Goal: Task Accomplishment & Management: Use online tool/utility

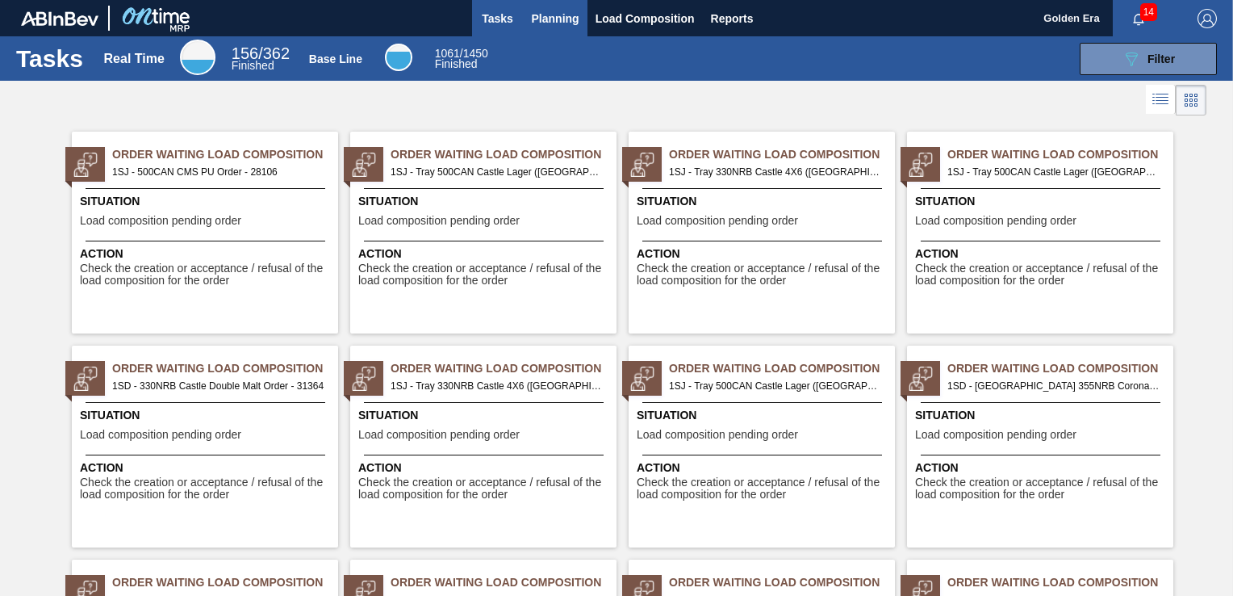
click at [567, 21] on span "Planning" at bounding box center [556, 18] width 48 height 19
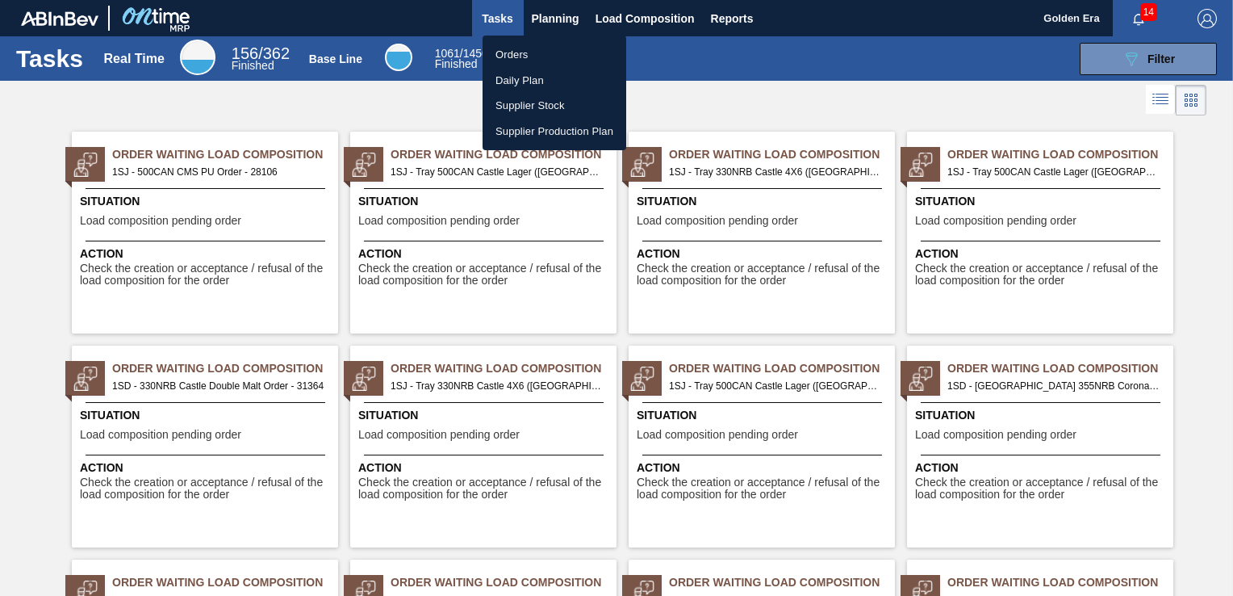
click at [549, 62] on li "Orders" at bounding box center [555, 55] width 144 height 26
click at [1158, 65] on div "Orders Daily Plan Supplier Stock Supplier Production Plan" at bounding box center [616, 298] width 1233 height 596
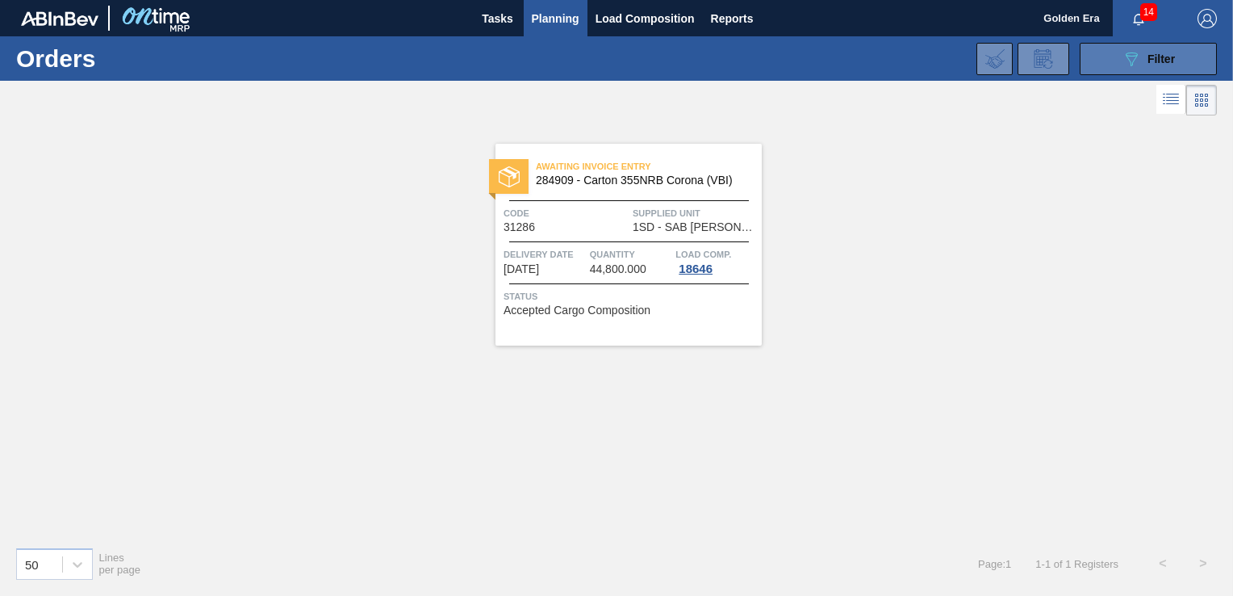
click at [1145, 61] on div "089F7B8B-B2A5-4AFE-B5C0-19BA573D28AC Filter" at bounding box center [1148, 58] width 53 height 19
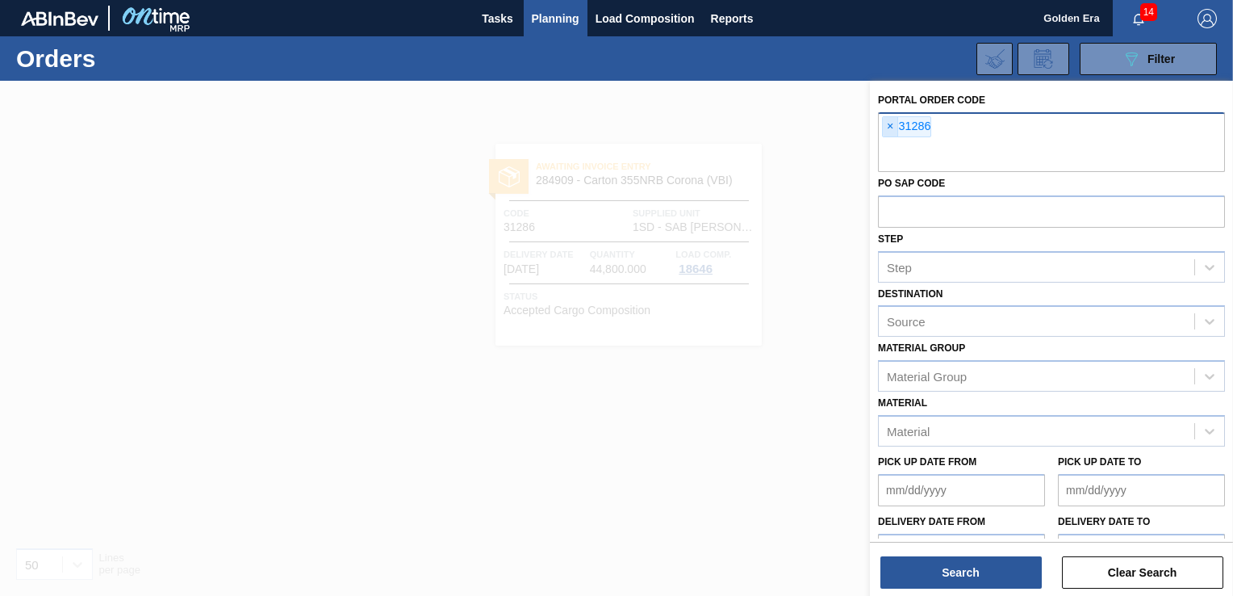
click at [888, 123] on span "×" at bounding box center [890, 126] width 15 height 19
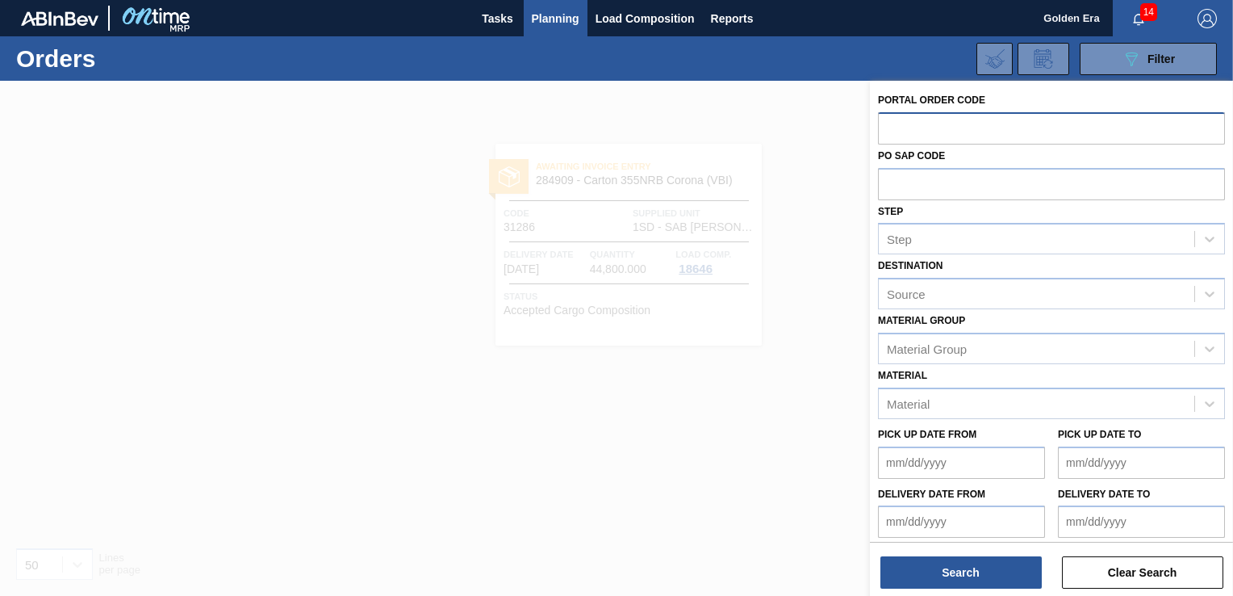
paste input "31364"
type input "31364"
click at [1212, 292] on div "Destination Source" at bounding box center [1051, 281] width 347 height 55
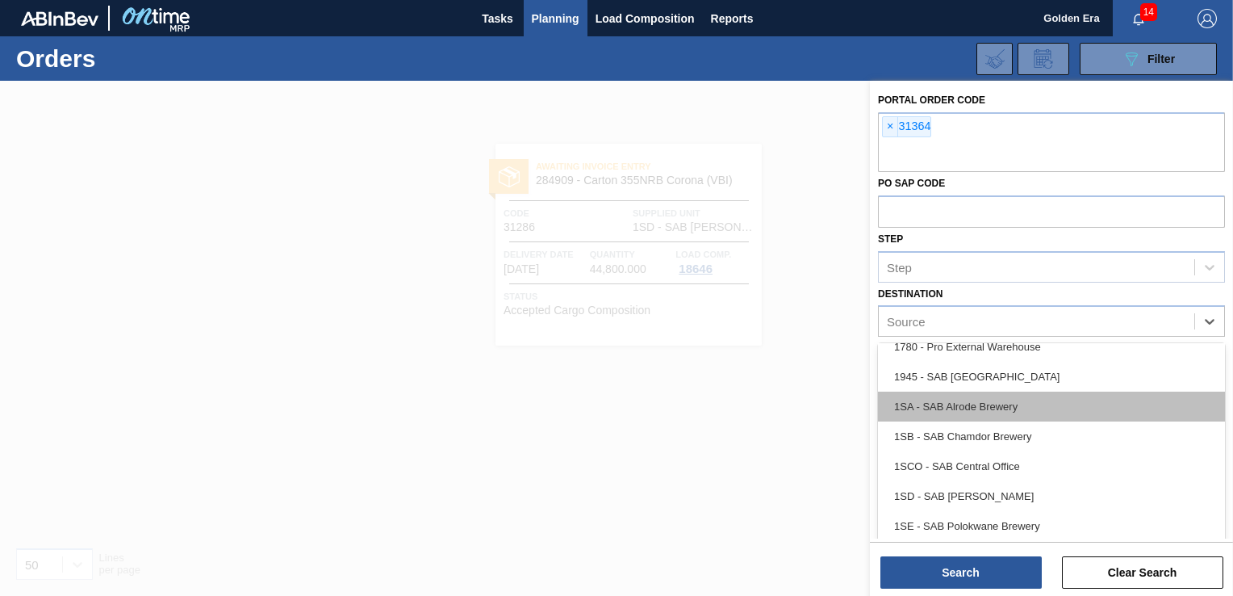
scroll to position [81, 0]
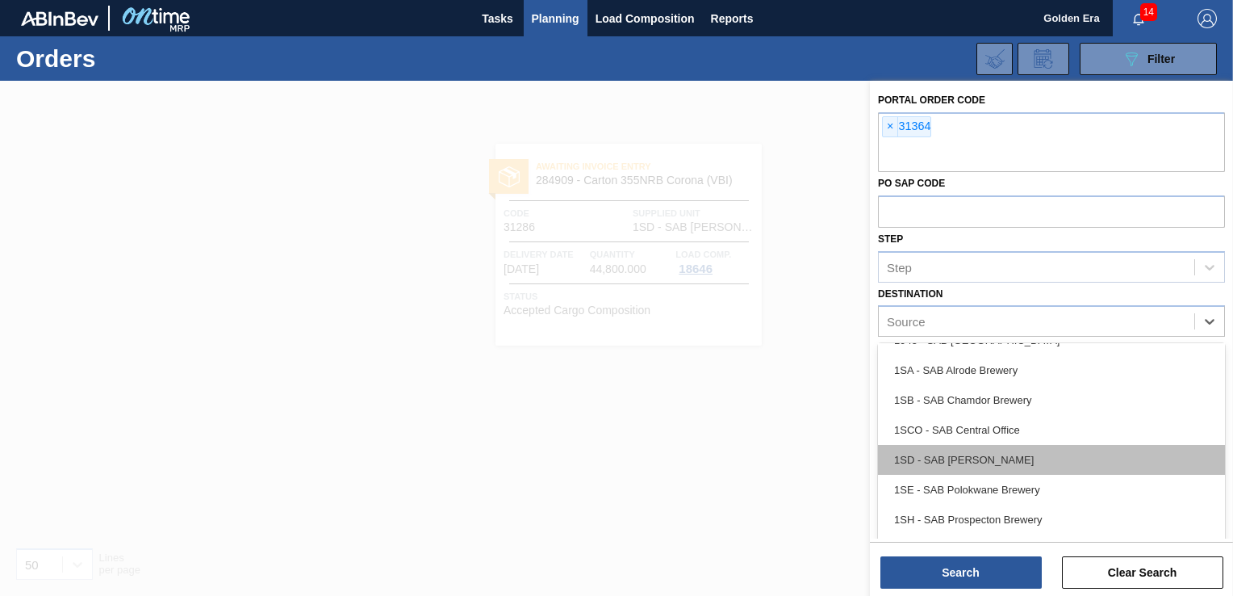
click at [1041, 452] on div "1SD - SAB [PERSON_NAME]" at bounding box center [1051, 460] width 347 height 30
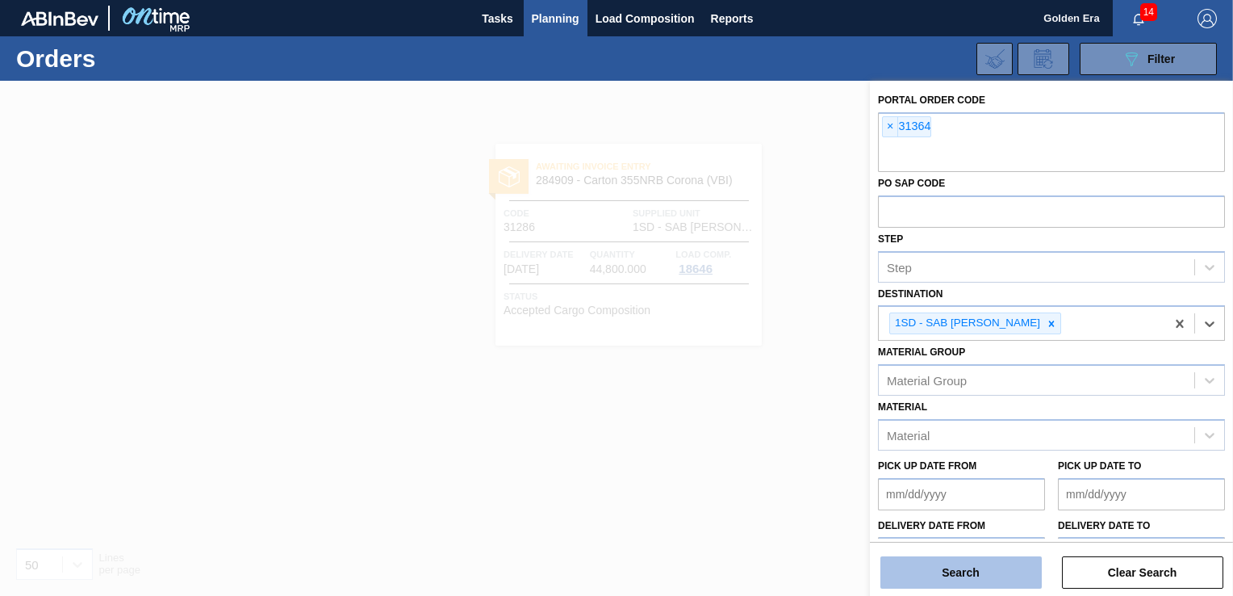
click at [975, 573] on button "Search" at bounding box center [961, 572] width 161 height 32
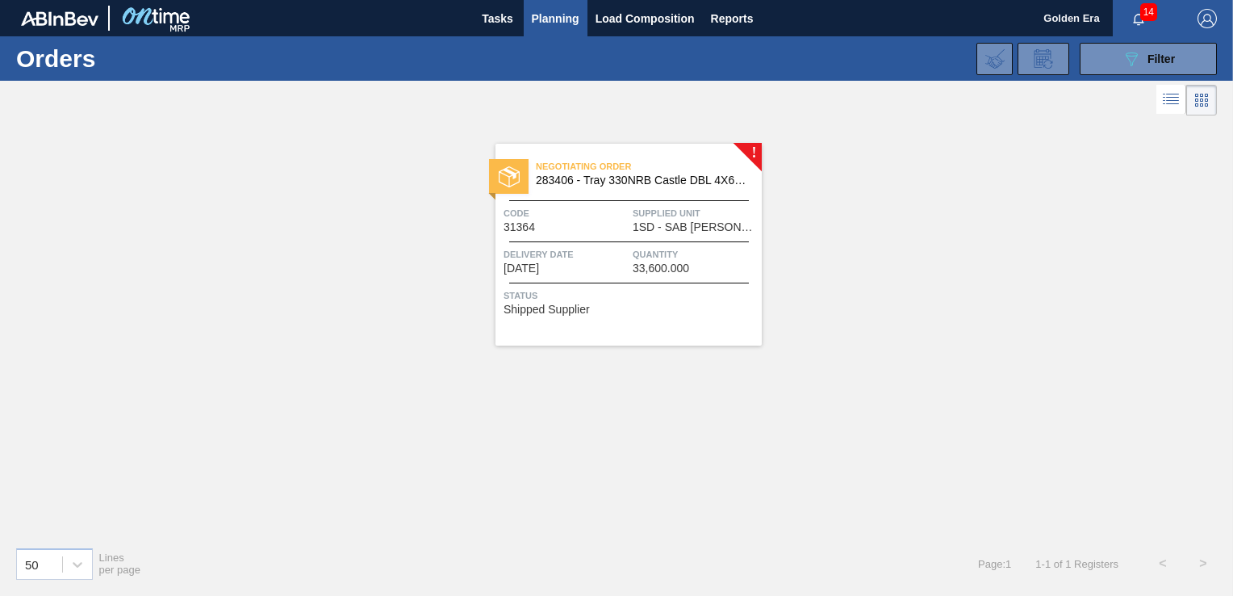
click at [702, 304] on div "Status Shipped Supplier" at bounding box center [631, 300] width 254 height 26
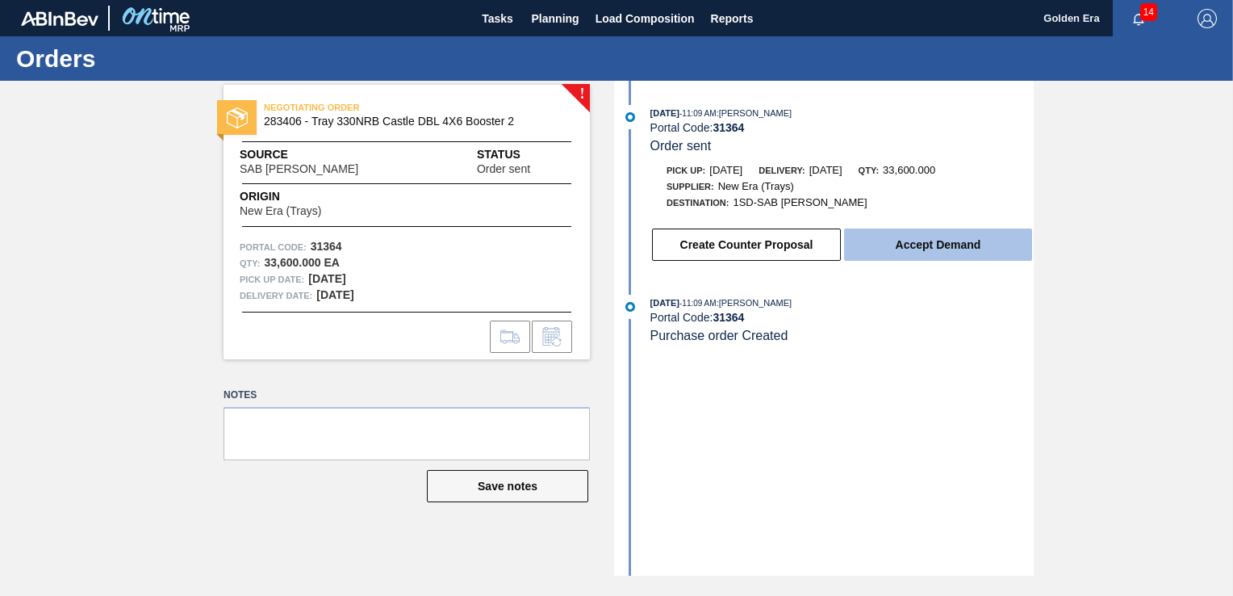
click at [898, 241] on button "Accept Demand" at bounding box center [938, 244] width 188 height 32
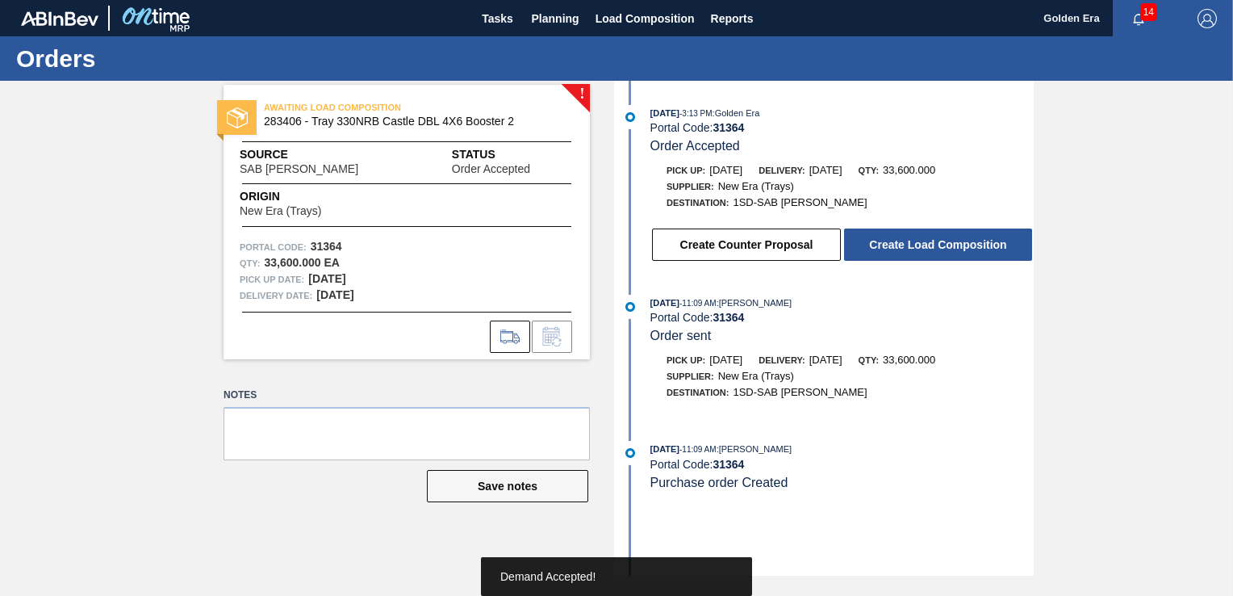
click at [898, 241] on button "Create Load Composition" at bounding box center [938, 244] width 188 height 32
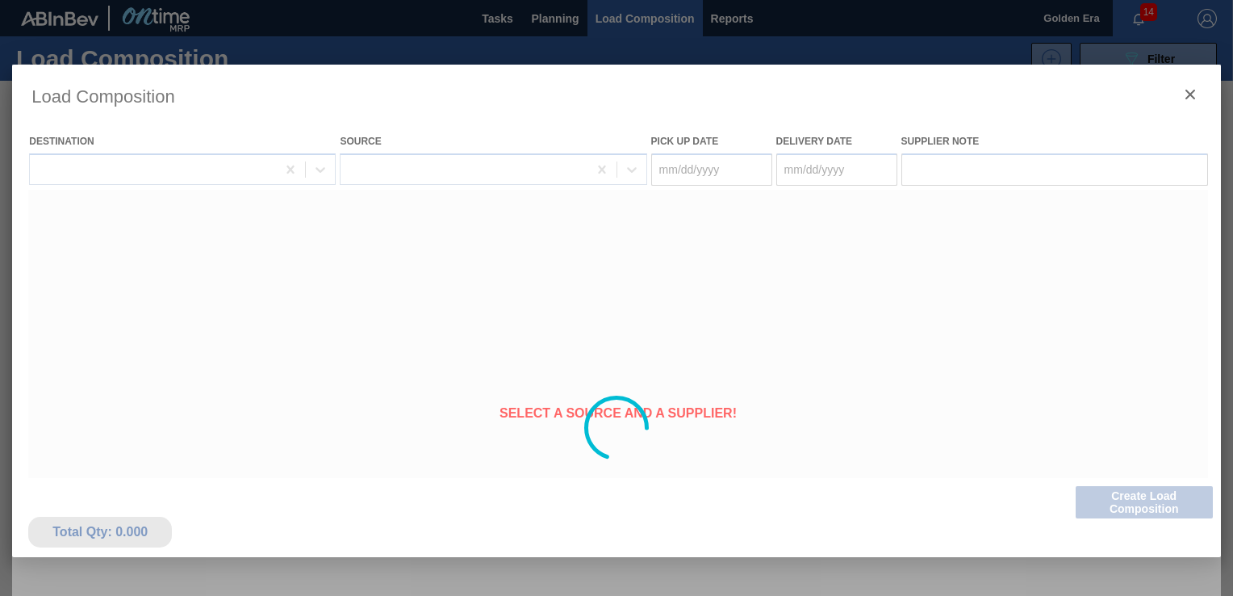
type Date "[DATE]"
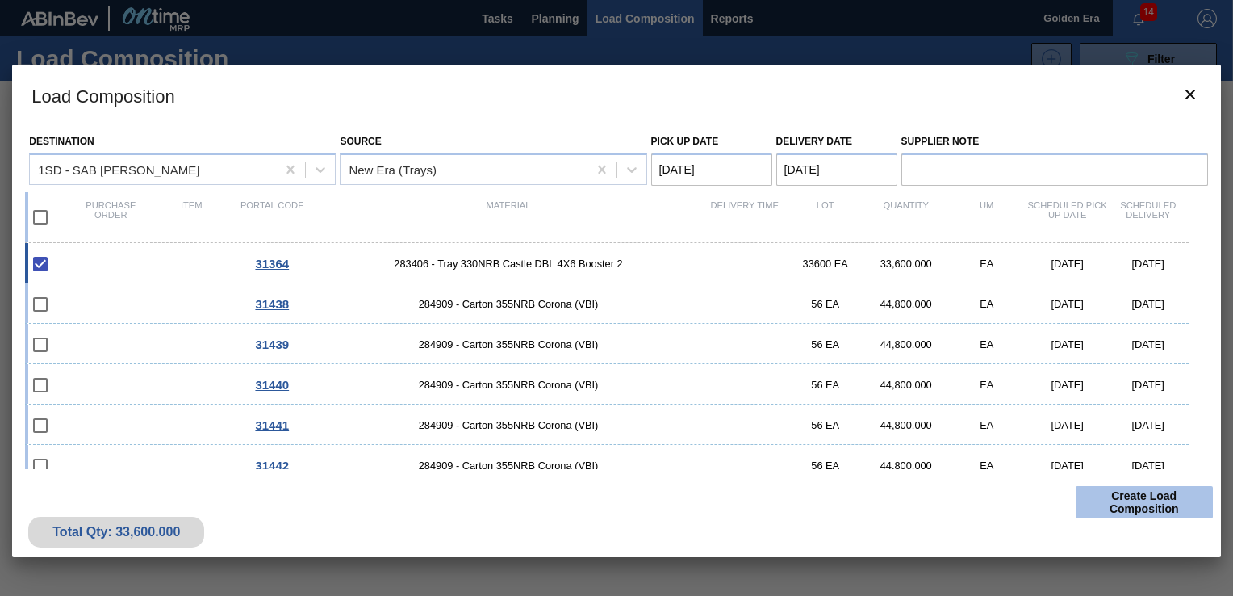
click at [1168, 494] on button "Create Load Composition" at bounding box center [1144, 502] width 137 height 32
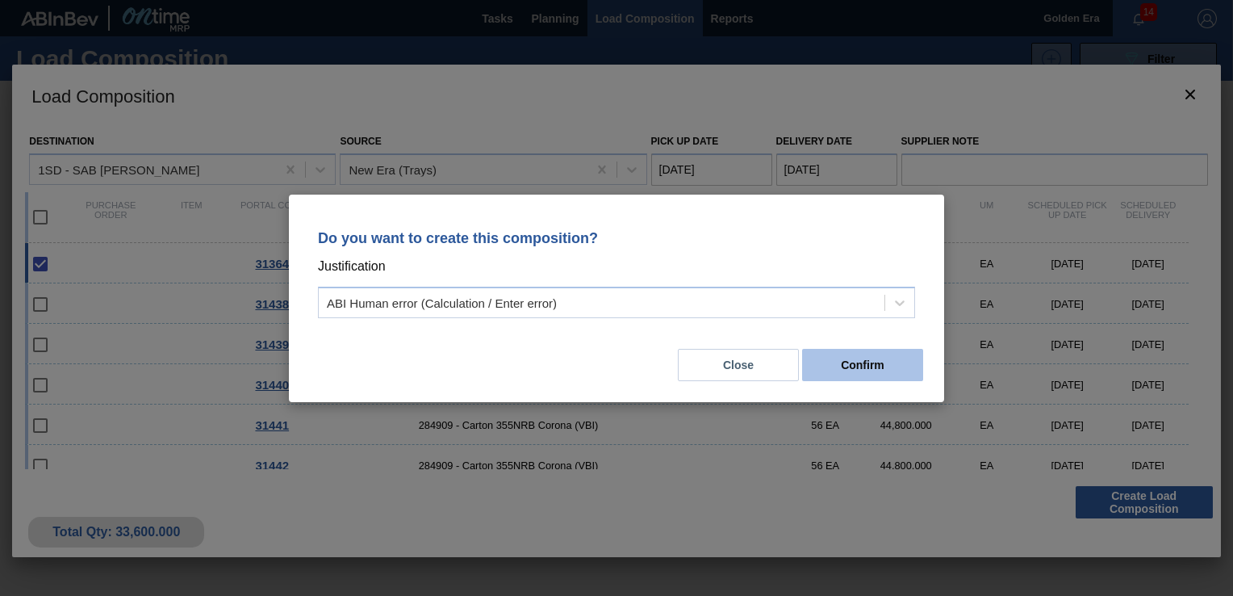
click at [864, 359] on button "Confirm" at bounding box center [862, 365] width 121 height 32
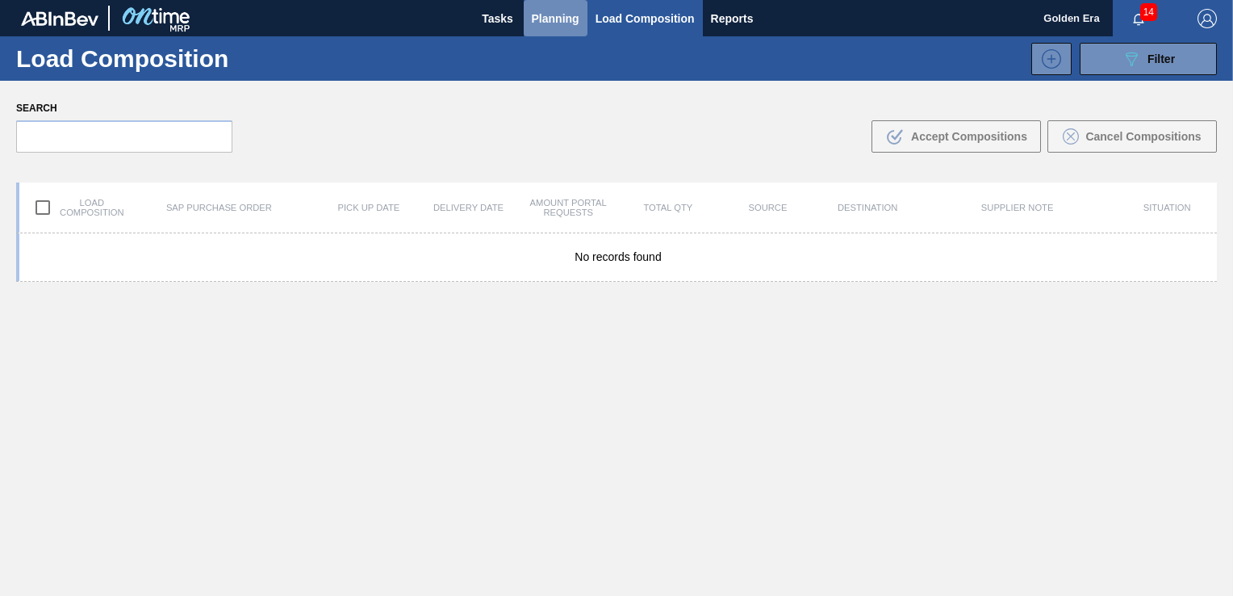
click at [561, 10] on span "Planning" at bounding box center [556, 18] width 48 height 19
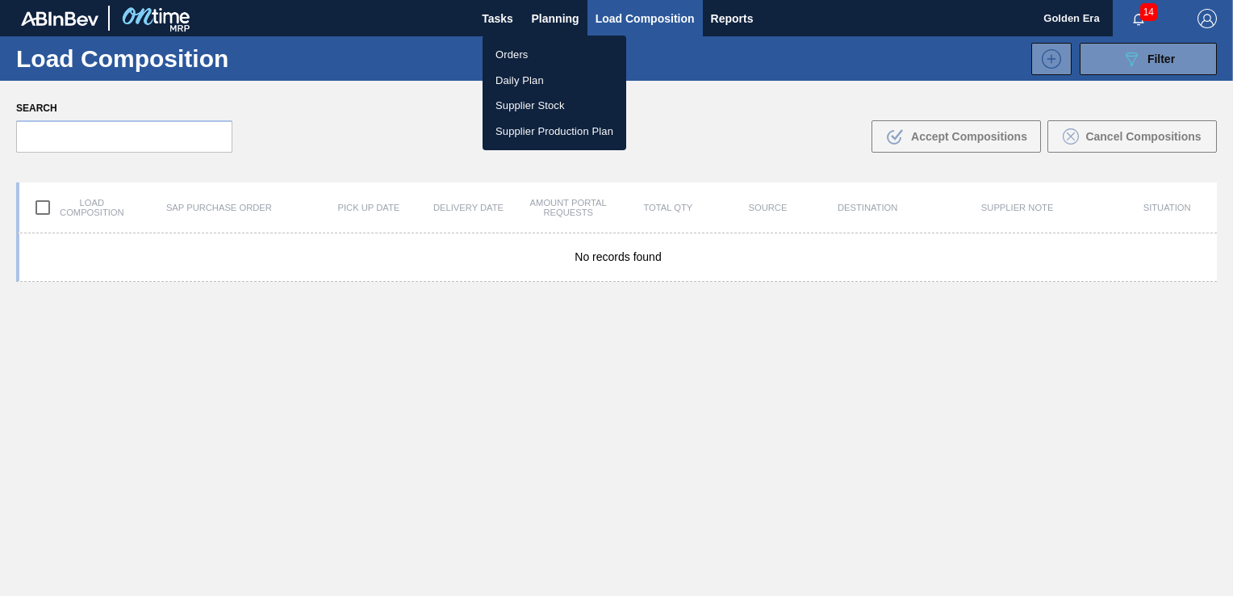
click at [530, 60] on li "Orders" at bounding box center [555, 55] width 144 height 26
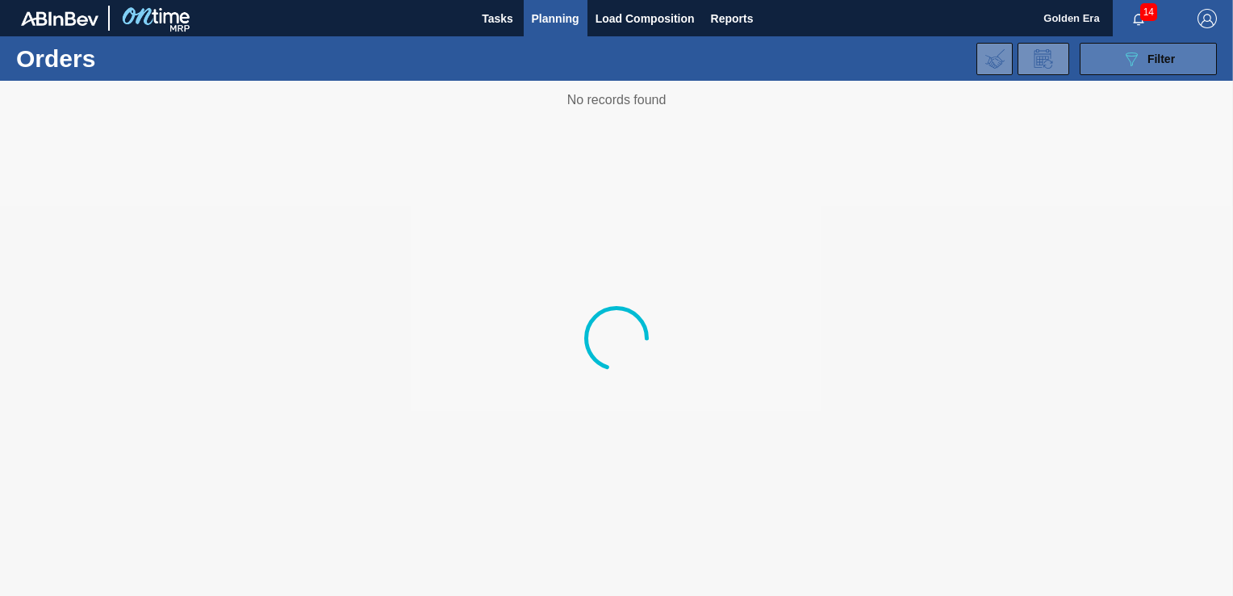
click at [1144, 47] on button "089F7B8B-B2A5-4AFE-B5C0-19BA573D28AC Filter" at bounding box center [1148, 59] width 137 height 32
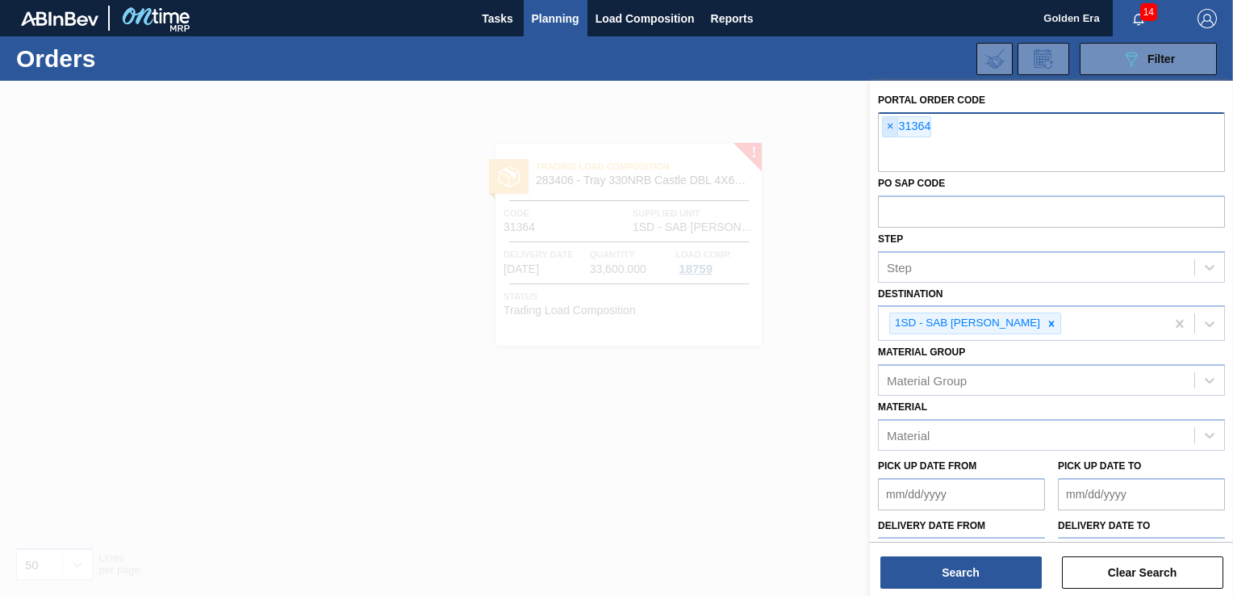
click at [888, 123] on span "×" at bounding box center [890, 126] width 15 height 19
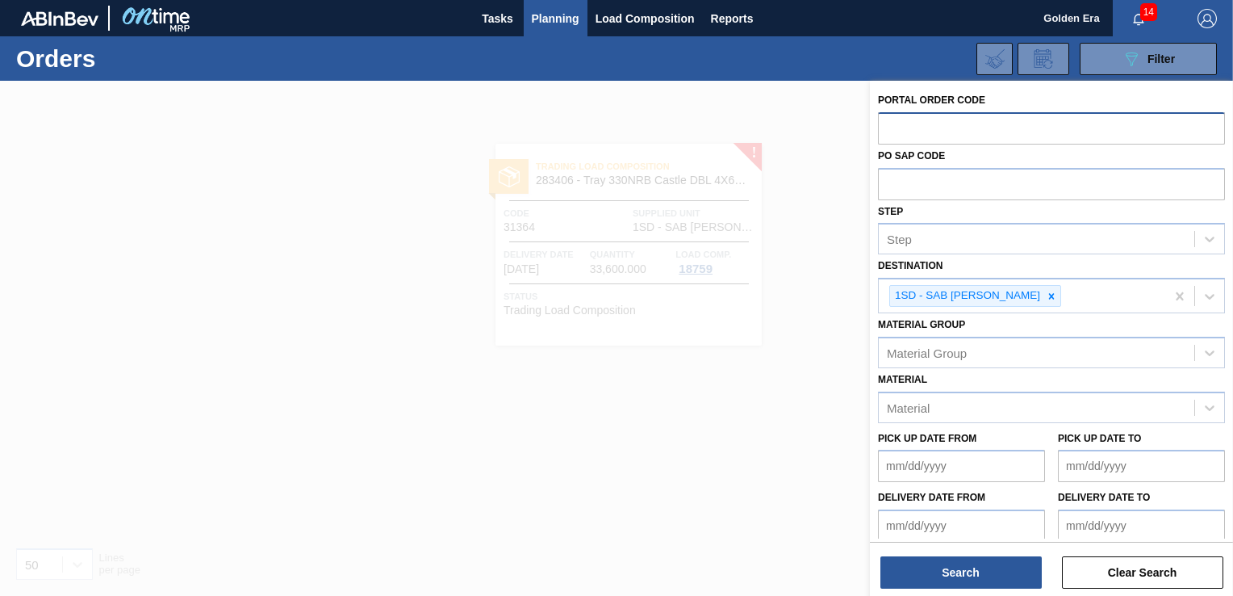
paste input "31438"
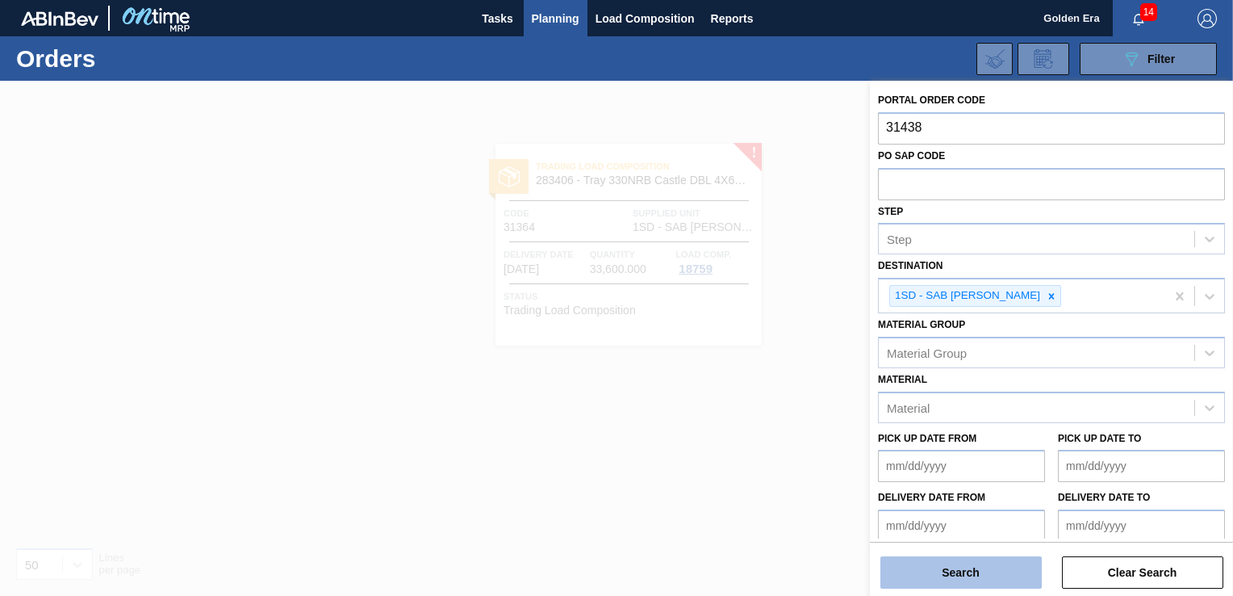
type input "31438"
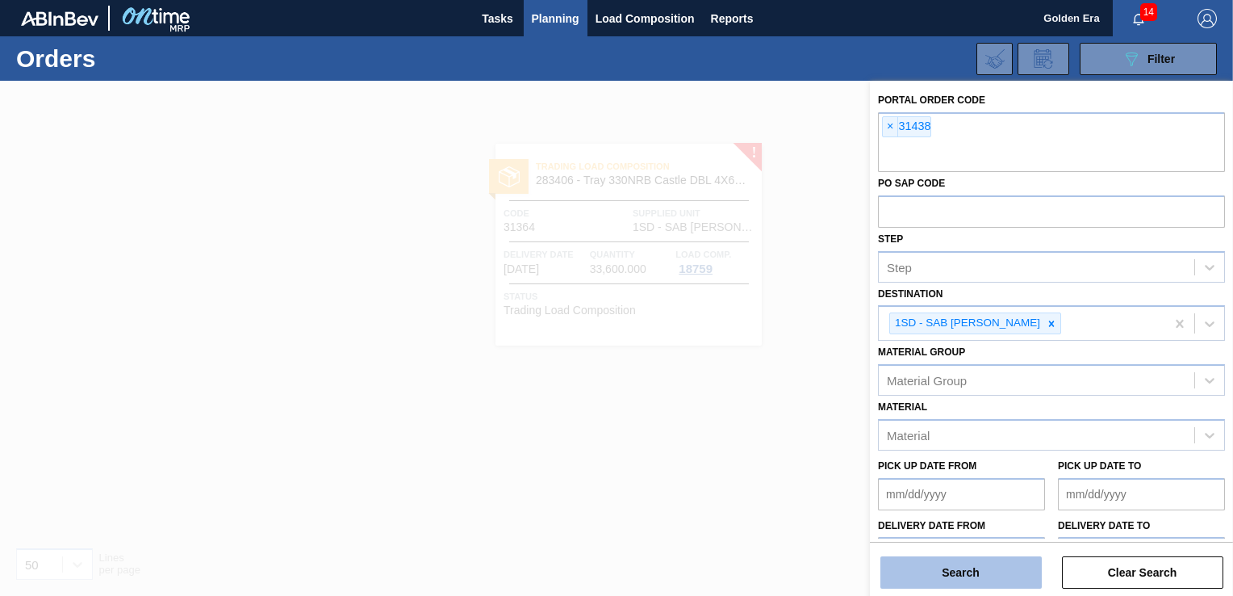
click at [962, 580] on button "Search" at bounding box center [961, 572] width 161 height 32
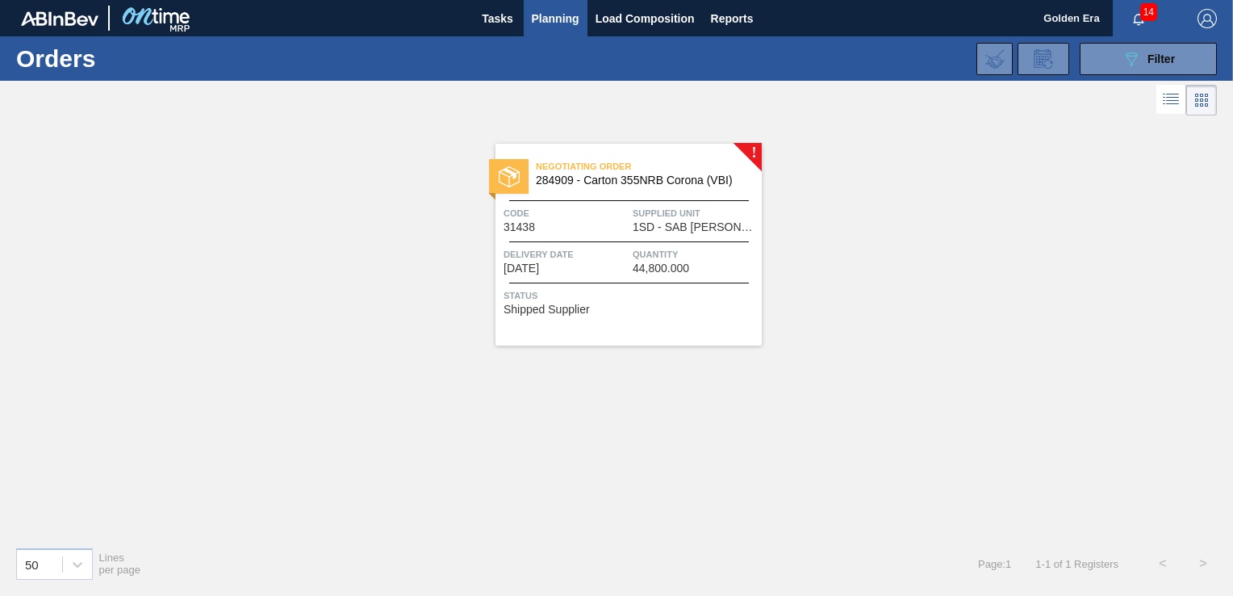
click at [727, 274] on div "Negotiating Order 284909 - [GEOGRAPHIC_DATA] 355NRB Corona (VBI) Code 31438 Sup…" at bounding box center [629, 245] width 266 height 202
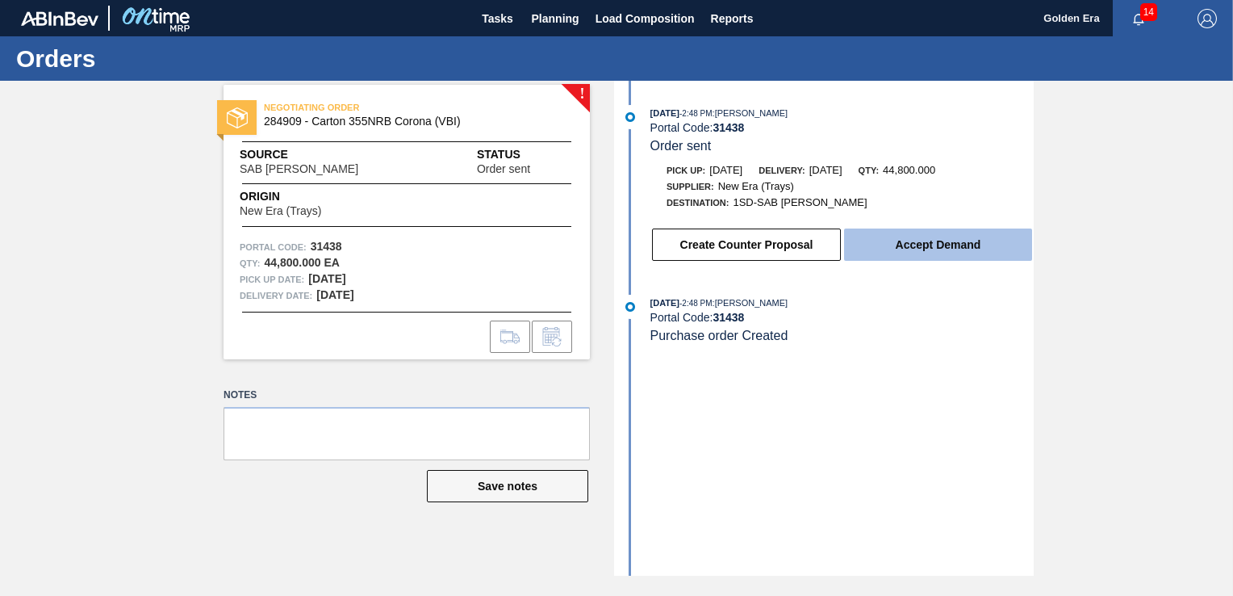
click at [961, 253] on button "Accept Demand" at bounding box center [938, 244] width 188 height 32
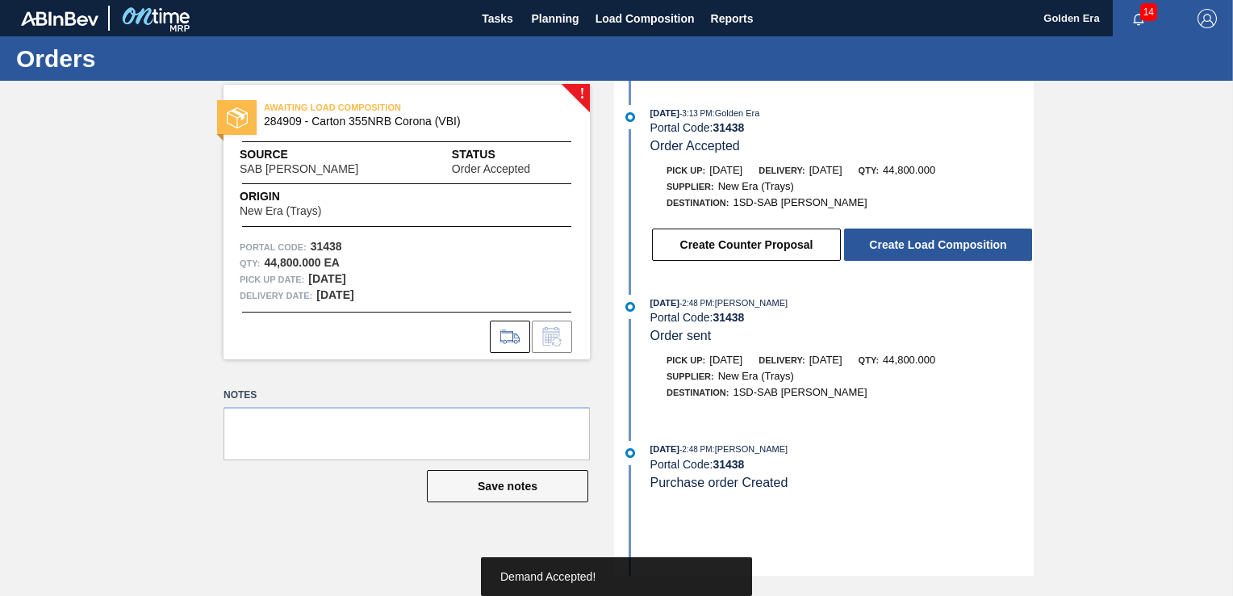
click at [961, 253] on button "Create Load Composition" at bounding box center [938, 244] width 188 height 32
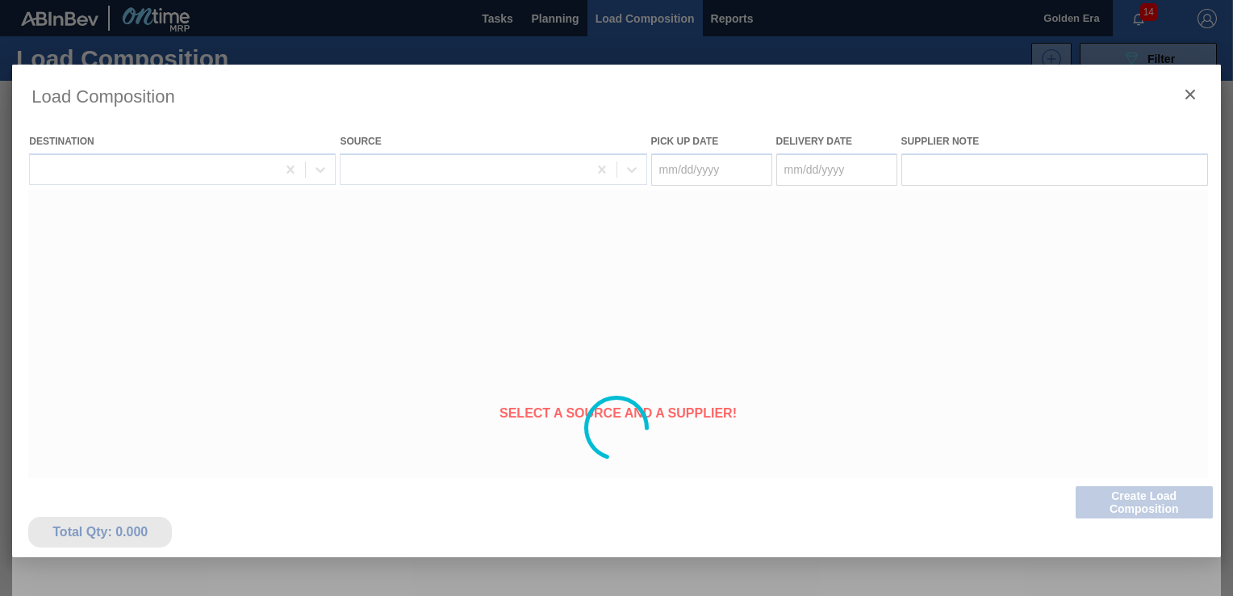
type Date "[DATE]"
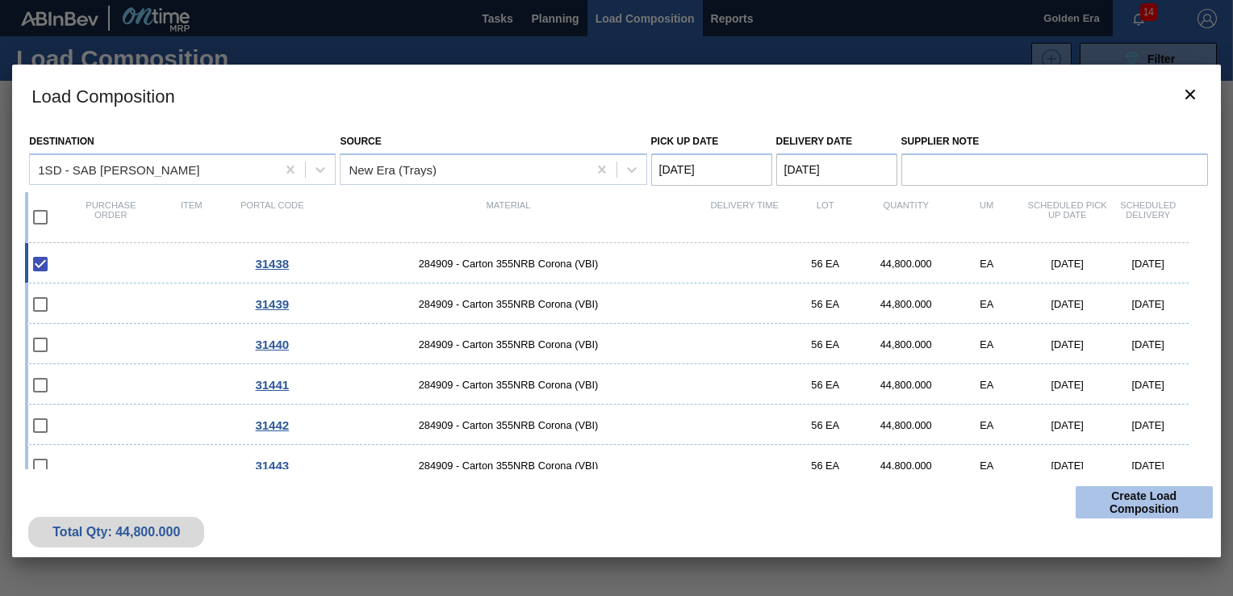
click at [1146, 505] on button "Create Load Composition" at bounding box center [1144, 502] width 137 height 32
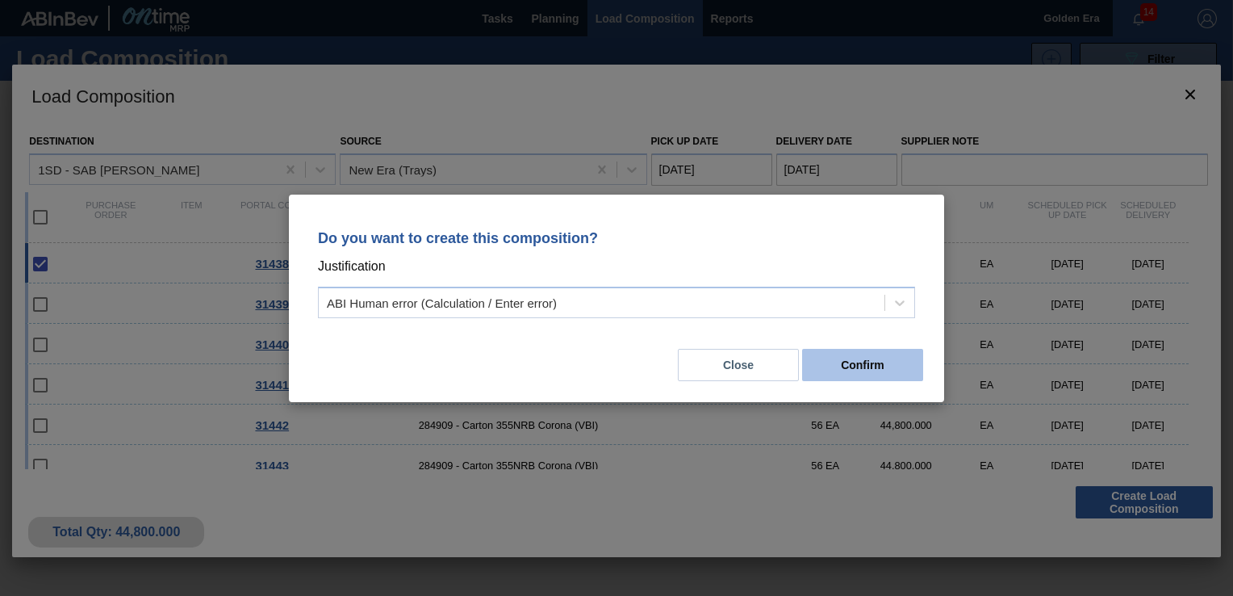
click at [886, 373] on button "Confirm" at bounding box center [862, 365] width 121 height 32
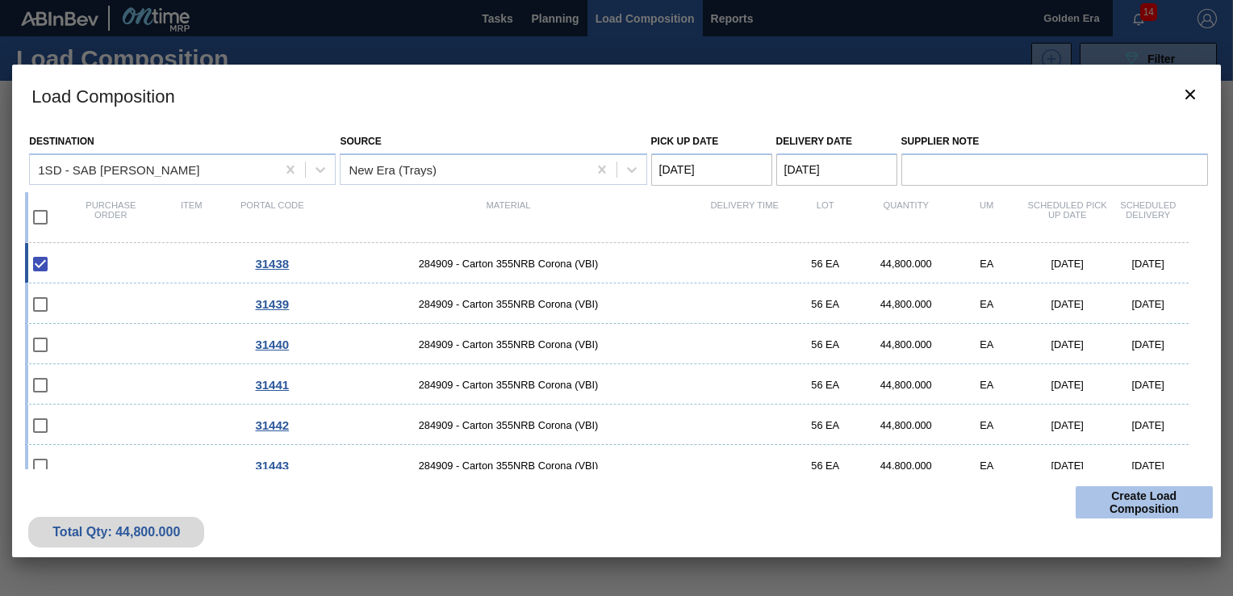
click at [1155, 499] on button "Create Load Composition" at bounding box center [1144, 502] width 137 height 32
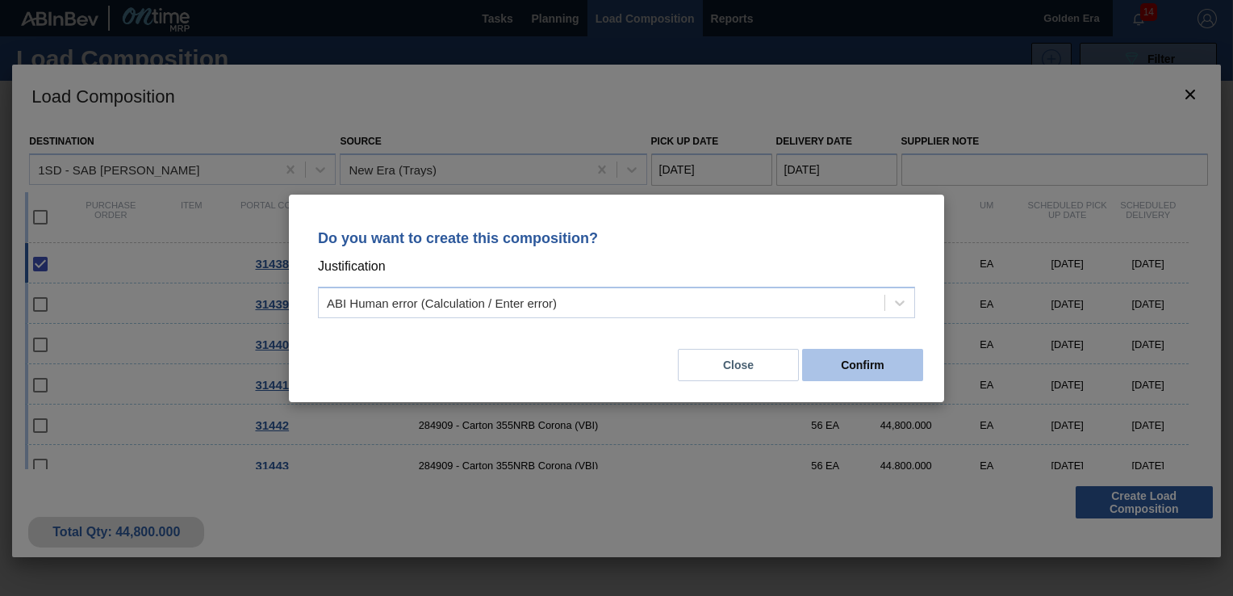
click at [881, 364] on button "Confirm" at bounding box center [862, 365] width 121 height 32
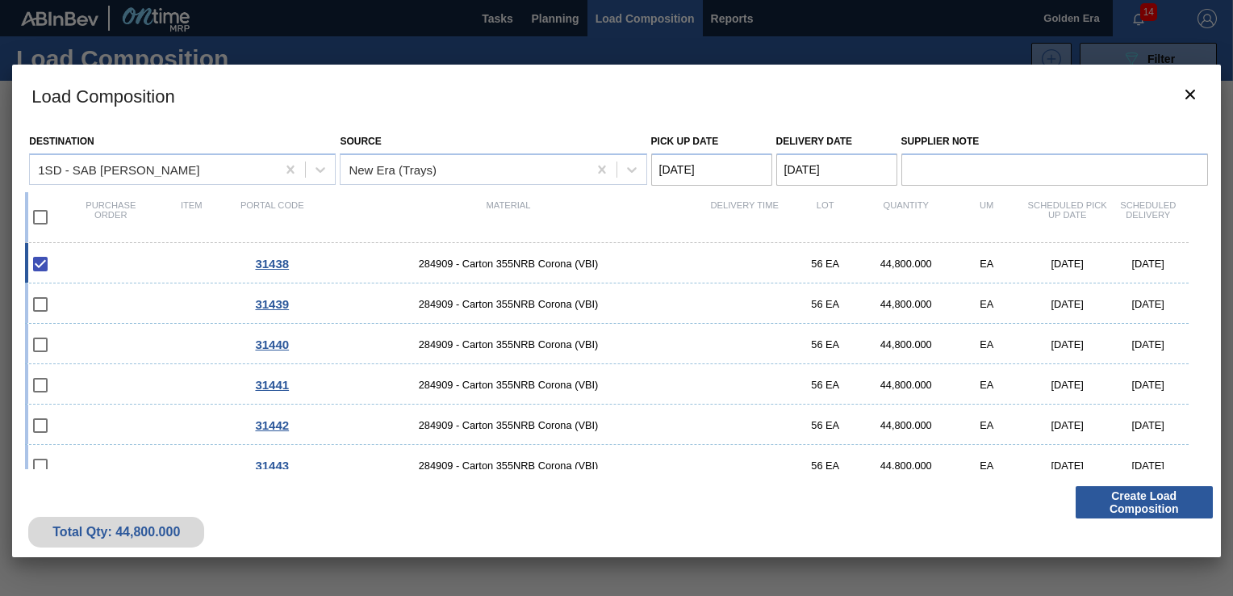
click at [781, 576] on div "Load Composition Destination 1SD - [GEOGRAPHIC_DATA] [PERSON_NAME] Source New E…" at bounding box center [616, 428] width 1208 height 727
click at [1162, 498] on button "Create Load Composition" at bounding box center [1144, 502] width 137 height 32
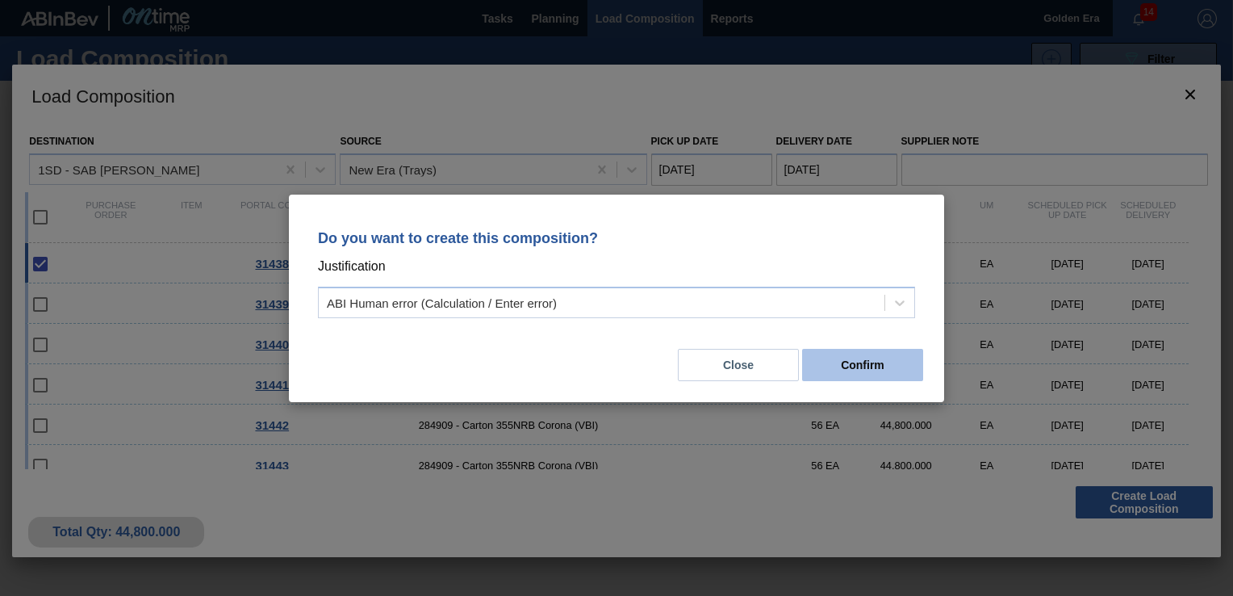
click at [843, 364] on button "Confirm" at bounding box center [862, 365] width 121 height 32
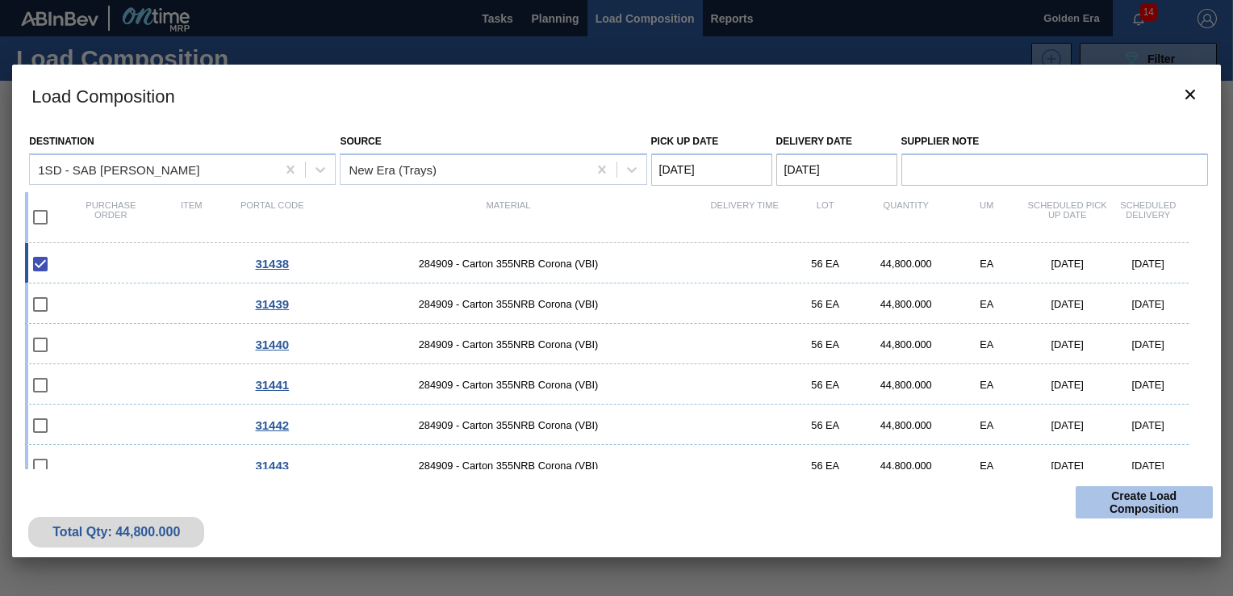
click at [1120, 499] on button "Create Load Composition" at bounding box center [1144, 502] width 137 height 32
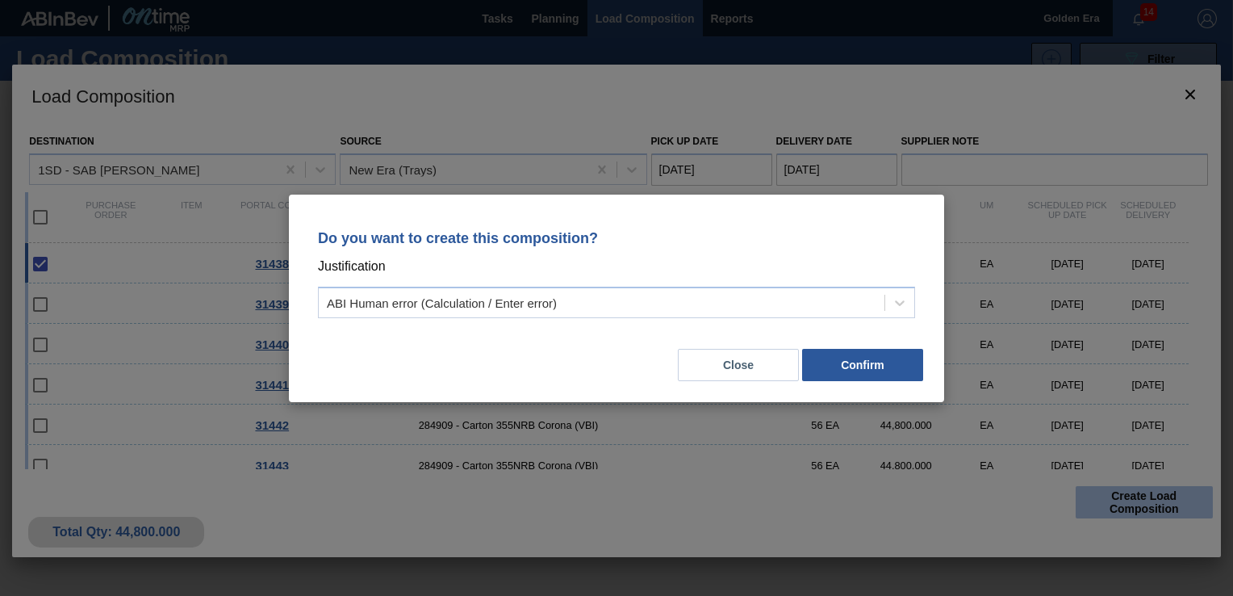
click at [1120, 499] on div "Do you want to create this composition? Justification ABI Human error (Calculat…" at bounding box center [616, 298] width 1233 height 596
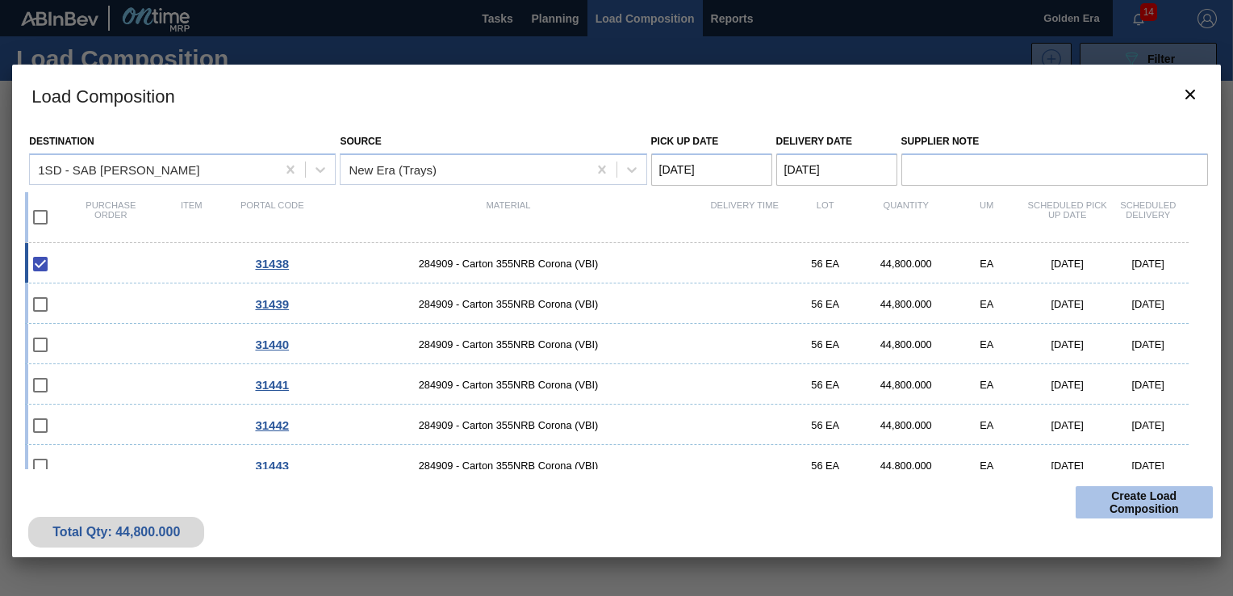
click at [1120, 491] on button "Create Load Composition" at bounding box center [1144, 502] width 137 height 32
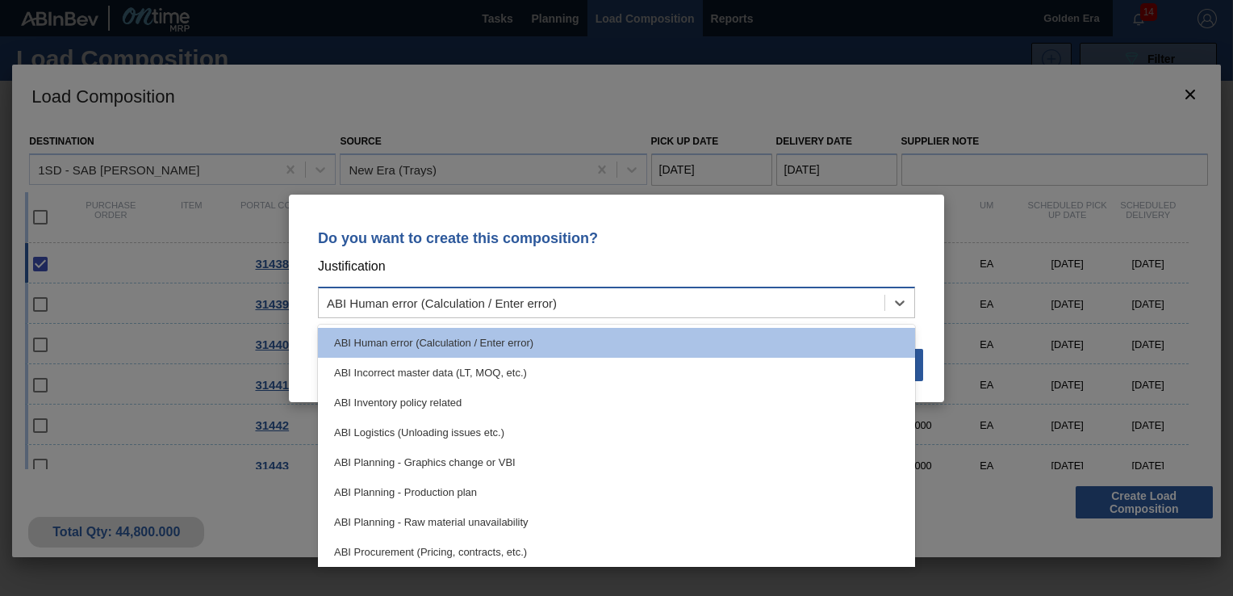
click at [865, 289] on div "ABI Human error (Calculation / Enter error)" at bounding box center [616, 302] width 597 height 31
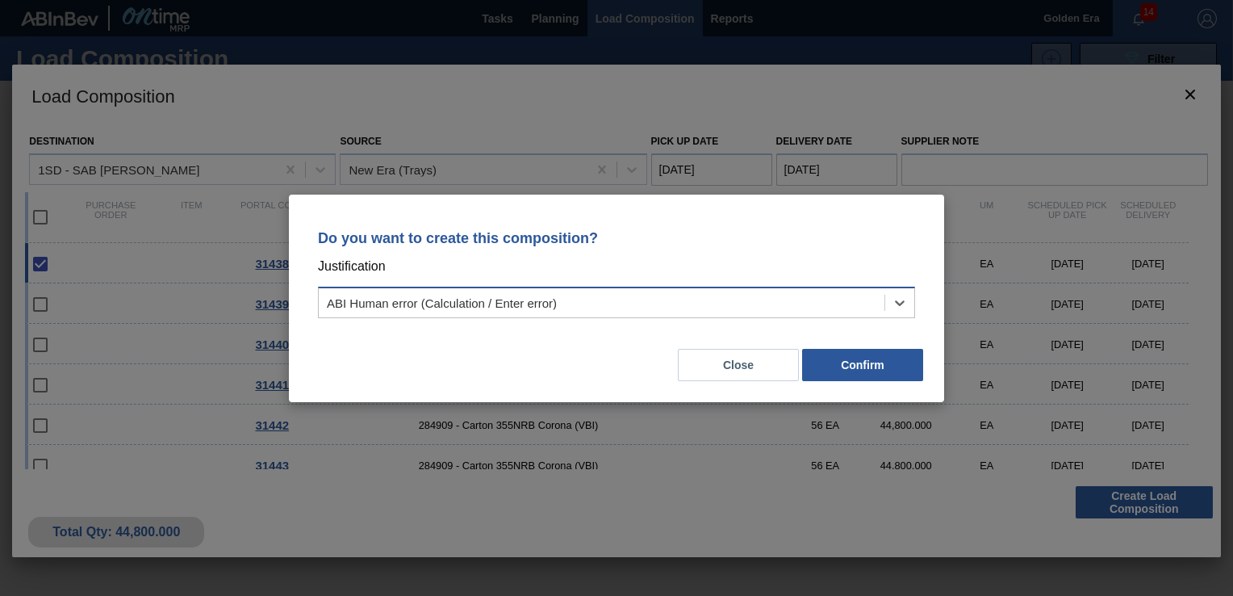
click at [865, 291] on div "ABI Human error (Calculation / Enter error)" at bounding box center [602, 302] width 566 height 23
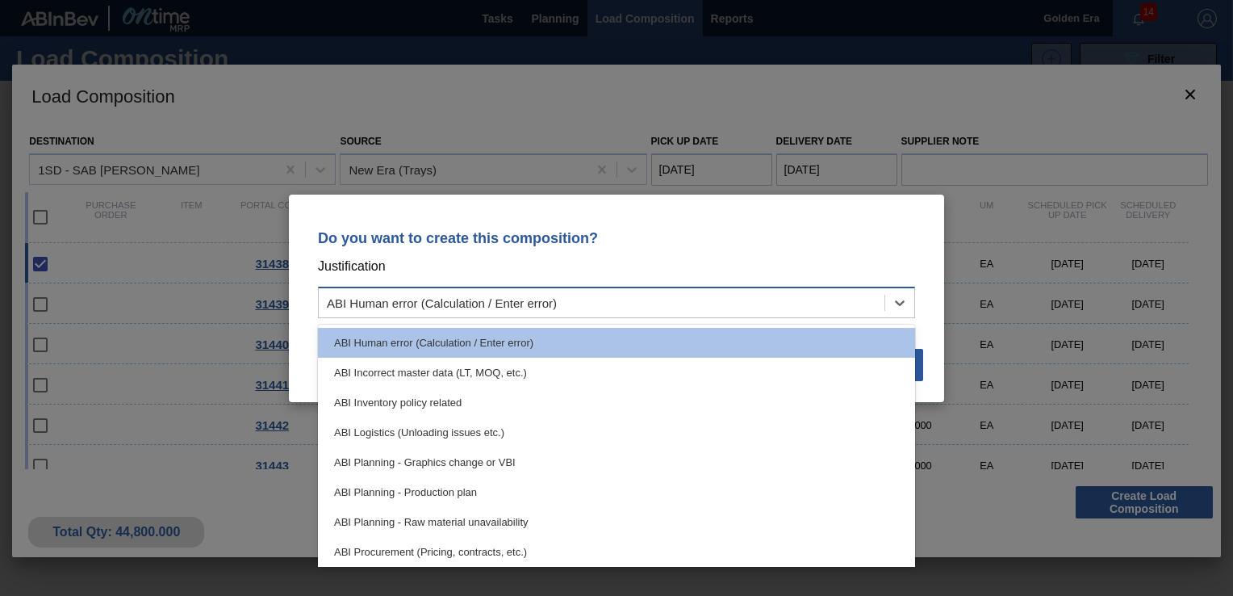
click at [865, 291] on div "ABI Human error (Calculation / Enter error)" at bounding box center [602, 302] width 566 height 23
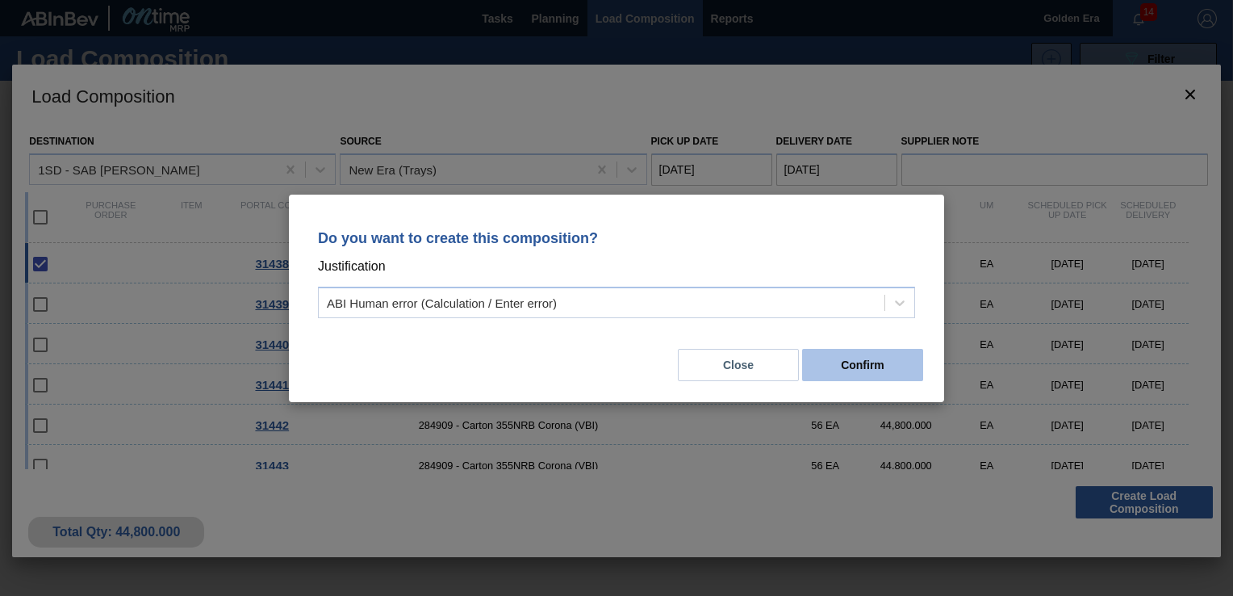
click at [859, 357] on button "Confirm" at bounding box center [862, 365] width 121 height 32
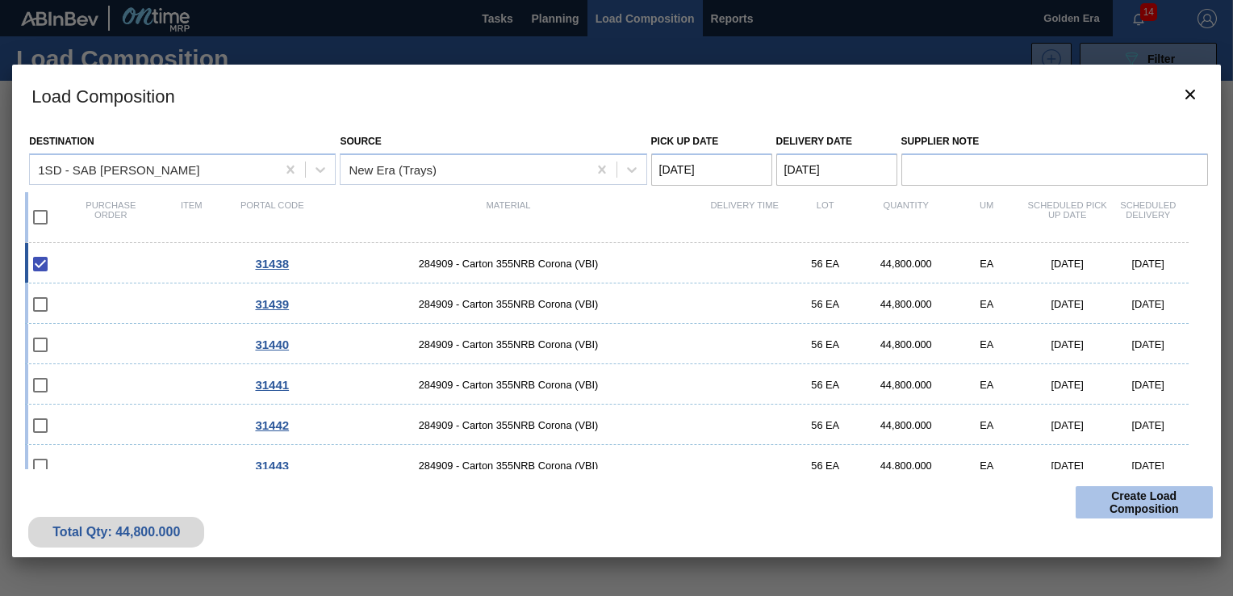
click at [1159, 496] on button "Create Load Composition" at bounding box center [1144, 502] width 137 height 32
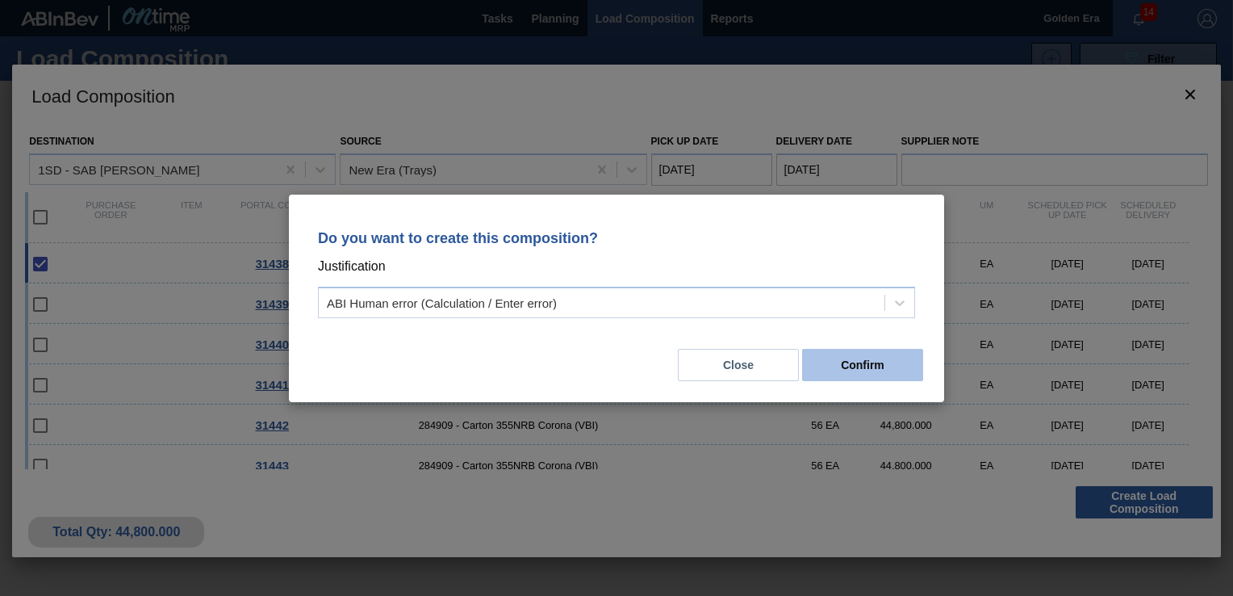
click at [897, 362] on button "Confirm" at bounding box center [862, 365] width 121 height 32
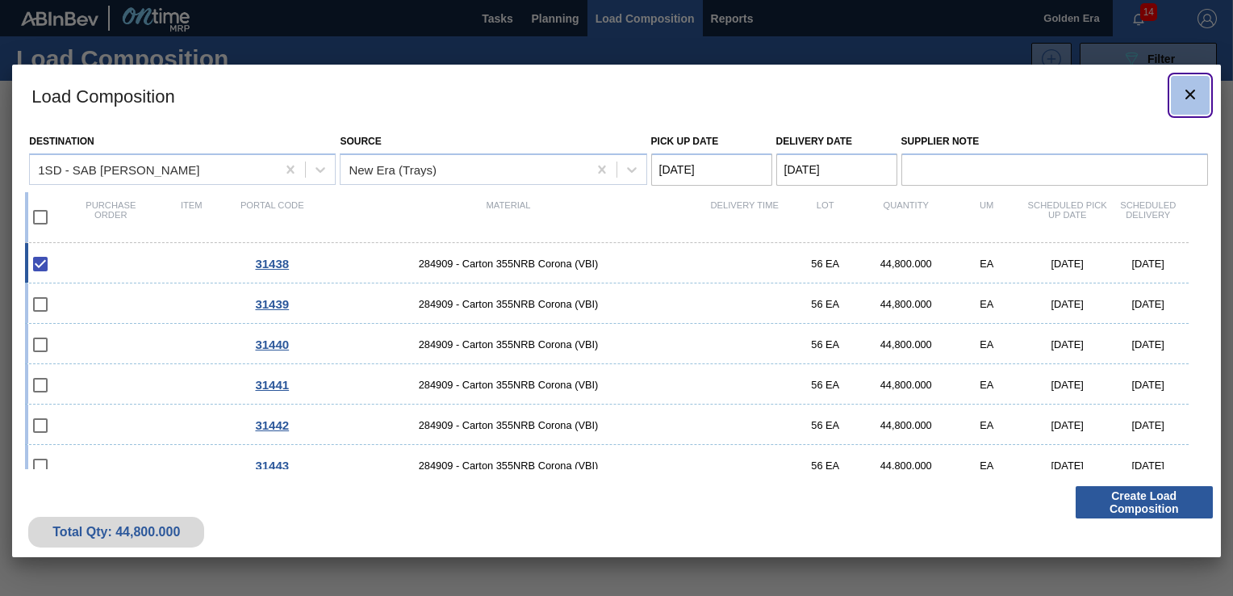
click at [1187, 93] on icon "botão de ícone" at bounding box center [1190, 94] width 19 height 19
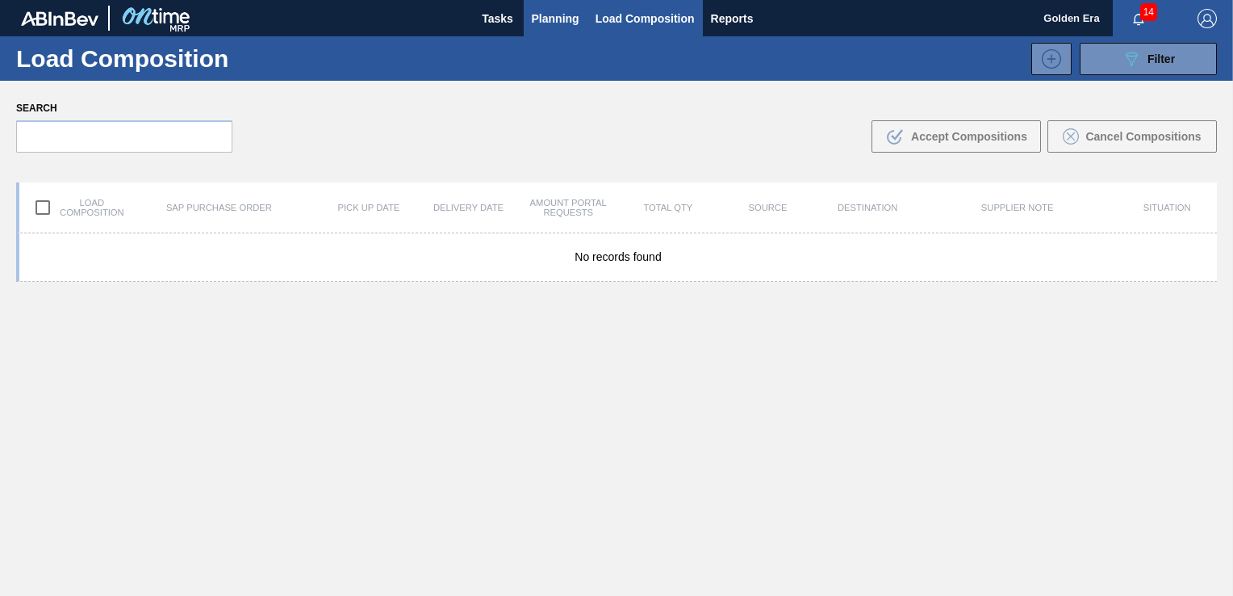
click at [562, 26] on span "Planning" at bounding box center [556, 18] width 48 height 19
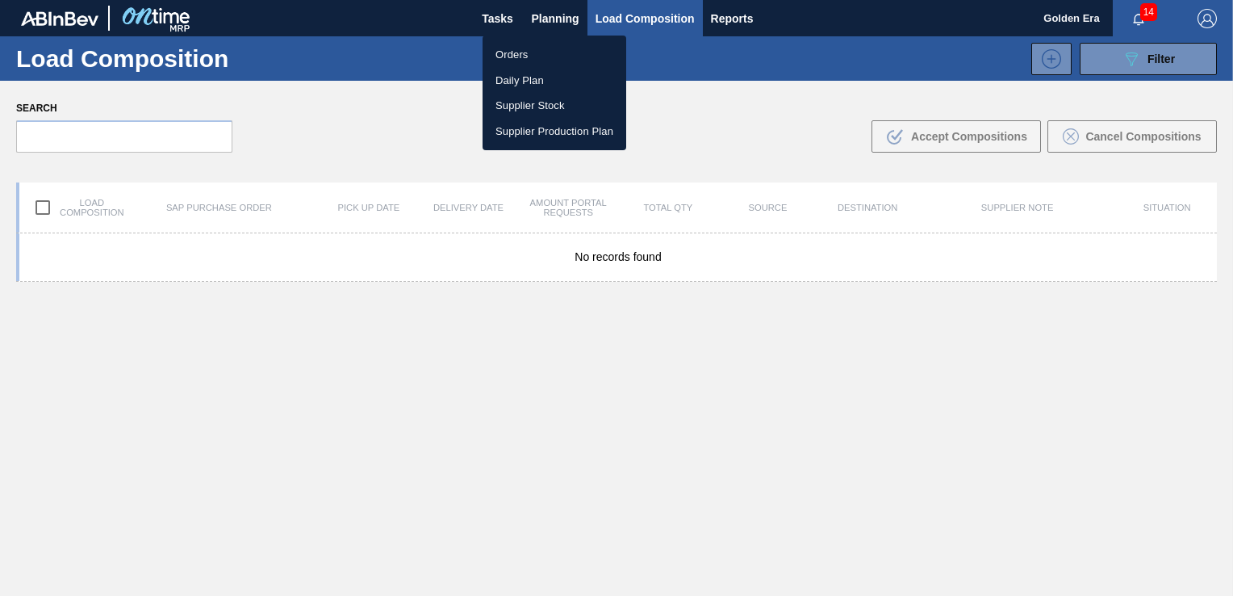
click at [538, 60] on li "Orders" at bounding box center [555, 55] width 144 height 26
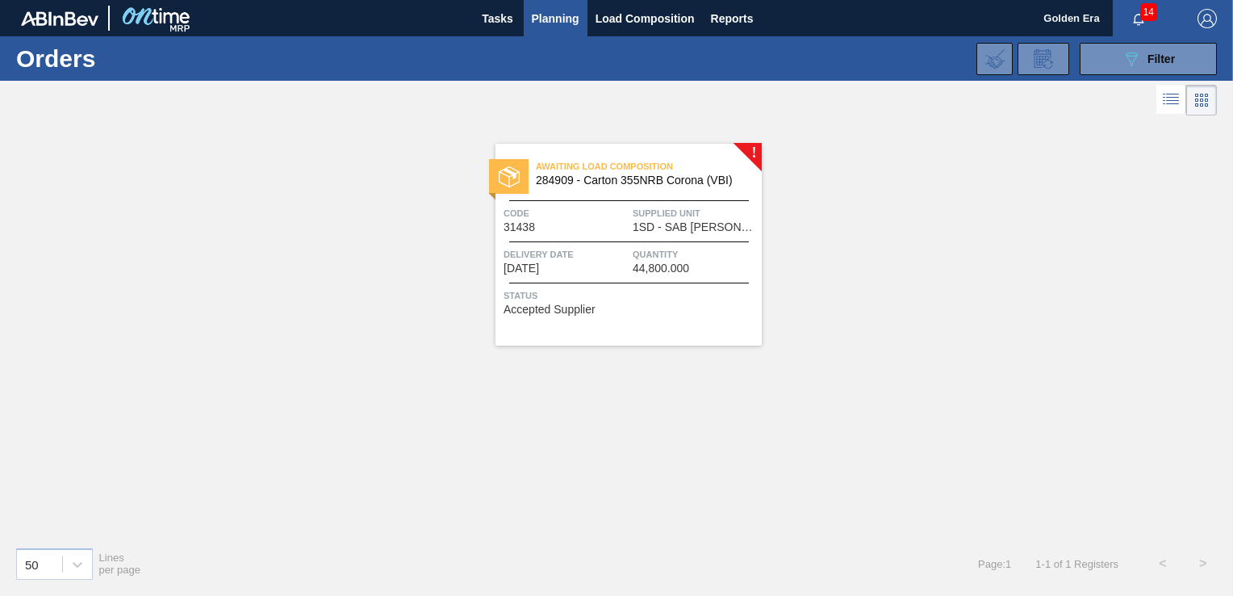
click at [1143, 55] on div "089F7B8B-B2A5-4AFE-B5C0-19BA573D28AC Filter" at bounding box center [1148, 58] width 53 height 19
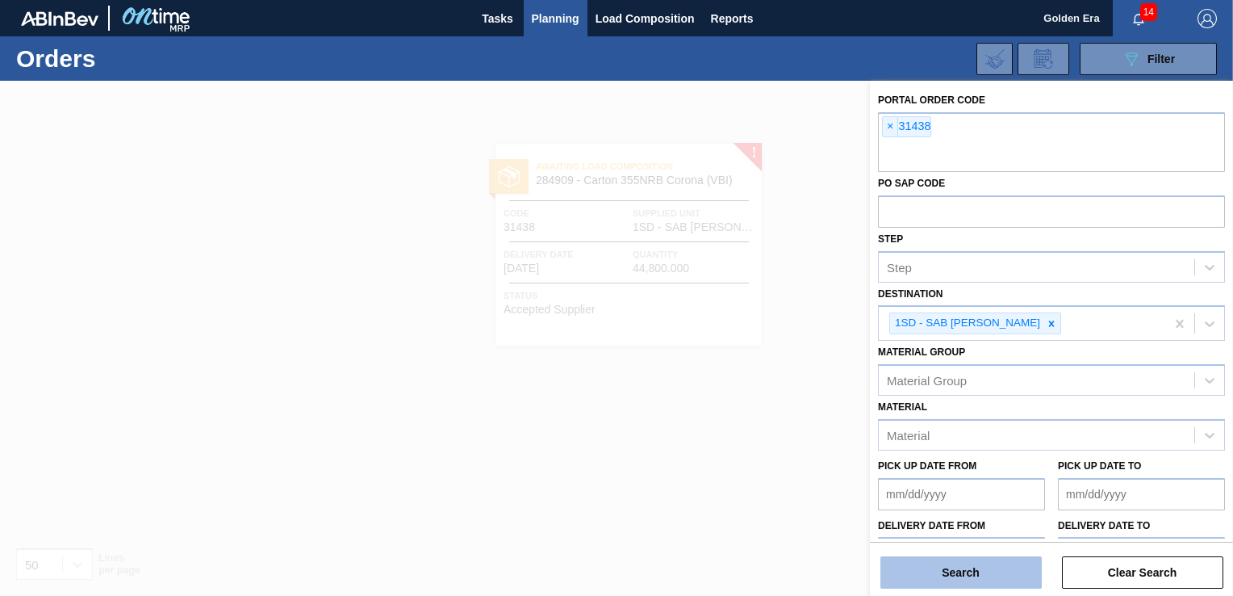
click at [959, 584] on button "Search" at bounding box center [961, 572] width 161 height 32
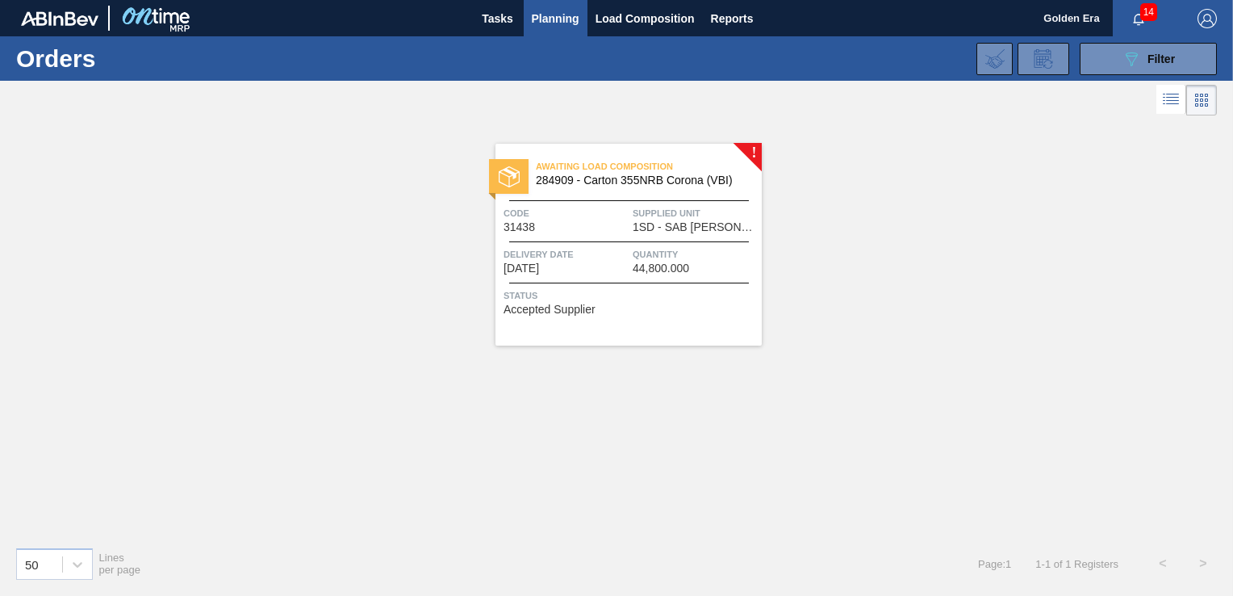
click at [697, 304] on div "Status Accepted Supplier" at bounding box center [631, 300] width 254 height 26
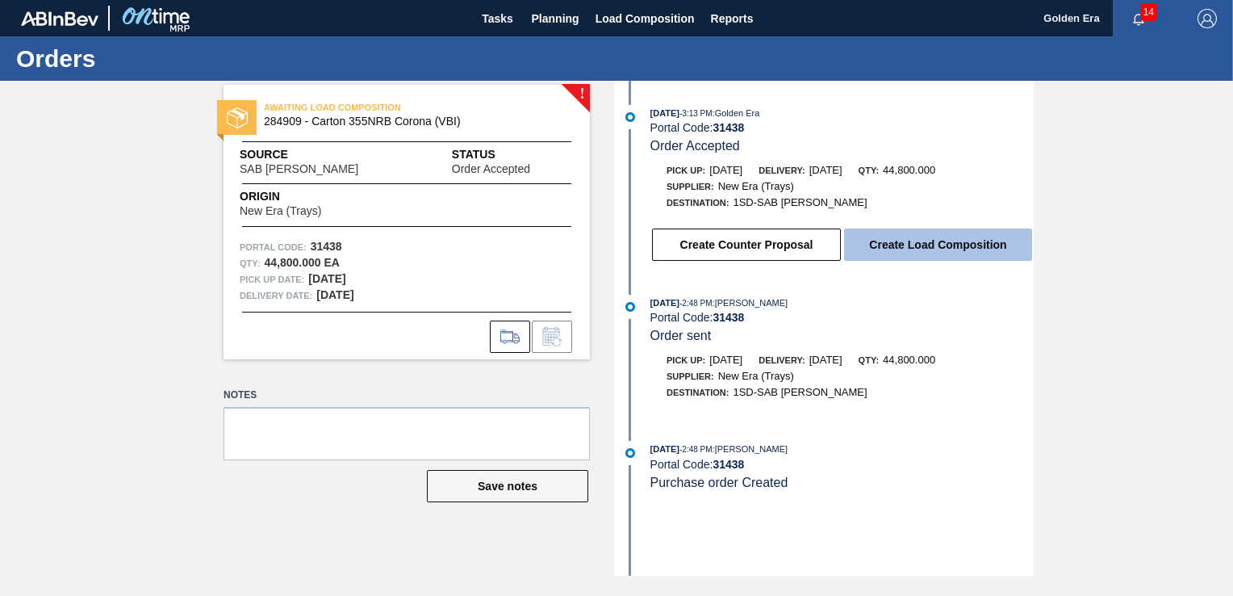
click at [948, 237] on button "Create Load Composition" at bounding box center [938, 244] width 188 height 32
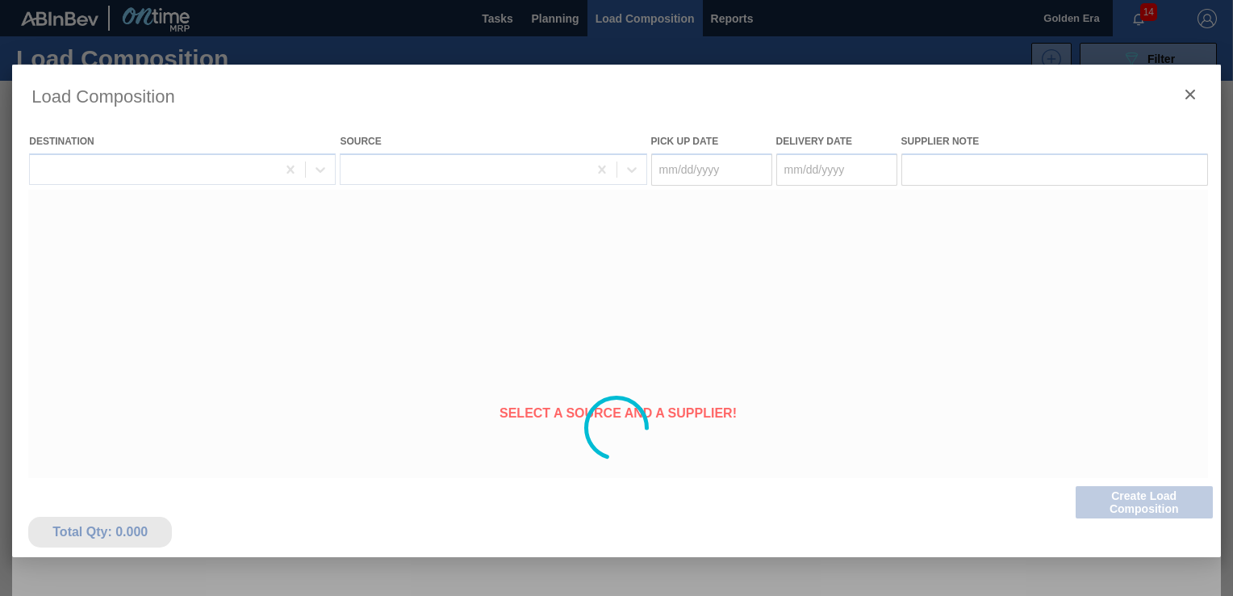
type Date "[DATE]"
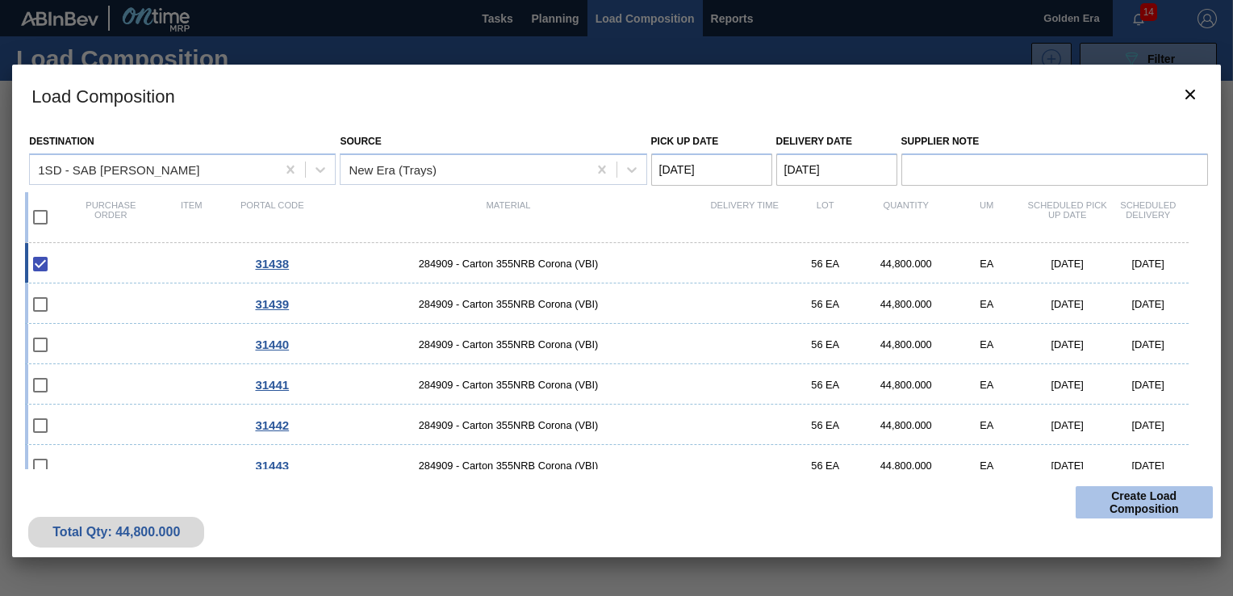
click at [1170, 497] on button "Create Load Composition" at bounding box center [1144, 502] width 137 height 32
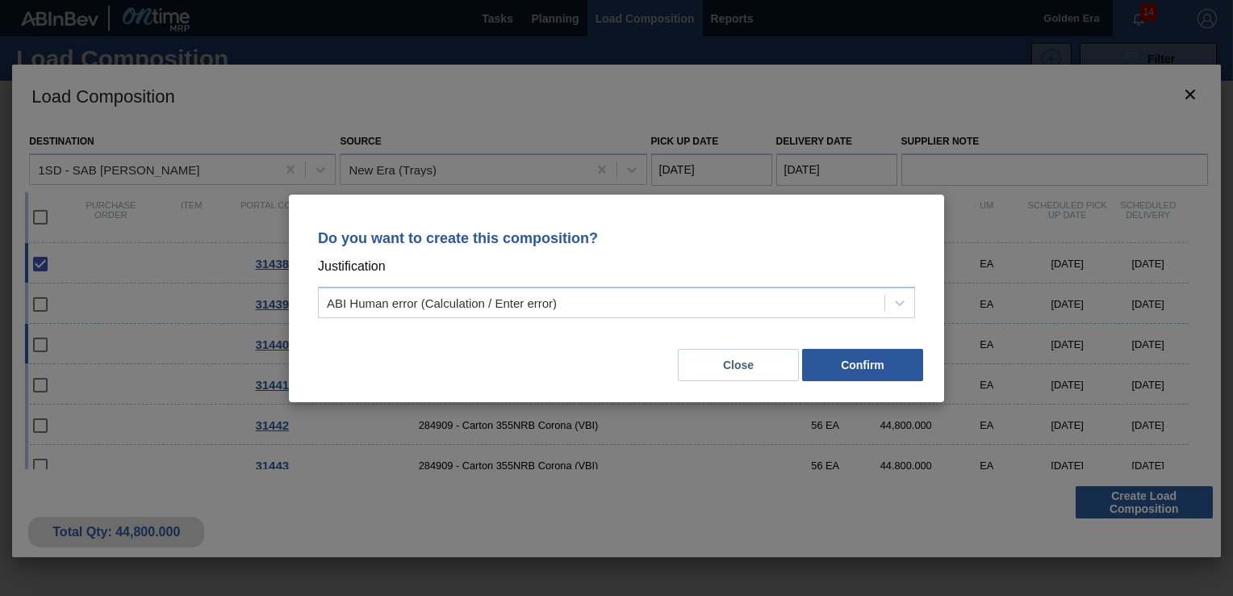
click at [890, 358] on button "Confirm" at bounding box center [862, 365] width 121 height 32
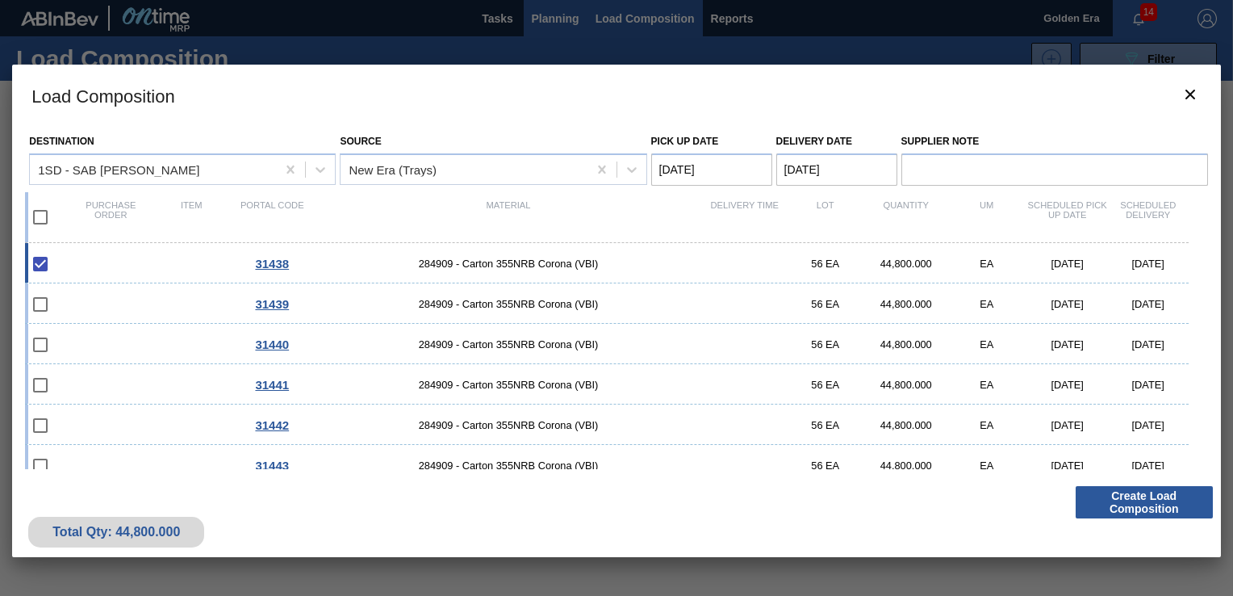
click at [565, 16] on div at bounding box center [616, 298] width 1233 height 596
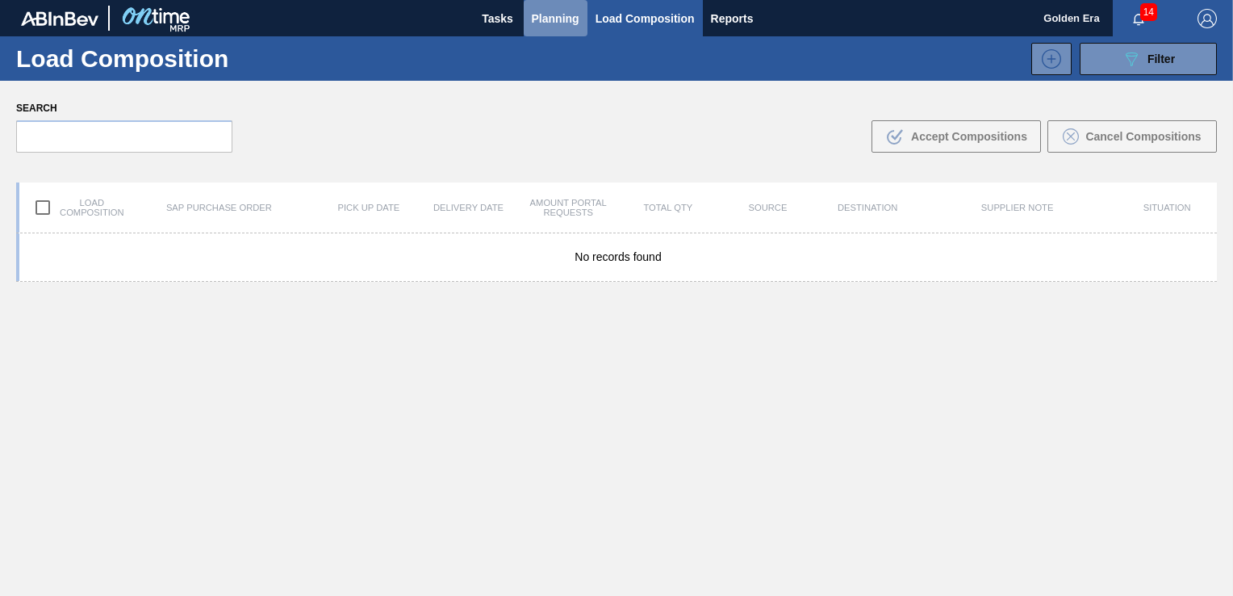
click at [552, 15] on span "Planning" at bounding box center [556, 18] width 48 height 19
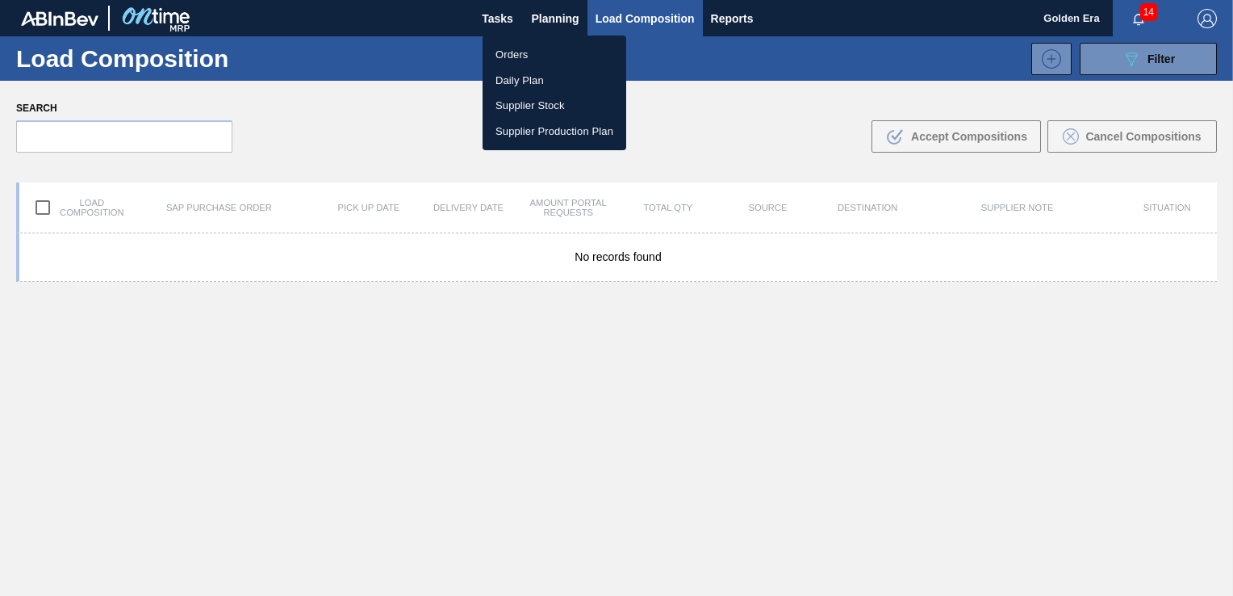
drag, startPoint x: 534, startPoint y: 50, endPoint x: 1143, endPoint y: 139, distance: 615.1
click at [534, 50] on li "Orders" at bounding box center [555, 55] width 144 height 26
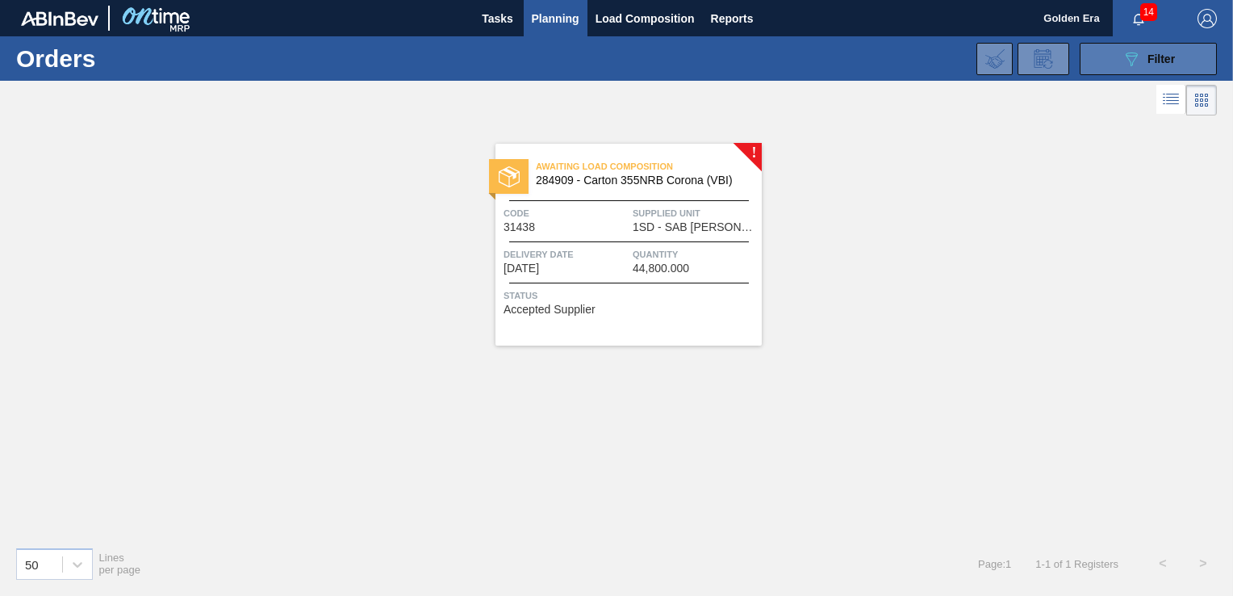
click at [1149, 54] on span "Filter" at bounding box center [1161, 58] width 27 height 13
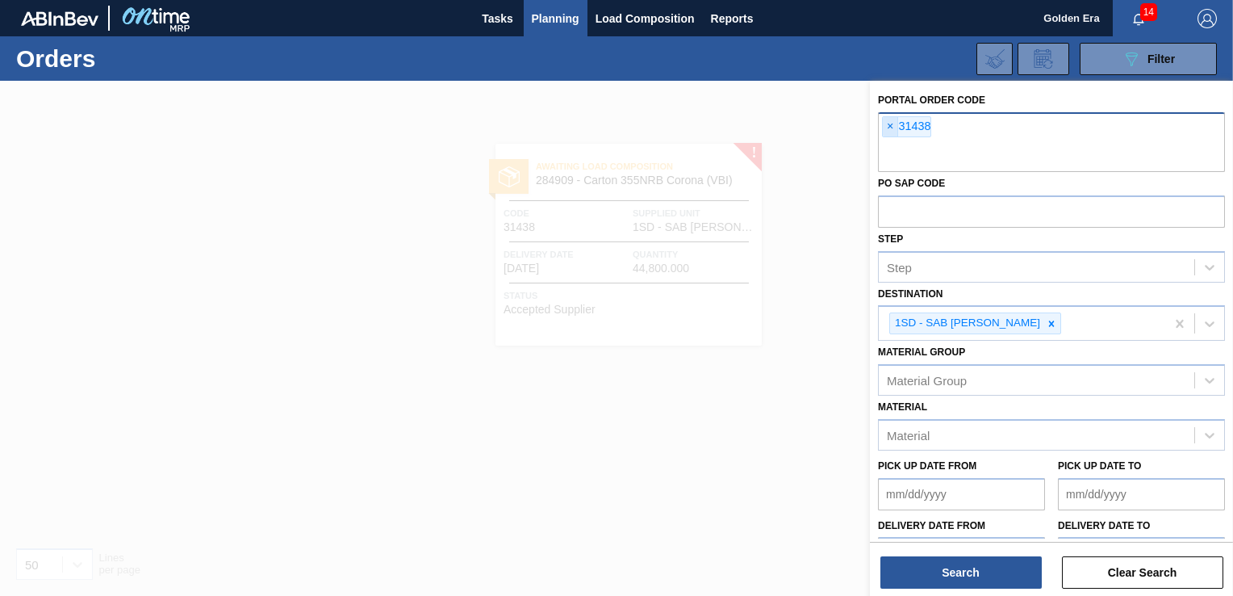
click at [889, 127] on span "×" at bounding box center [890, 126] width 15 height 19
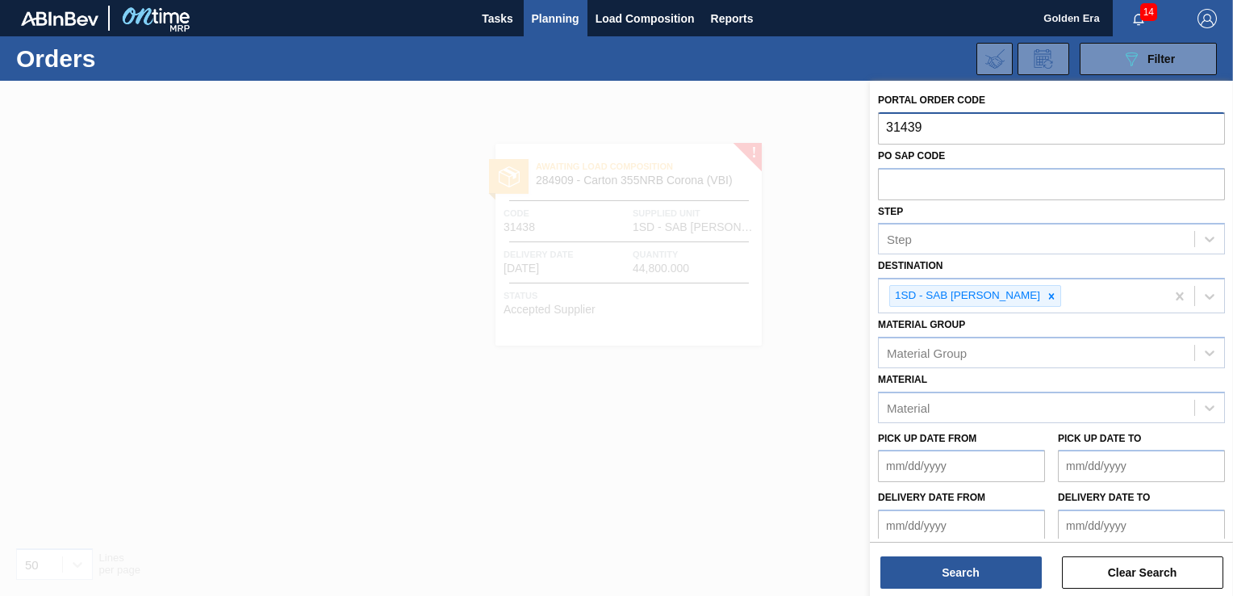
type input "31439"
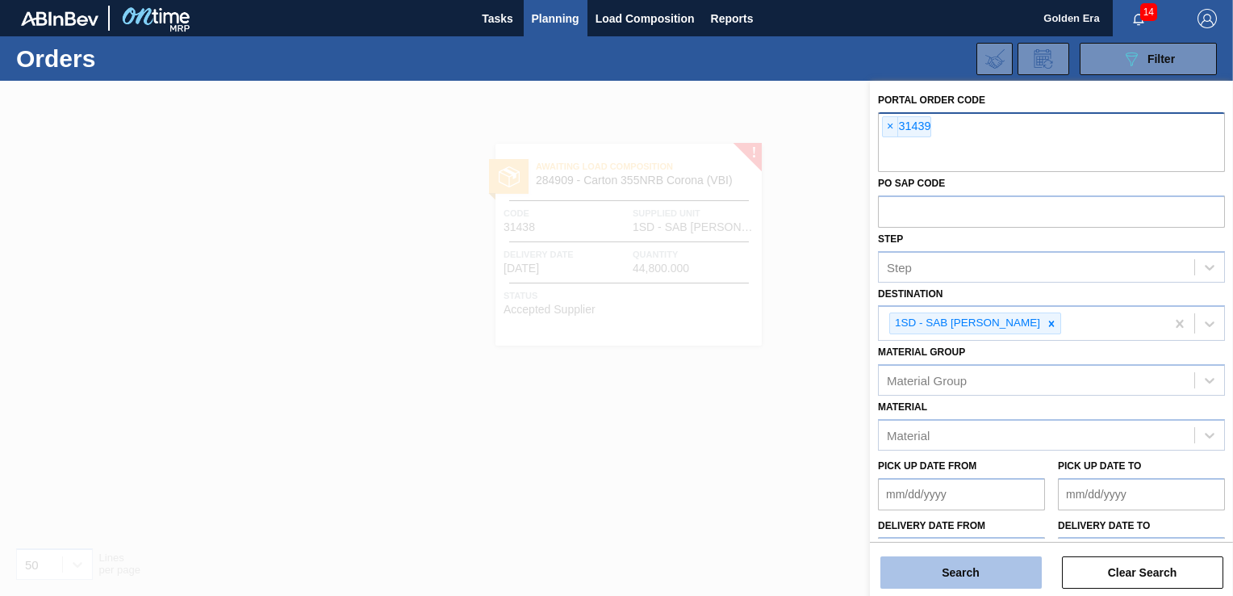
click at [946, 563] on button "Search" at bounding box center [961, 572] width 161 height 32
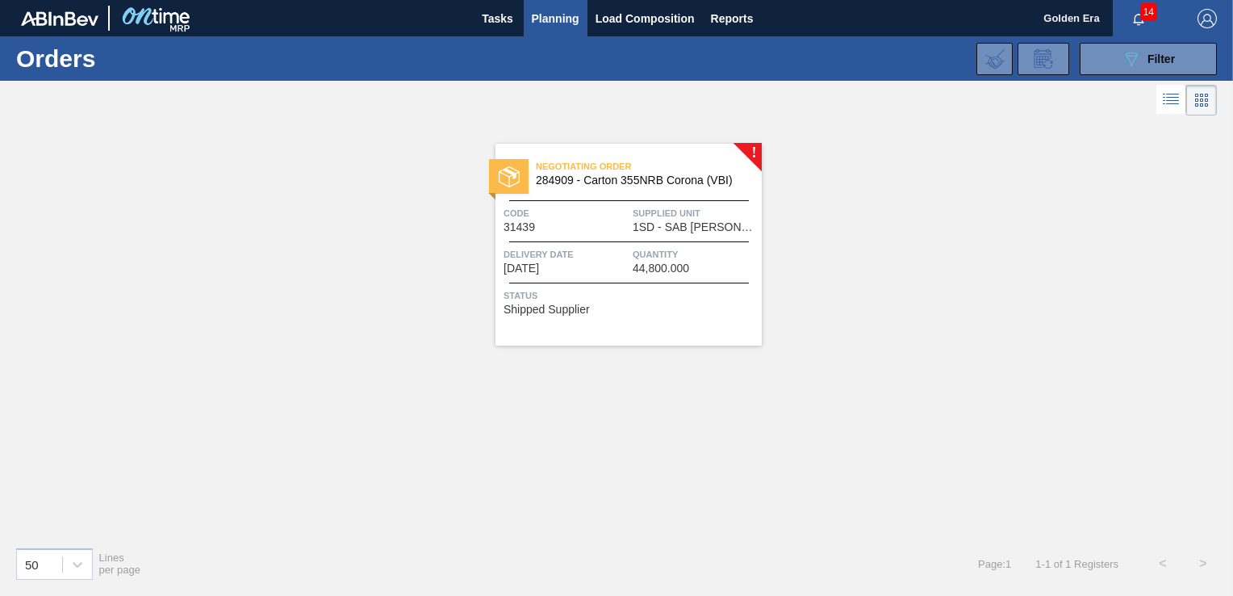
click at [672, 295] on span "Status" at bounding box center [631, 295] width 254 height 16
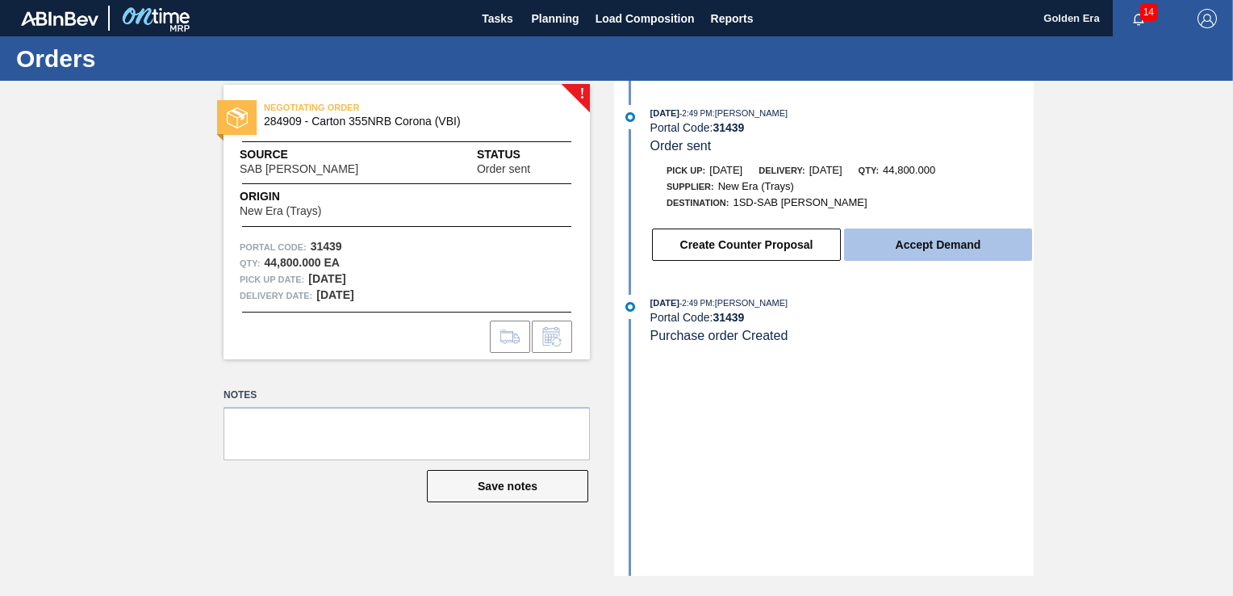
click at [902, 245] on button "Accept Demand" at bounding box center [938, 244] width 188 height 32
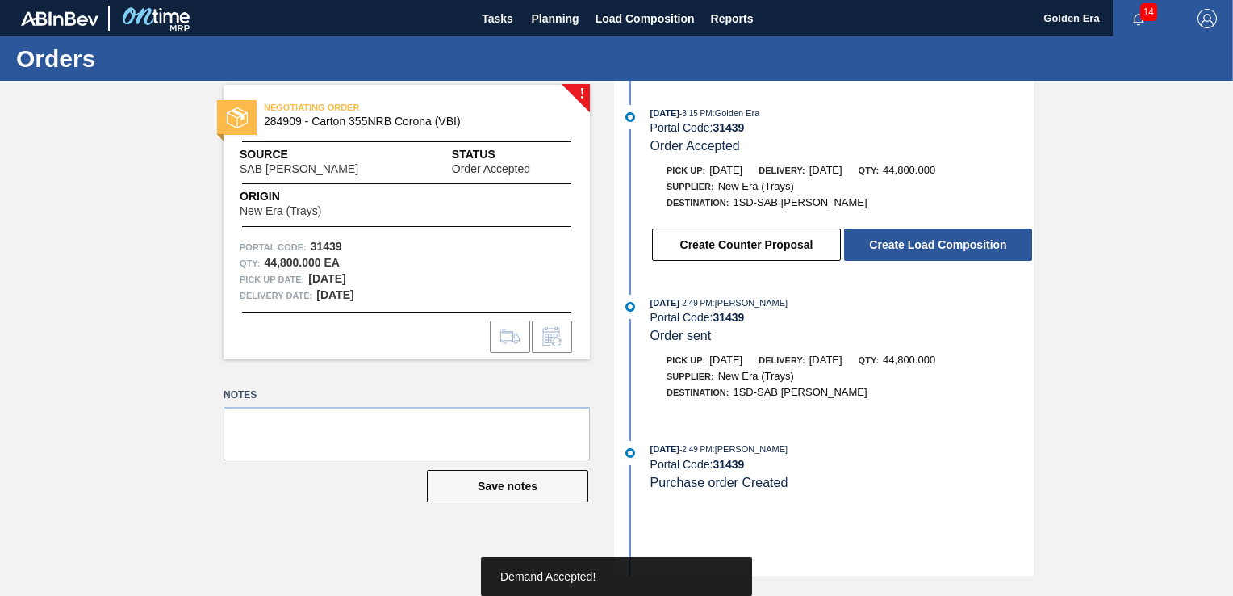
click at [902, 245] on button "Create Load Composition" at bounding box center [938, 244] width 188 height 32
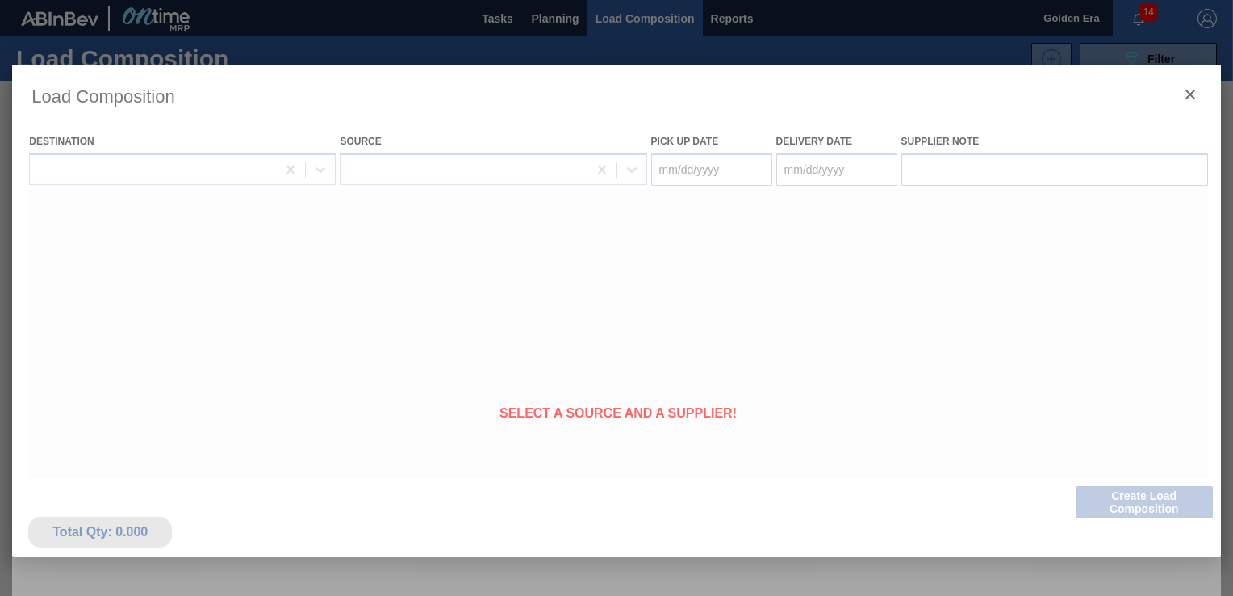
type Date "[DATE]"
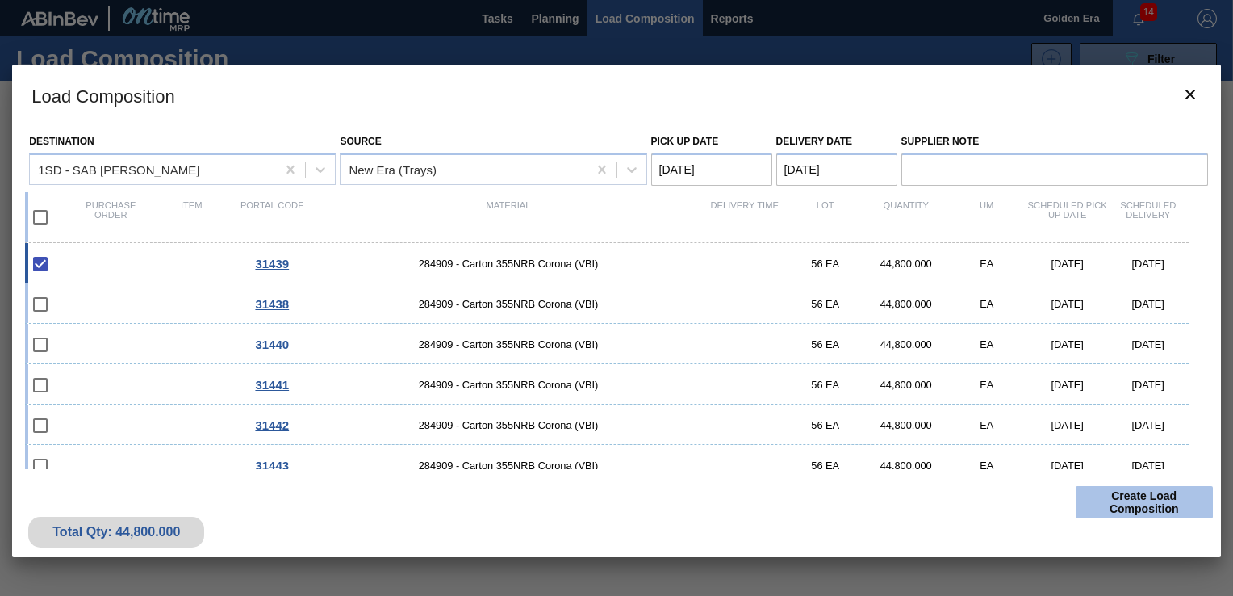
click at [1129, 505] on button "Create Load Composition" at bounding box center [1144, 502] width 137 height 32
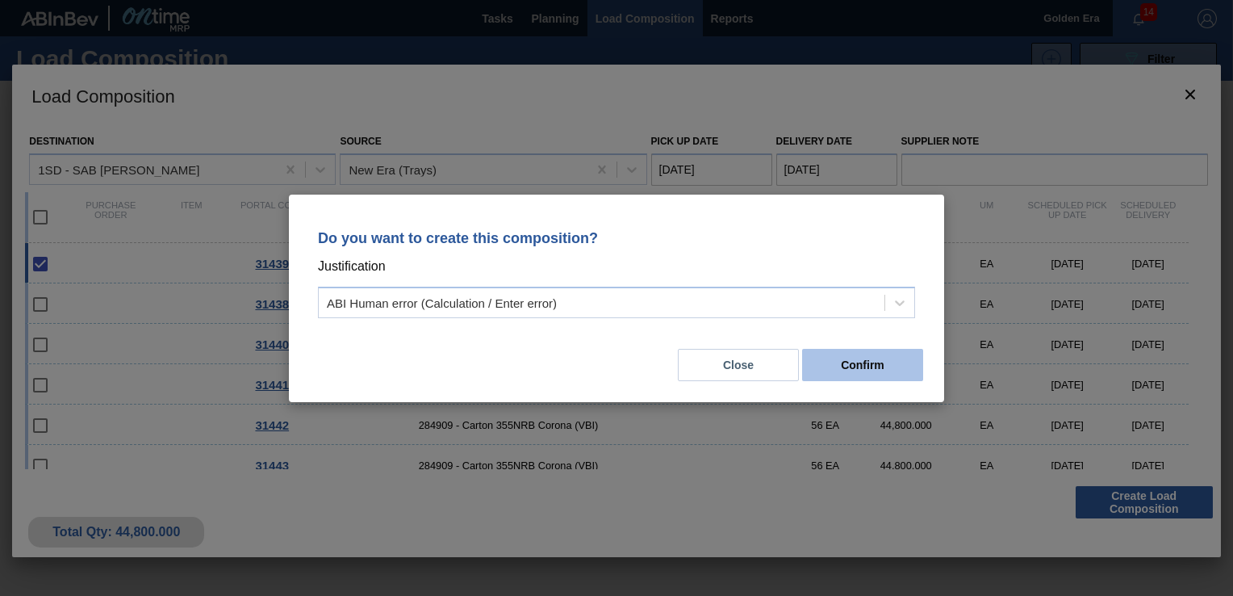
click at [885, 358] on button "Confirm" at bounding box center [862, 365] width 121 height 32
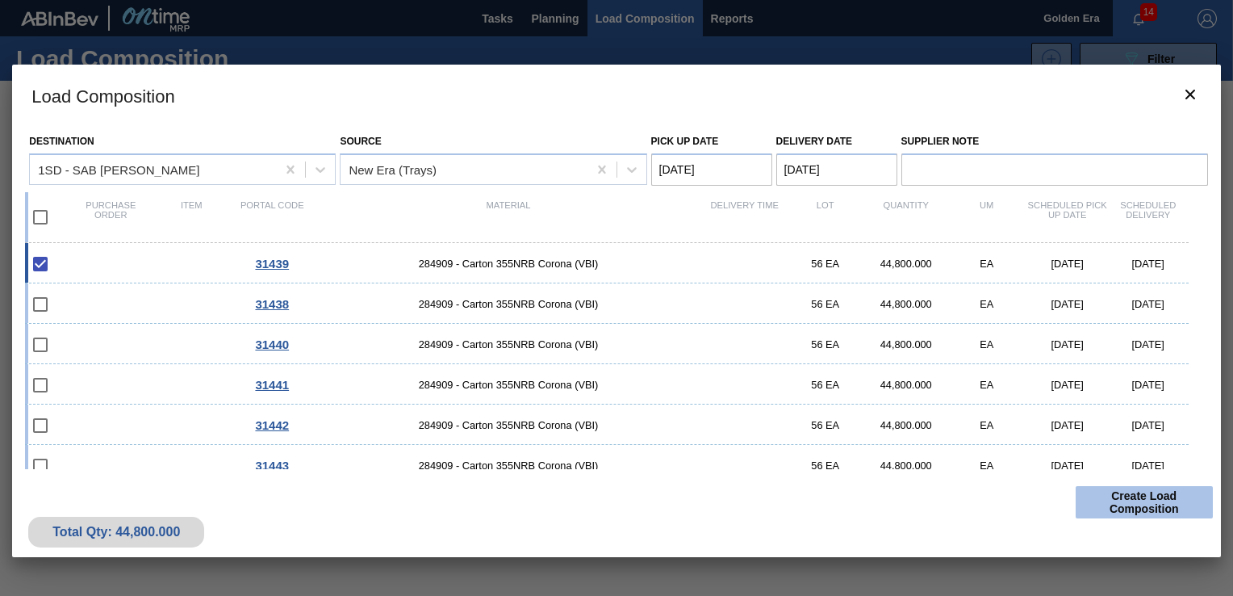
click at [1116, 489] on button "Create Load Composition" at bounding box center [1144, 502] width 137 height 32
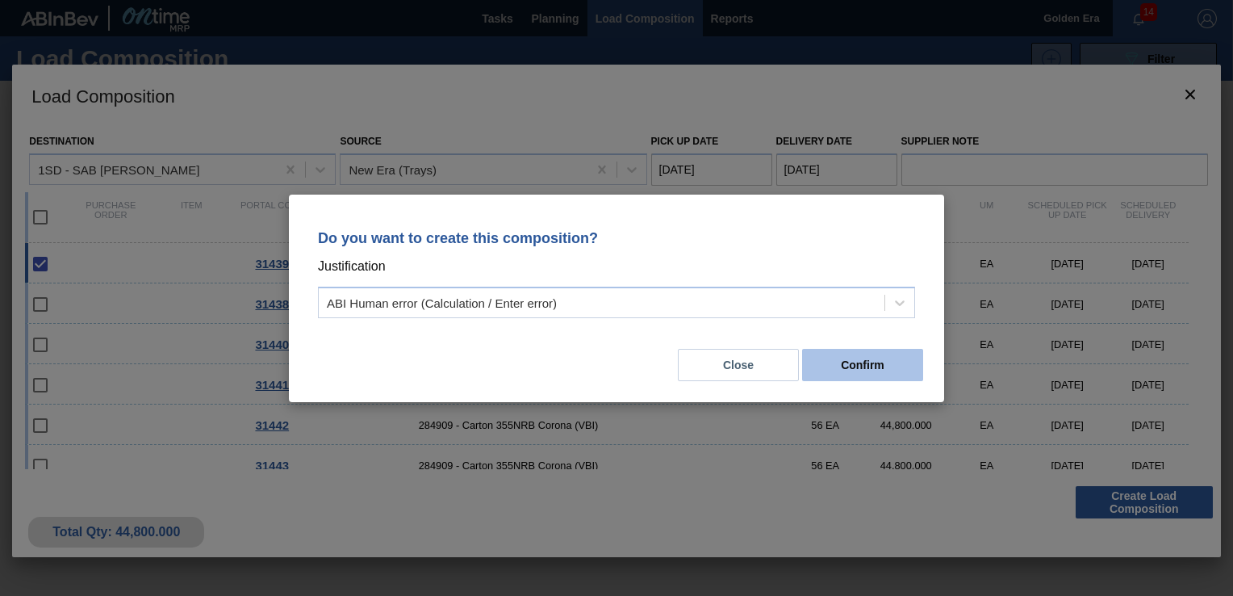
click at [862, 371] on button "Confirm" at bounding box center [862, 365] width 121 height 32
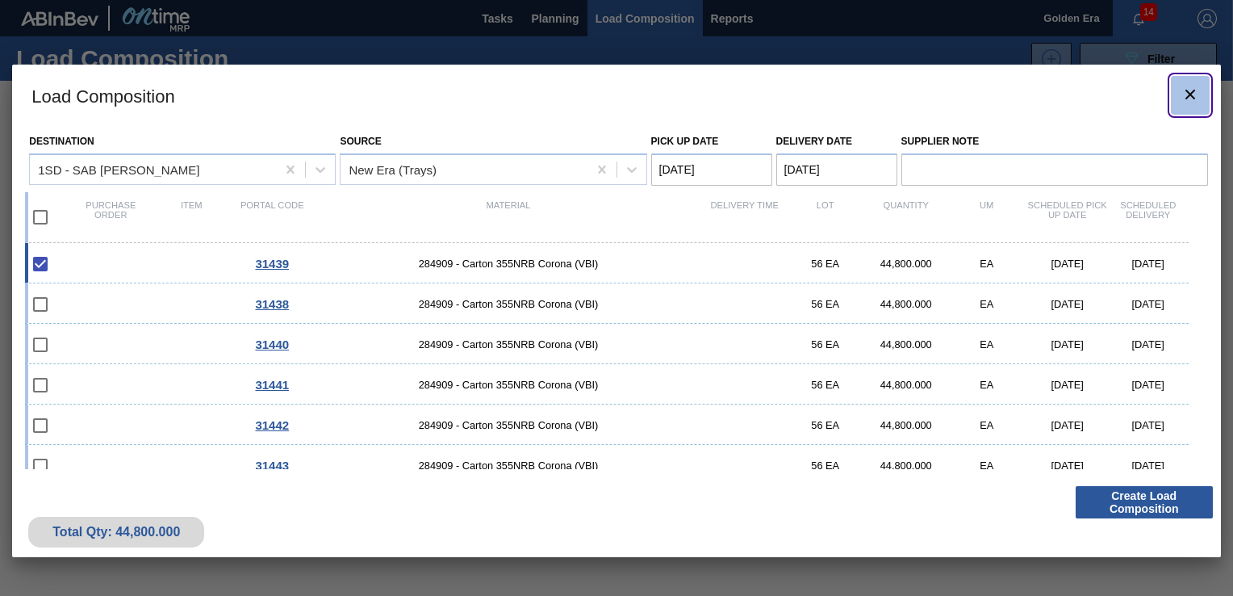
click at [1183, 92] on icon "botão de ícone" at bounding box center [1190, 94] width 19 height 19
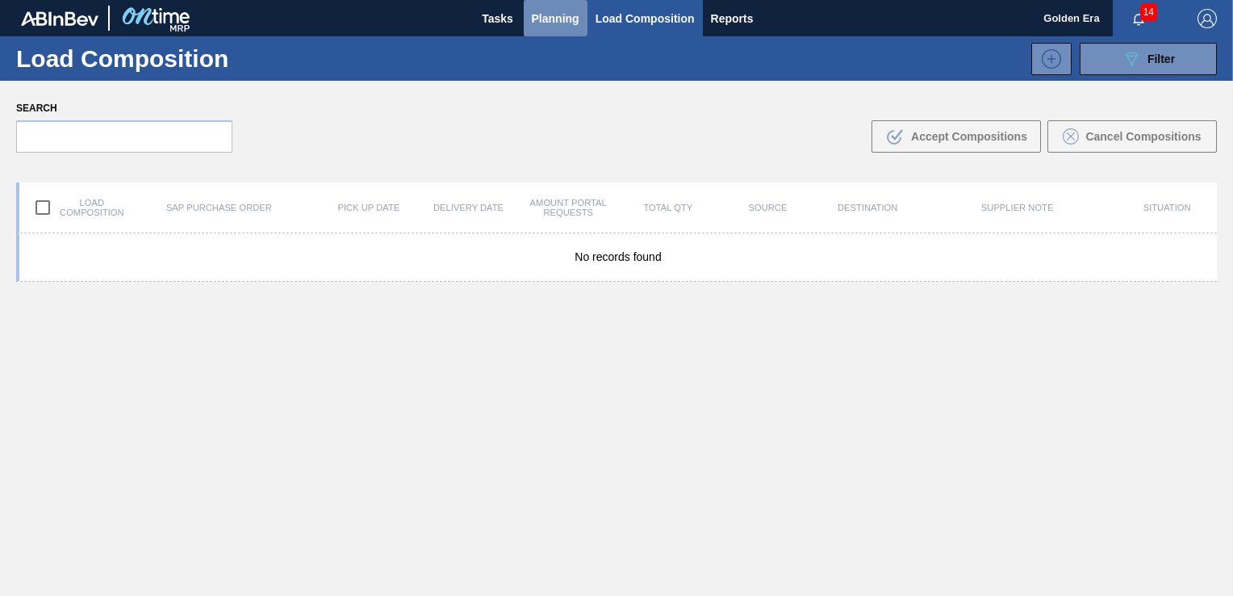
click at [542, 15] on span "Planning" at bounding box center [556, 18] width 48 height 19
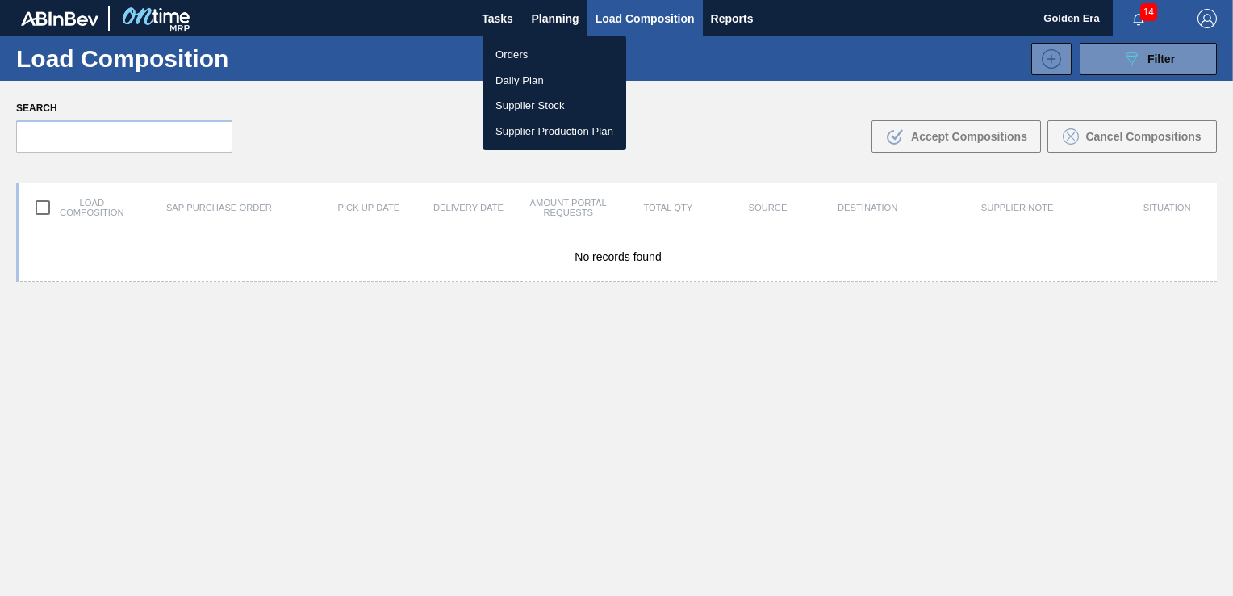
click at [559, 49] on li "Orders" at bounding box center [555, 55] width 144 height 26
click at [530, 27] on div "Orders Daily Plan Supplier Stock Supplier Production Plan" at bounding box center [616, 298] width 1233 height 596
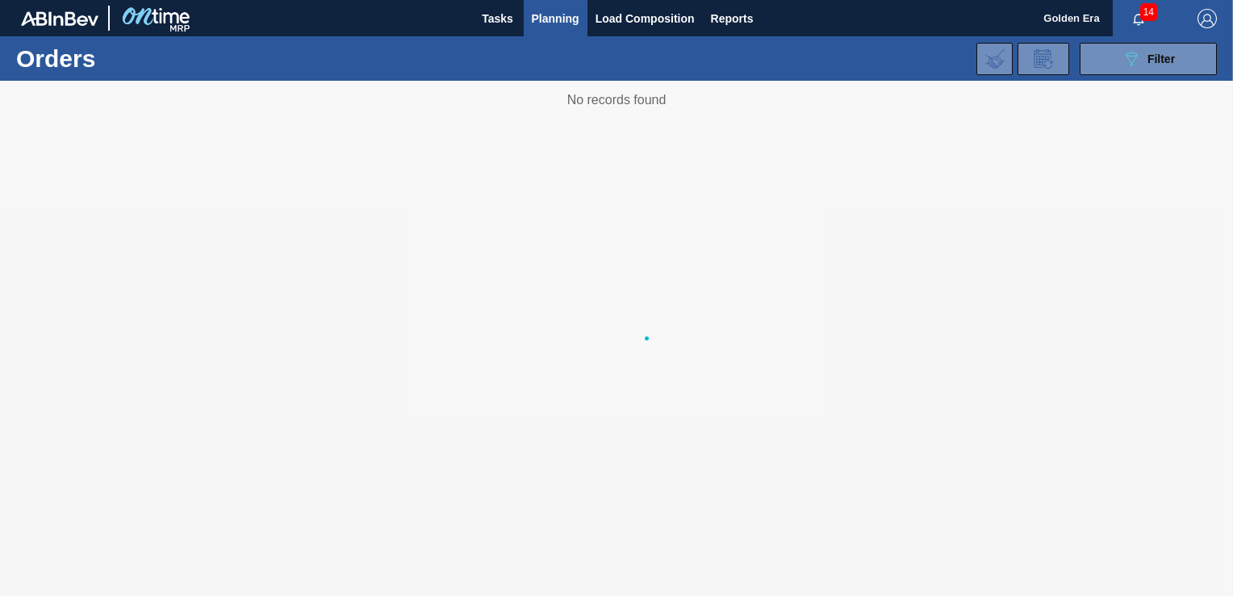
click at [535, 14] on span "Planning" at bounding box center [556, 18] width 48 height 19
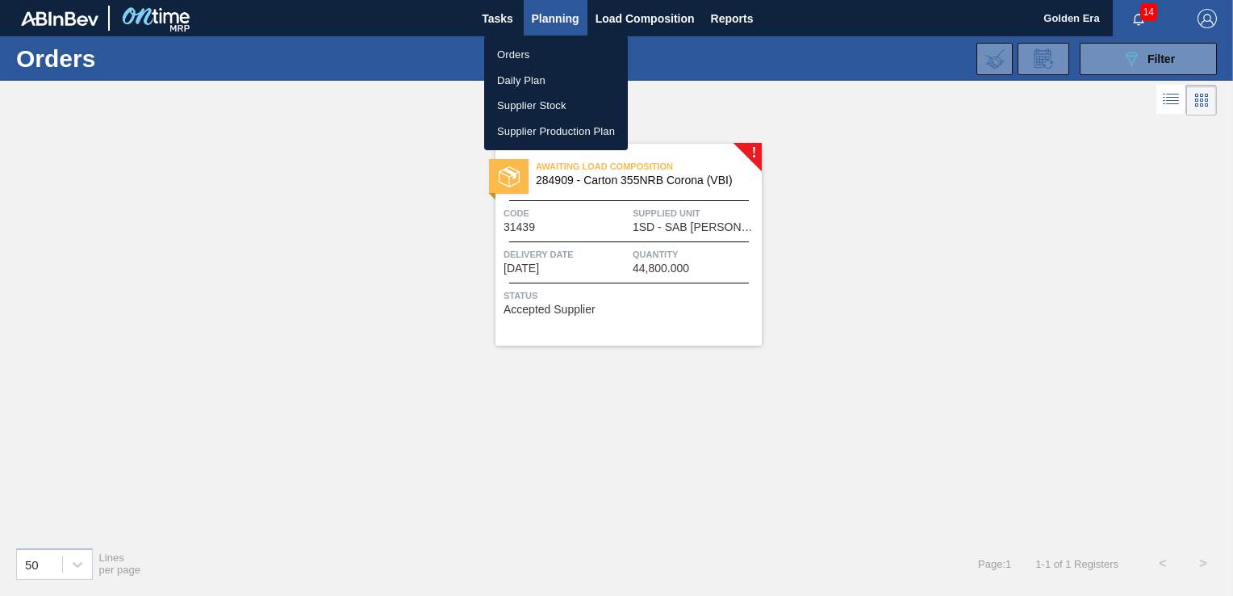
click at [529, 54] on li "Orders" at bounding box center [556, 55] width 144 height 26
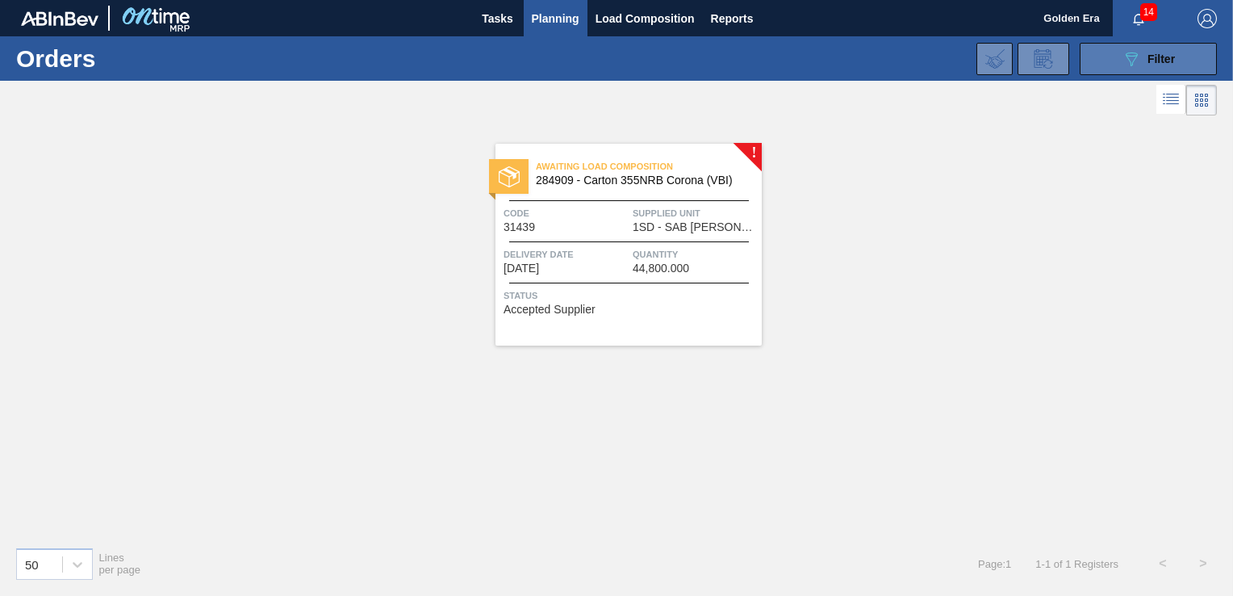
click at [1146, 51] on div "089F7B8B-B2A5-4AFE-B5C0-19BA573D28AC Filter" at bounding box center [1148, 58] width 53 height 19
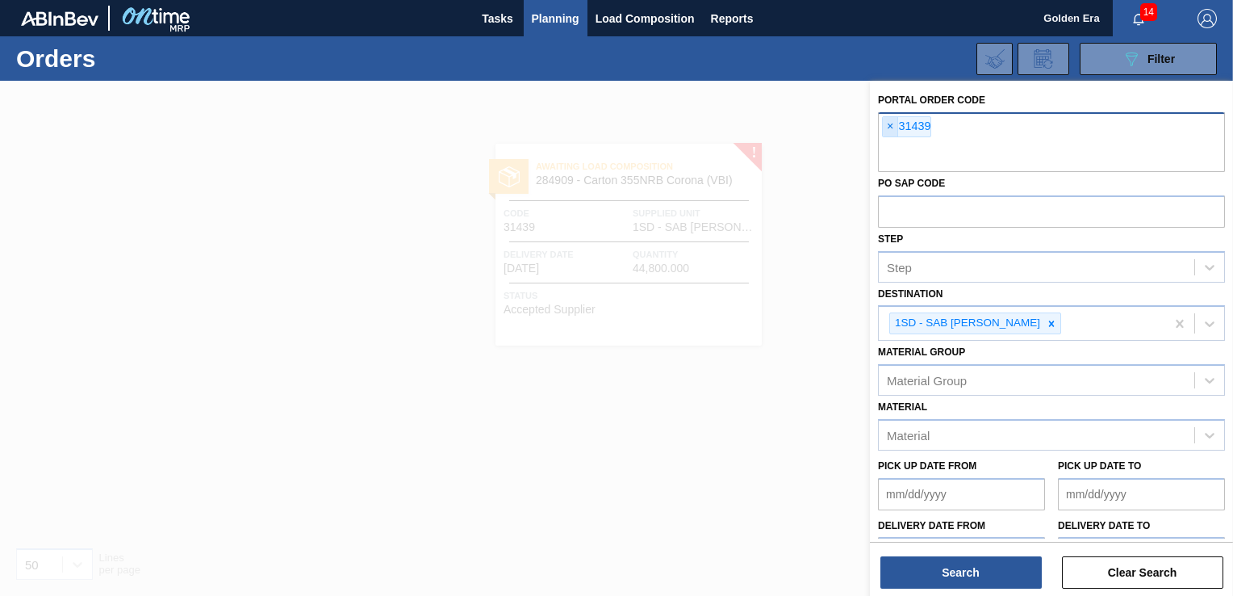
click at [889, 124] on span "×" at bounding box center [890, 126] width 15 height 19
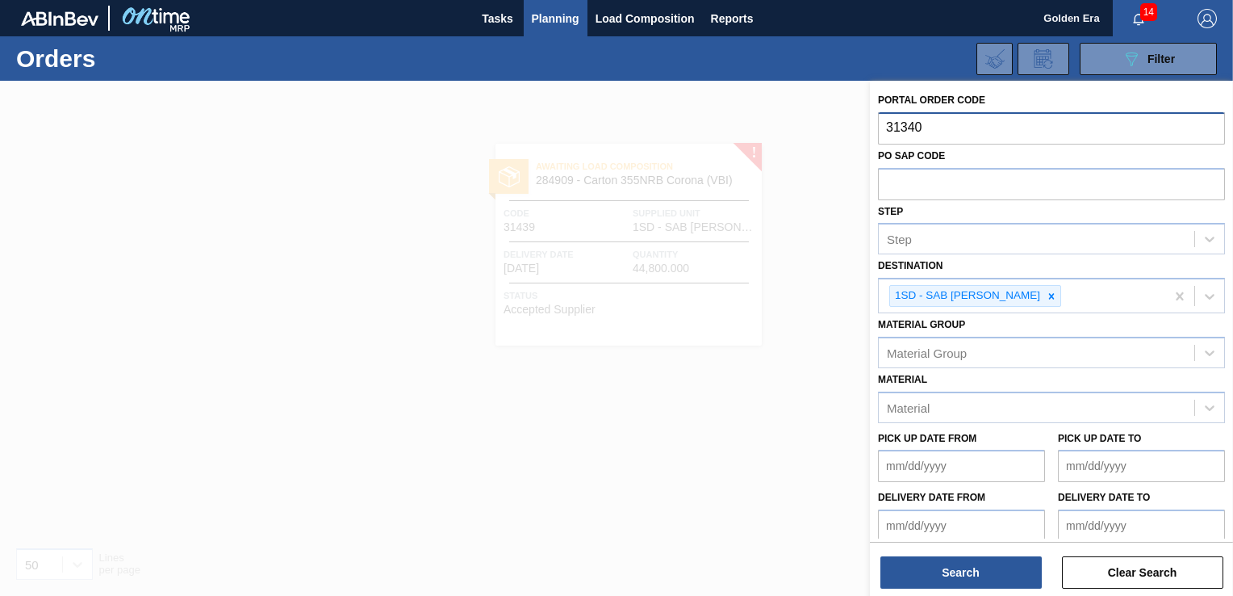
type input "31340"
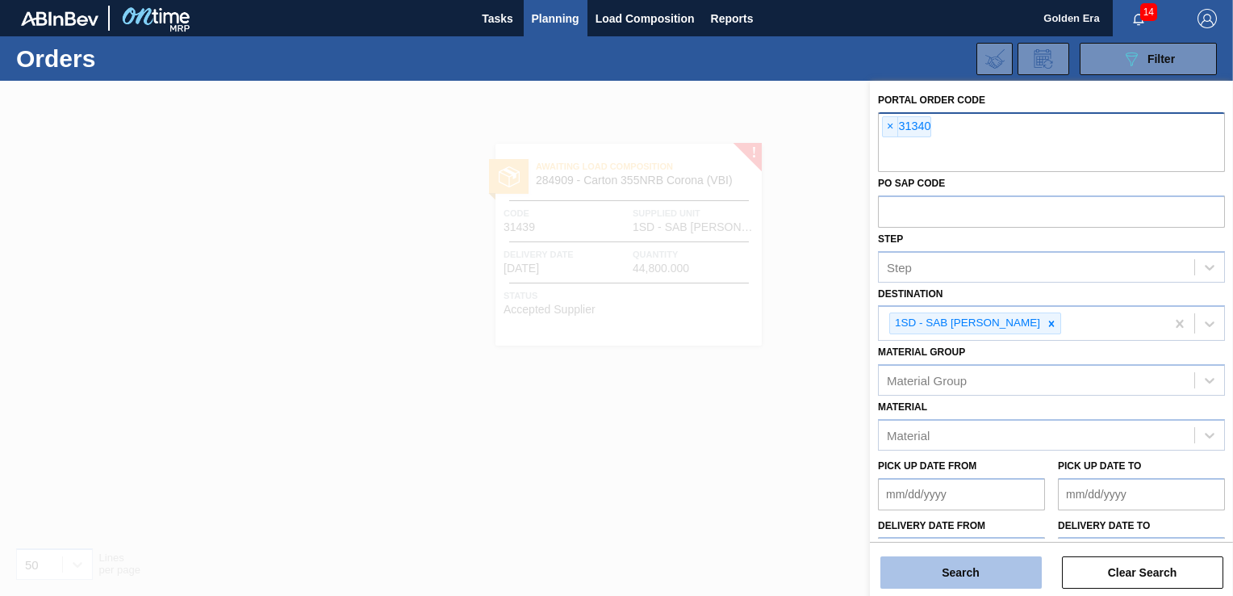
click at [937, 551] on div "Search Clear Search" at bounding box center [1051, 564] width 363 height 45
click at [953, 571] on button "Search" at bounding box center [961, 572] width 161 height 32
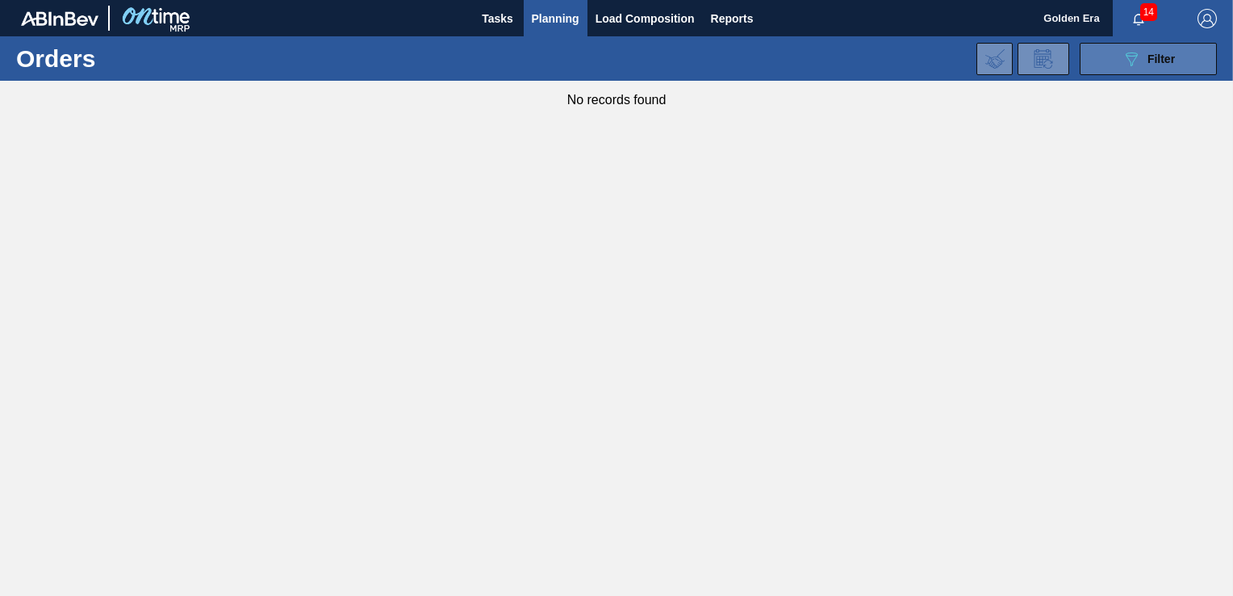
click at [1166, 53] on span "Filter" at bounding box center [1161, 58] width 27 height 13
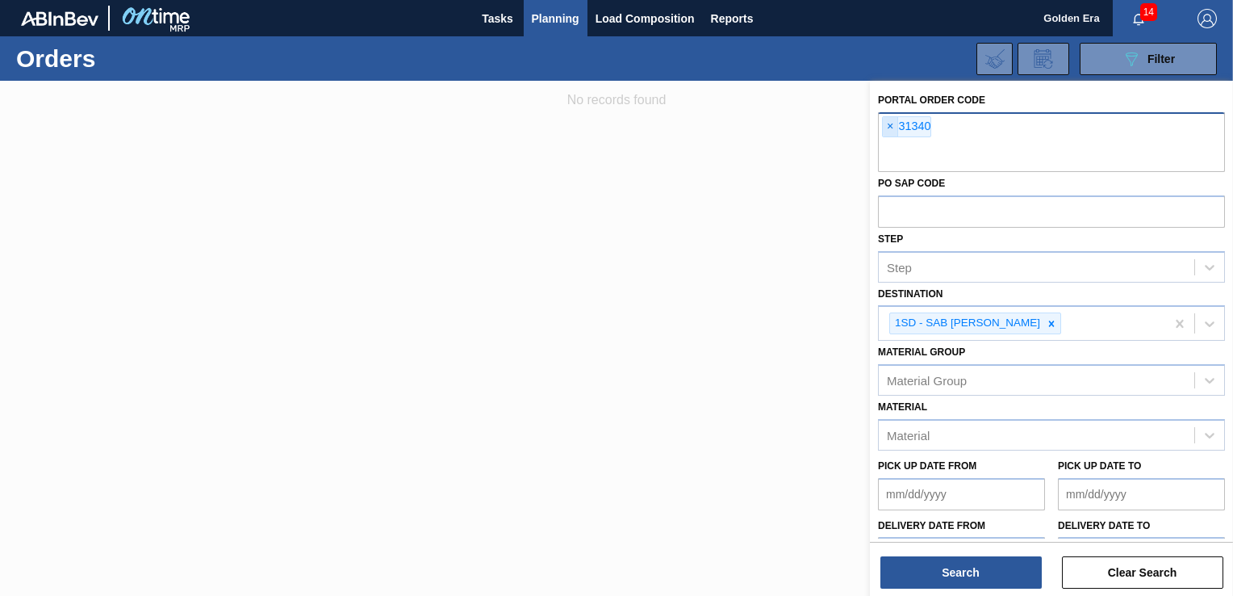
click at [894, 123] on span "×" at bounding box center [890, 126] width 15 height 19
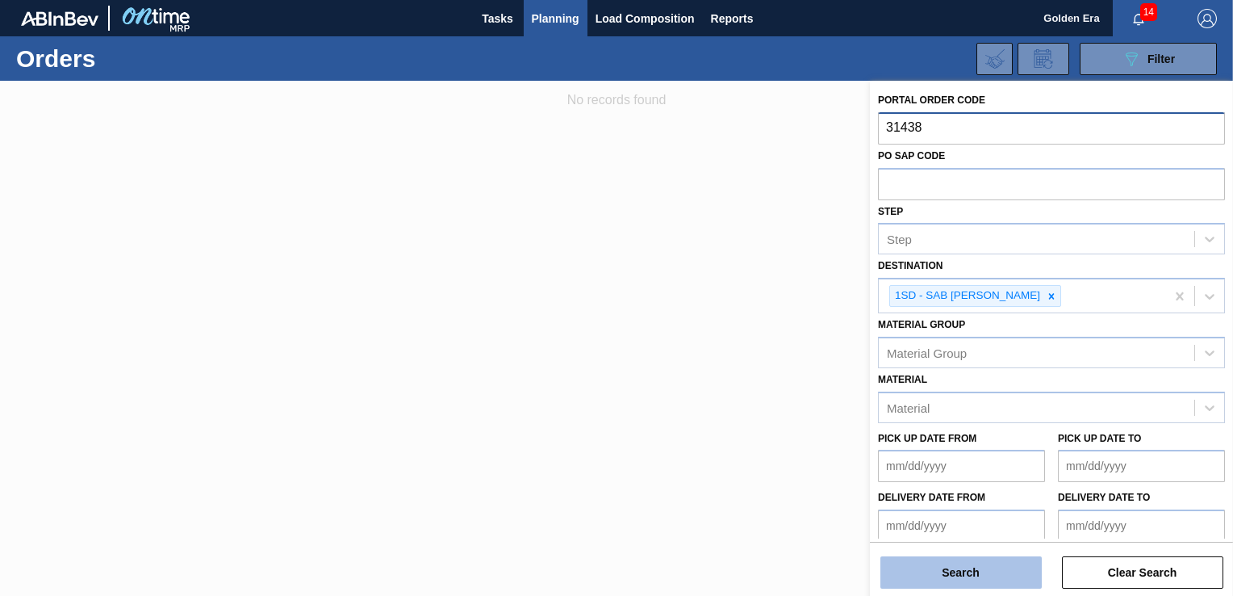
type input "31438"
drag, startPoint x: 961, startPoint y: 557, endPoint x: 965, endPoint y: 566, distance: 10.1
click at [961, 558] on button "Search" at bounding box center [961, 572] width 161 height 32
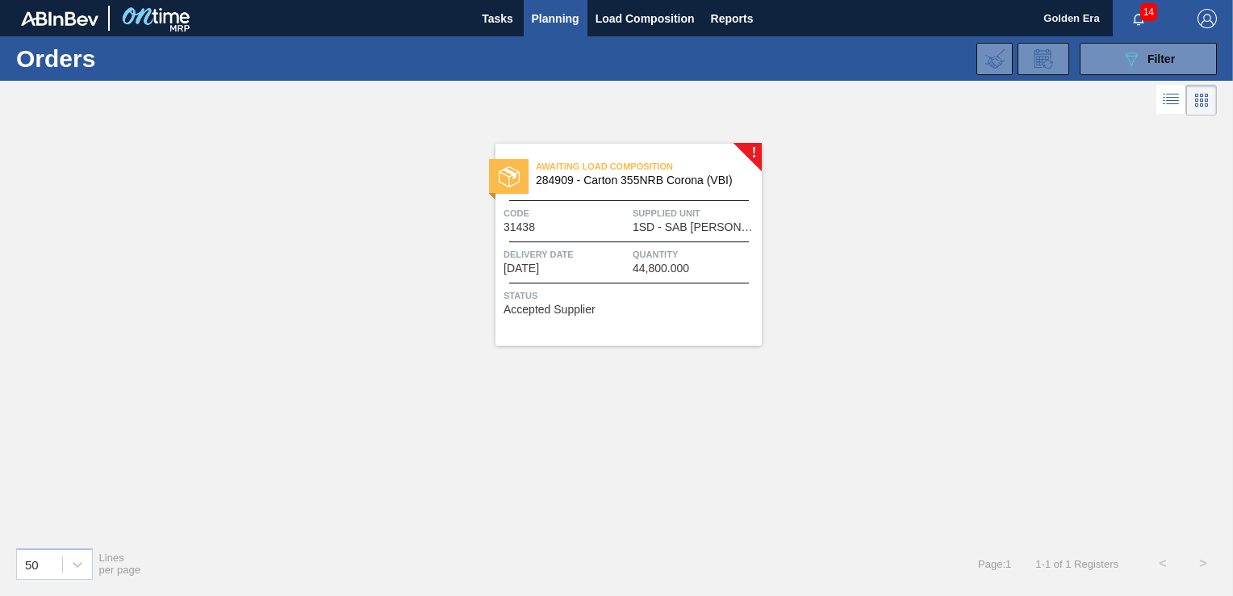
click at [710, 311] on div "Status Accepted Supplier" at bounding box center [631, 300] width 254 height 26
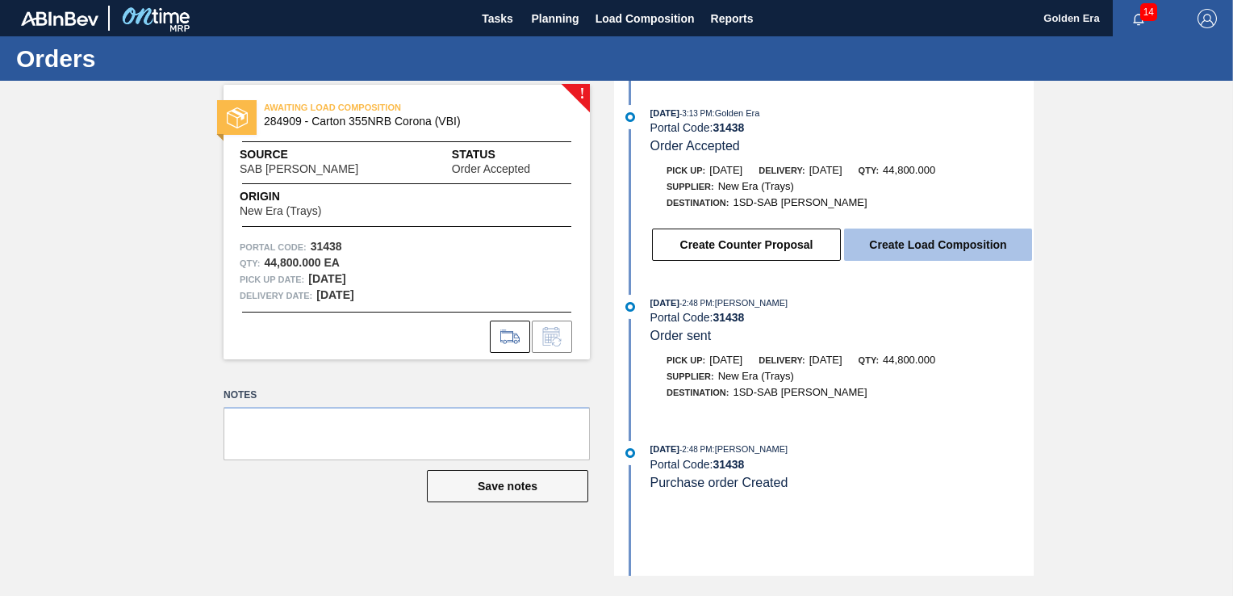
click at [913, 245] on button "Create Load Composition" at bounding box center [938, 244] width 188 height 32
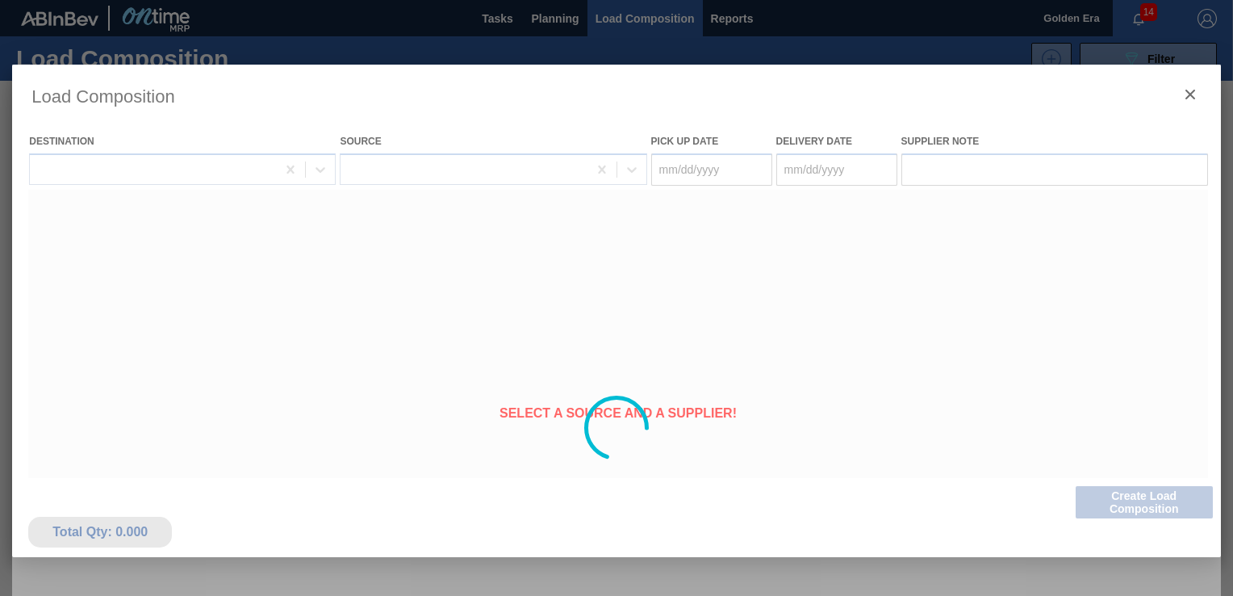
type Date "[DATE]"
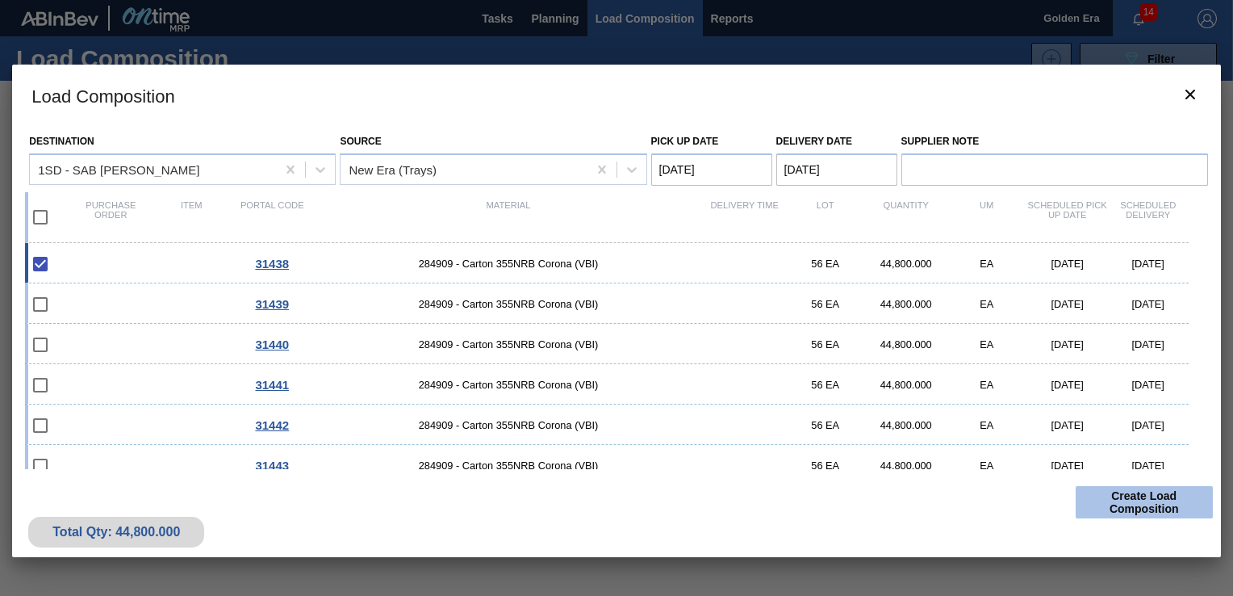
click at [1146, 509] on button "Create Load Composition" at bounding box center [1144, 502] width 137 height 32
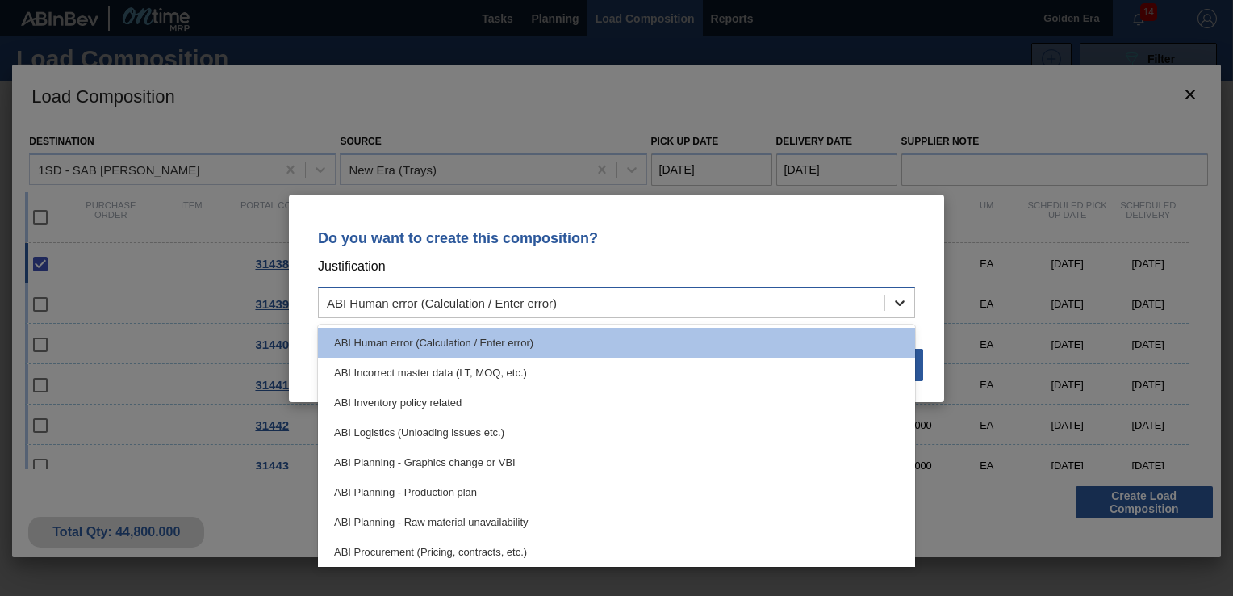
click at [900, 304] on icon at bounding box center [900, 303] width 10 height 6
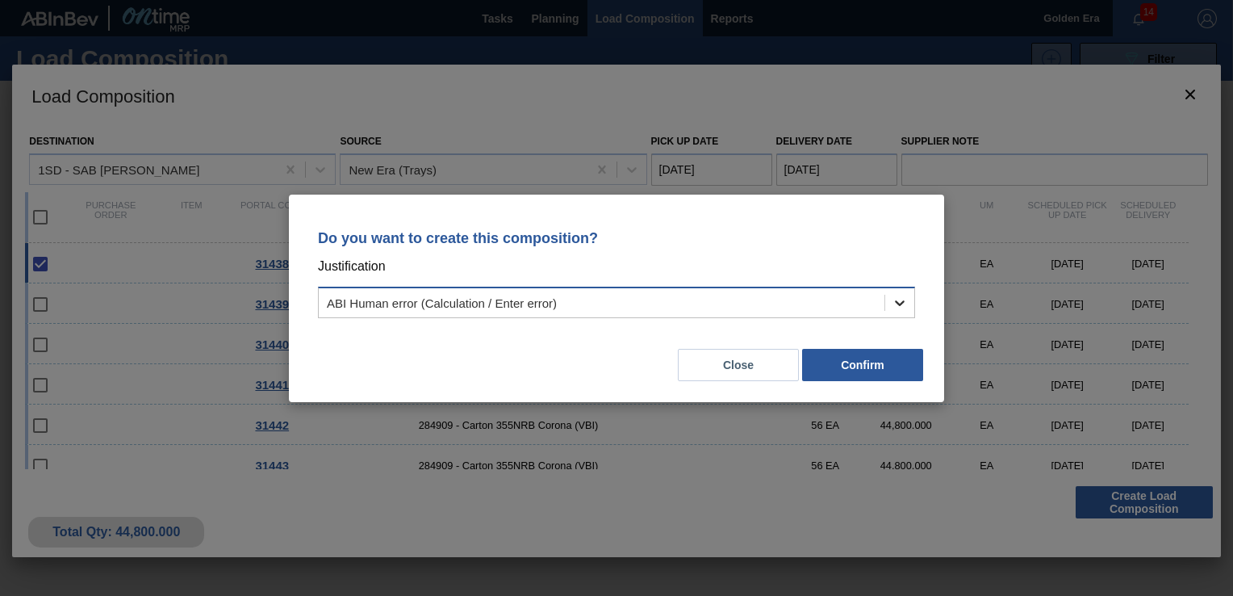
click at [900, 304] on icon at bounding box center [900, 303] width 10 height 6
click at [875, 361] on button "Confirm" at bounding box center [862, 365] width 121 height 32
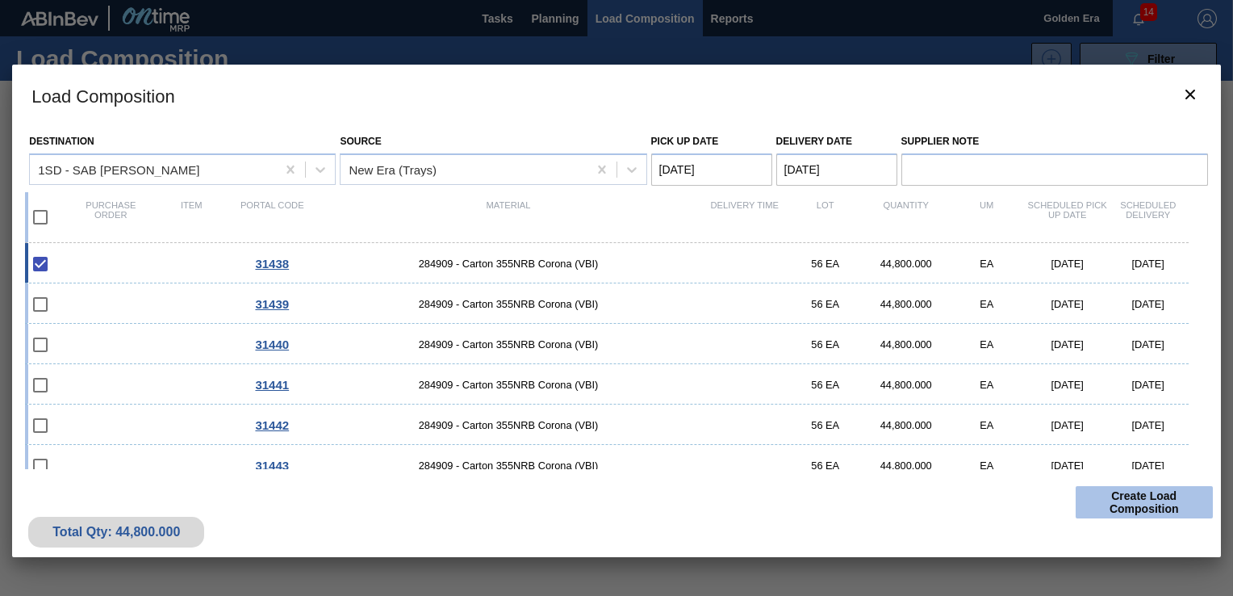
click at [1116, 496] on button "Create Load Composition" at bounding box center [1144, 502] width 137 height 32
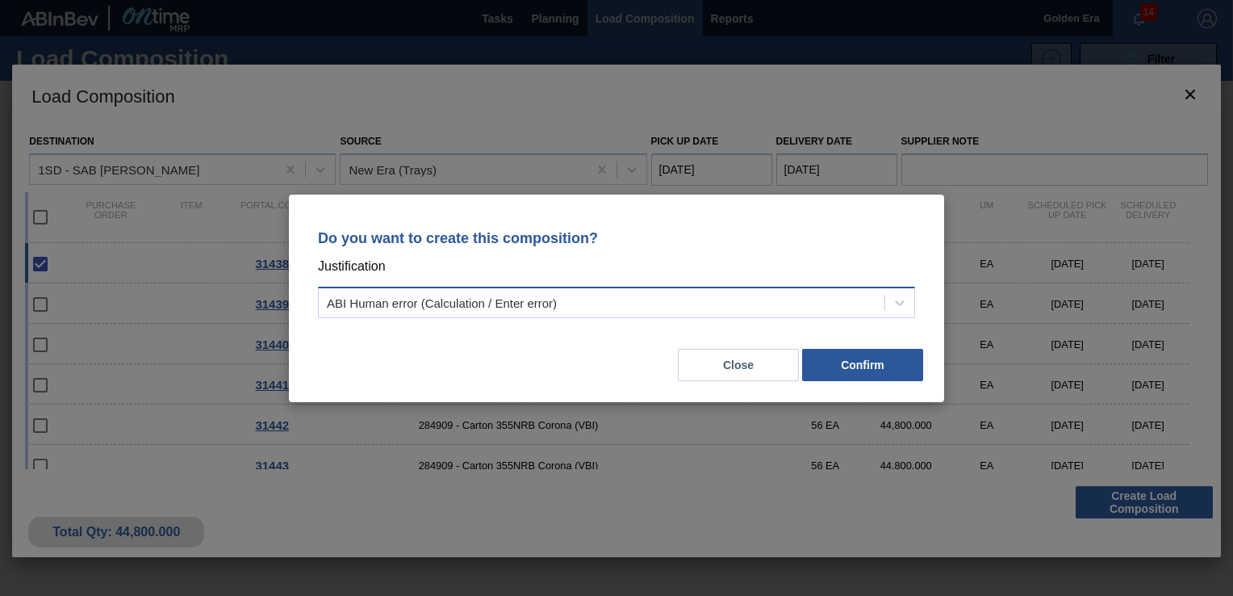
click at [915, 301] on div "ABI Human error (Calculation / Enter error)" at bounding box center [616, 302] width 597 height 31
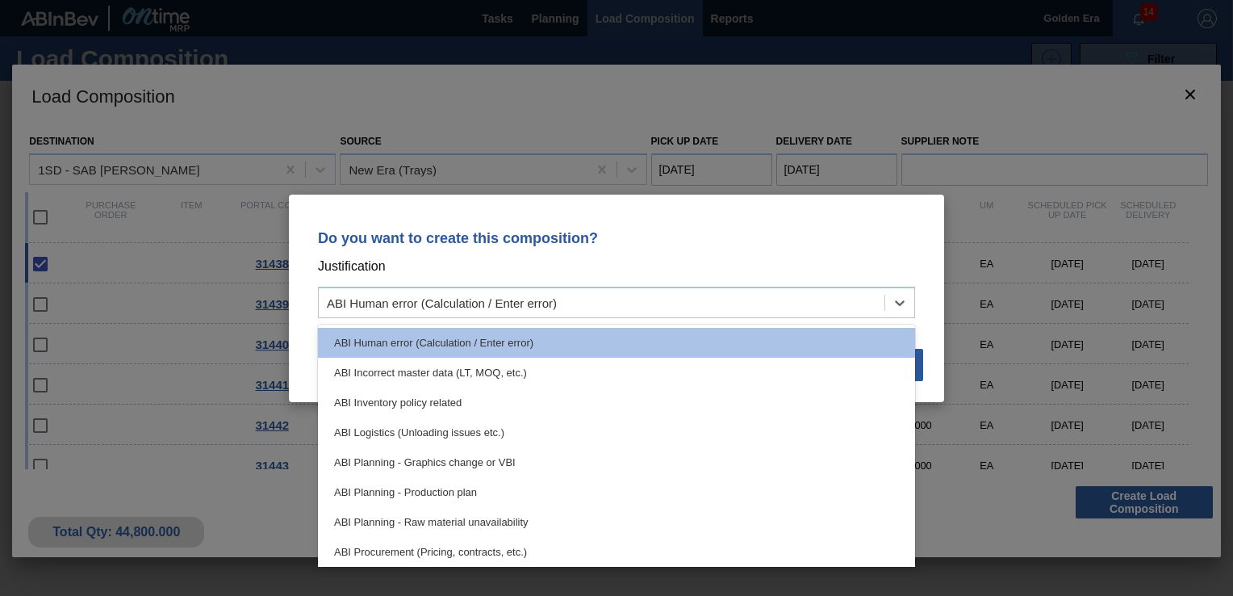
click at [987, 188] on div "Do you want to create this composition? Justification option ABI Human error (C…" at bounding box center [616, 298] width 1233 height 596
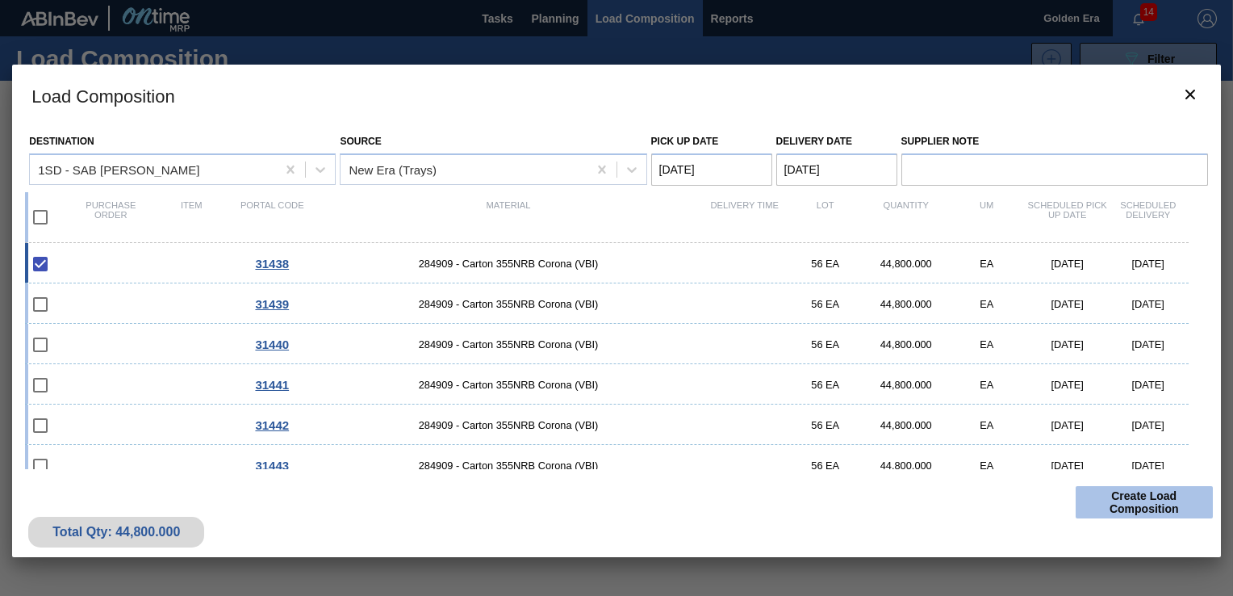
click at [1168, 500] on button "Create Load Composition" at bounding box center [1144, 502] width 137 height 32
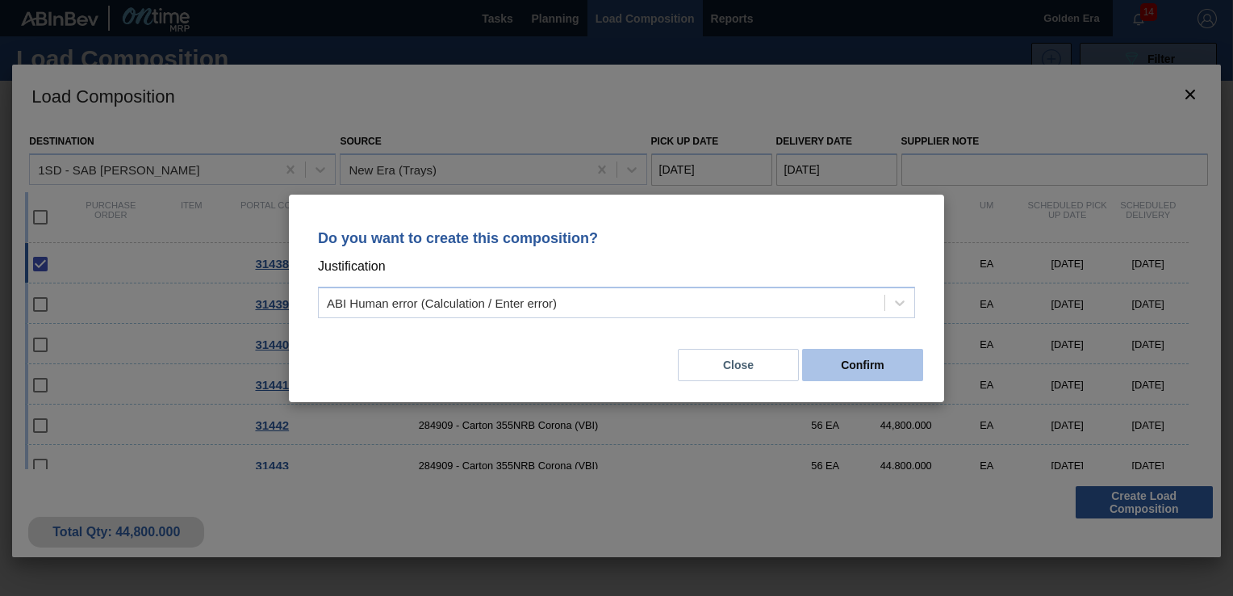
click at [858, 349] on button "Confirm" at bounding box center [862, 365] width 121 height 32
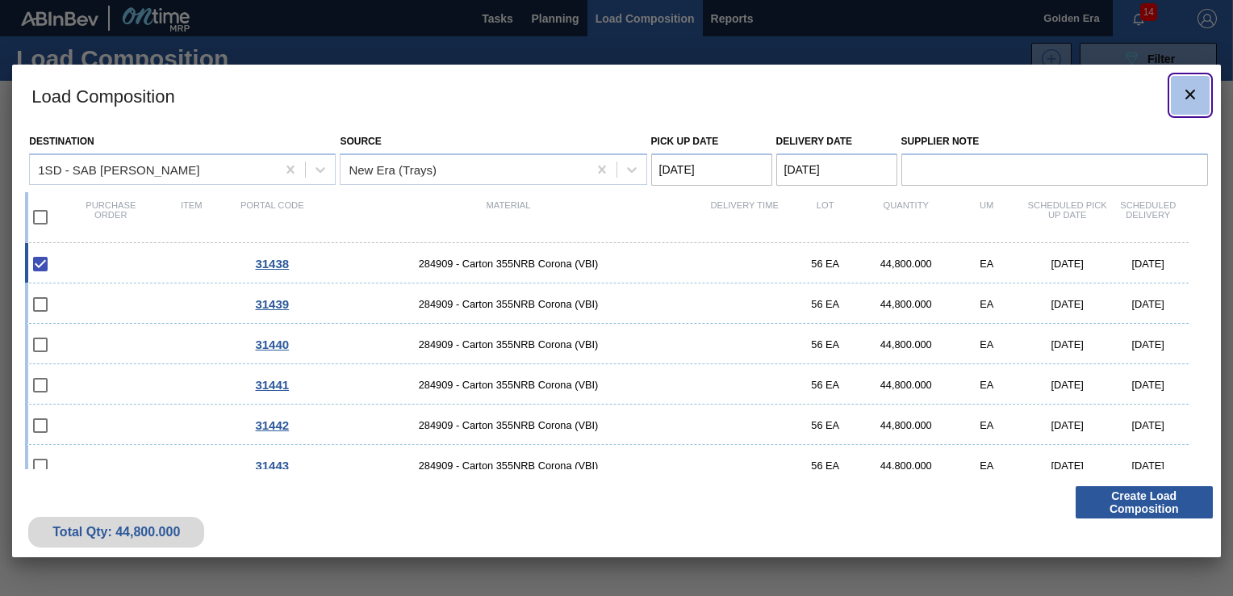
click at [1200, 89] on button "botão de ícone" at bounding box center [1190, 95] width 39 height 39
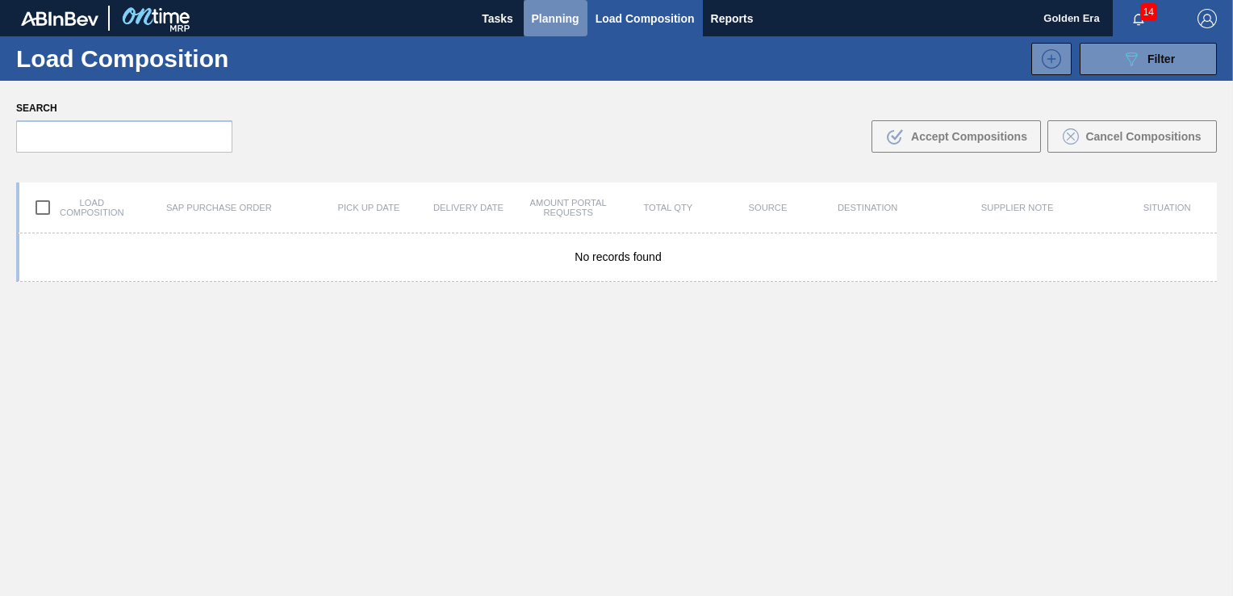
click at [565, 18] on span "Planning" at bounding box center [556, 18] width 48 height 19
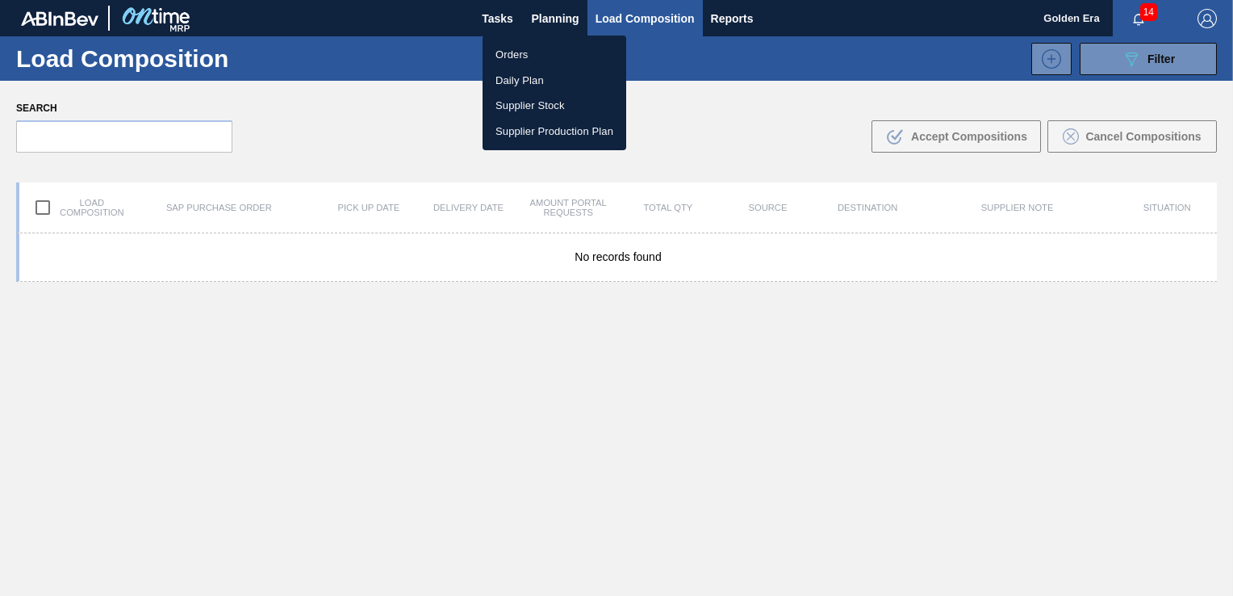
click at [514, 54] on li "Orders" at bounding box center [555, 55] width 144 height 26
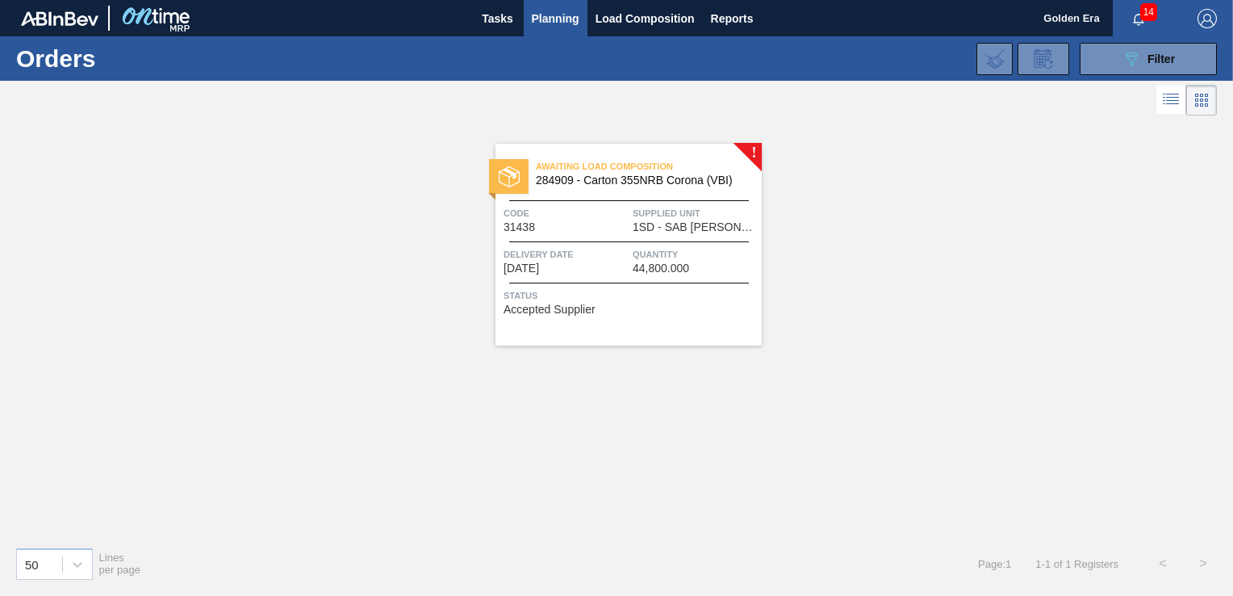
click at [1154, 56] on span "Filter" at bounding box center [1161, 58] width 27 height 13
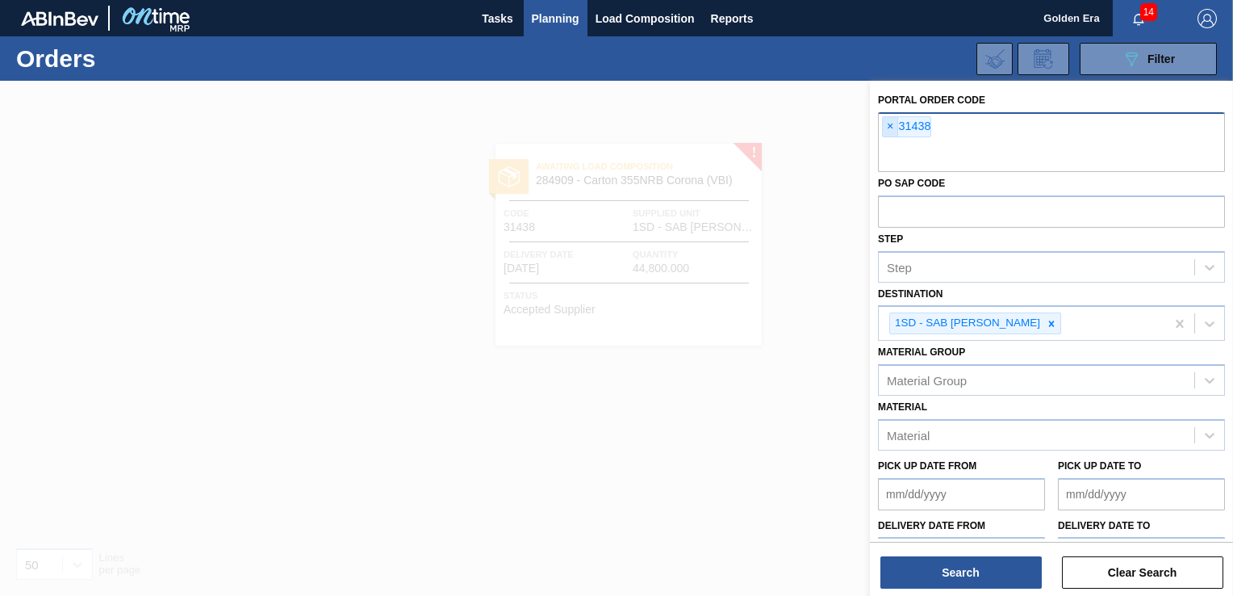
click at [891, 123] on span "×" at bounding box center [890, 126] width 15 height 19
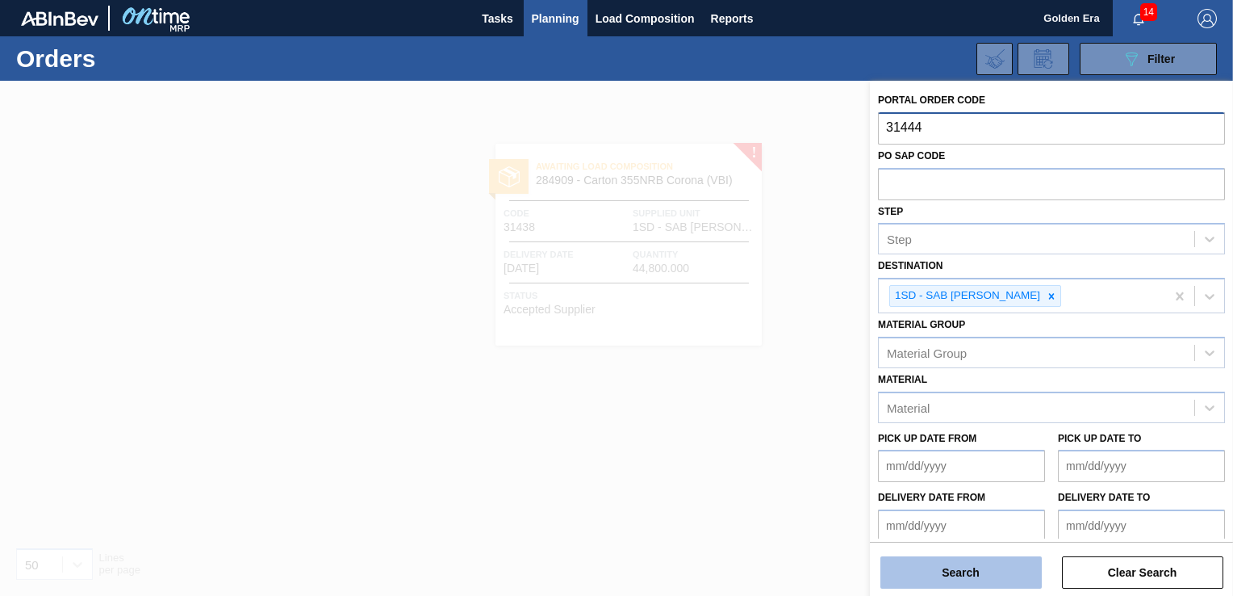
type input "31444"
click at [957, 578] on button "Search" at bounding box center [961, 572] width 161 height 32
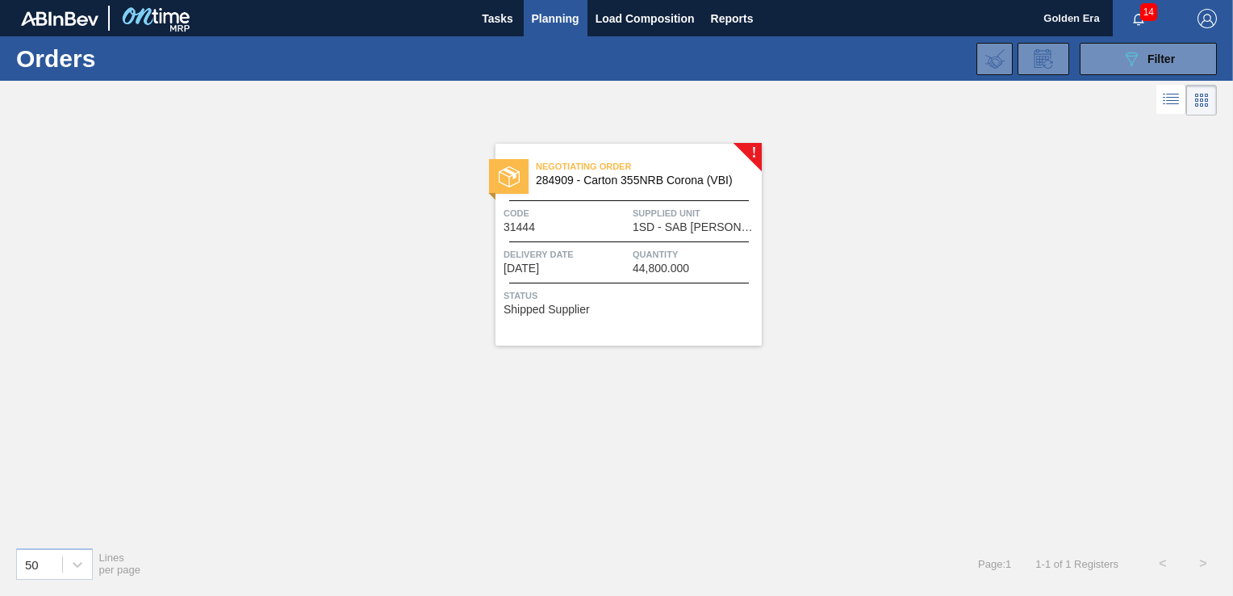
click at [617, 312] on div "Status Shipped Supplier" at bounding box center [631, 300] width 254 height 26
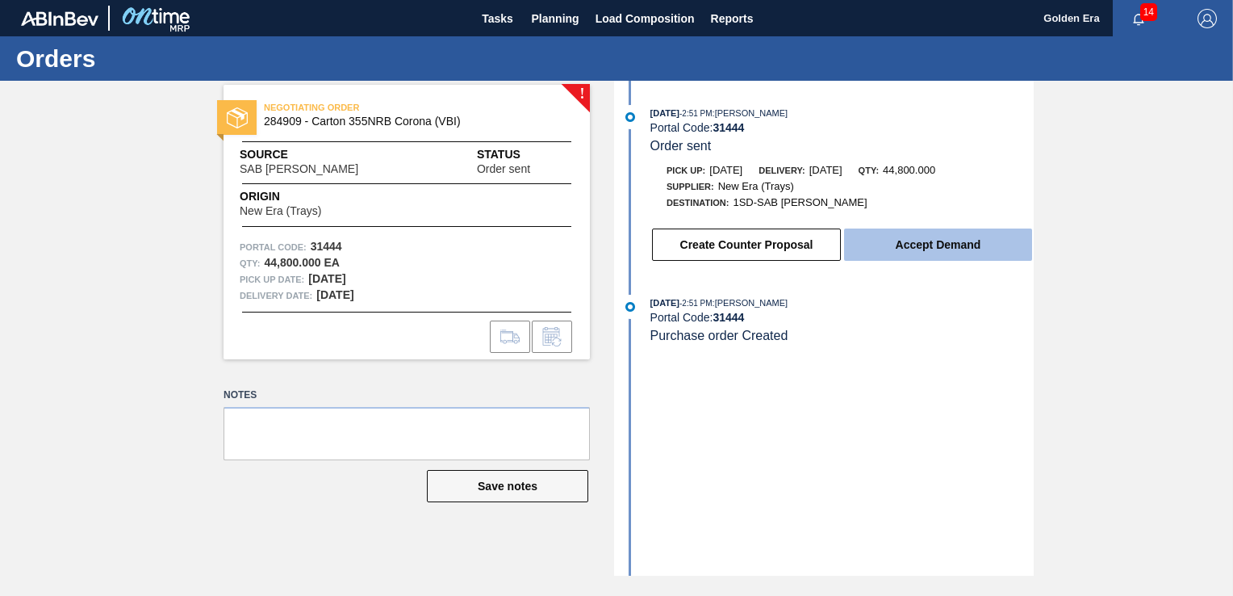
click at [907, 244] on button "Accept Demand" at bounding box center [938, 244] width 188 height 32
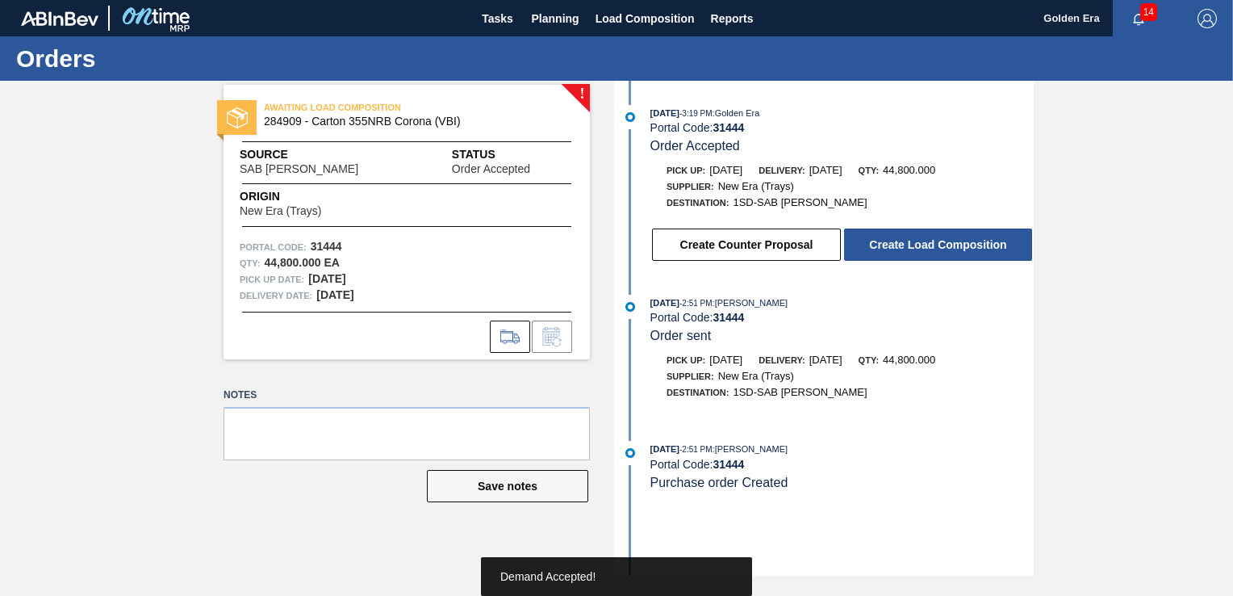
click at [907, 244] on button "Create Load Composition" at bounding box center [938, 244] width 188 height 32
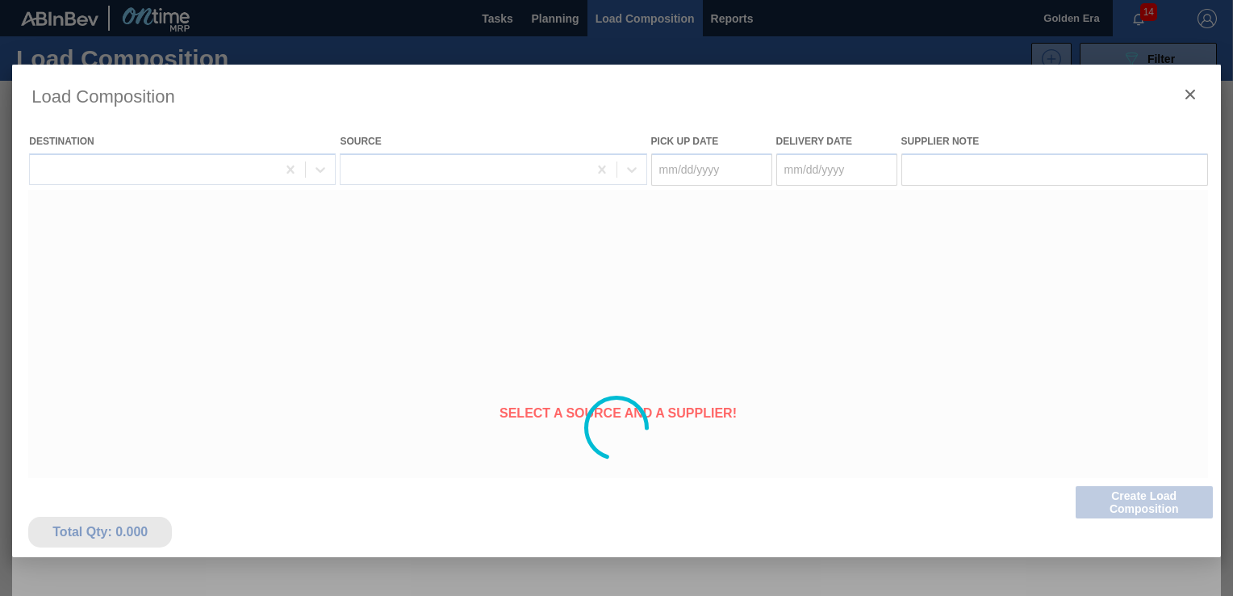
type Date "[DATE]"
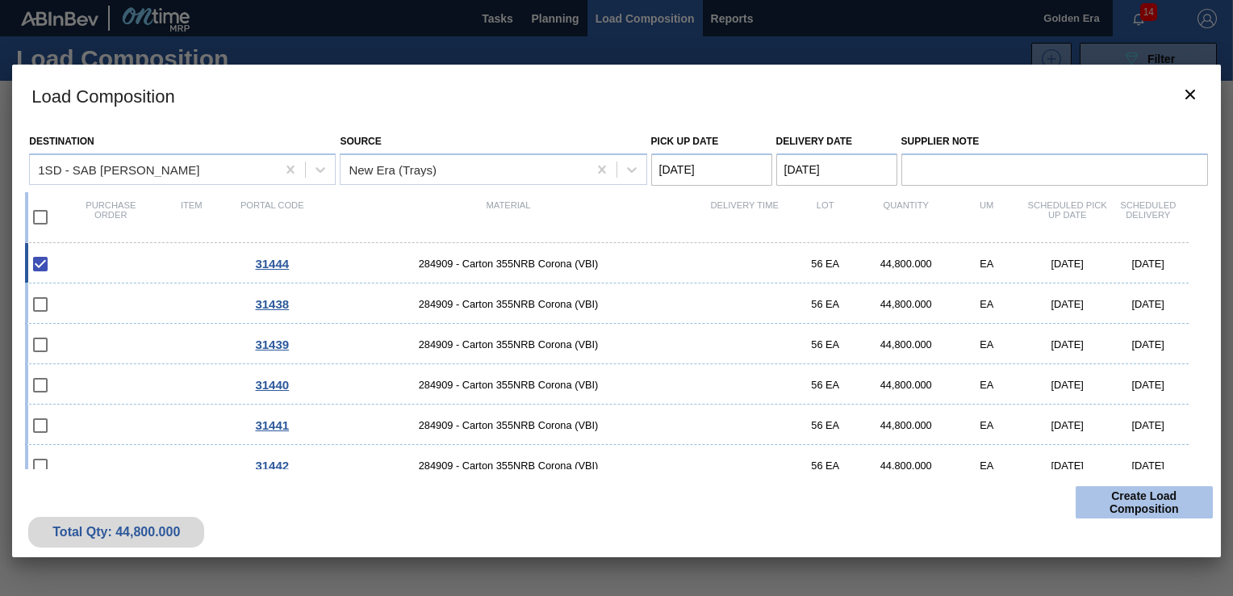
click at [1130, 505] on button "Create Load Composition" at bounding box center [1144, 502] width 137 height 32
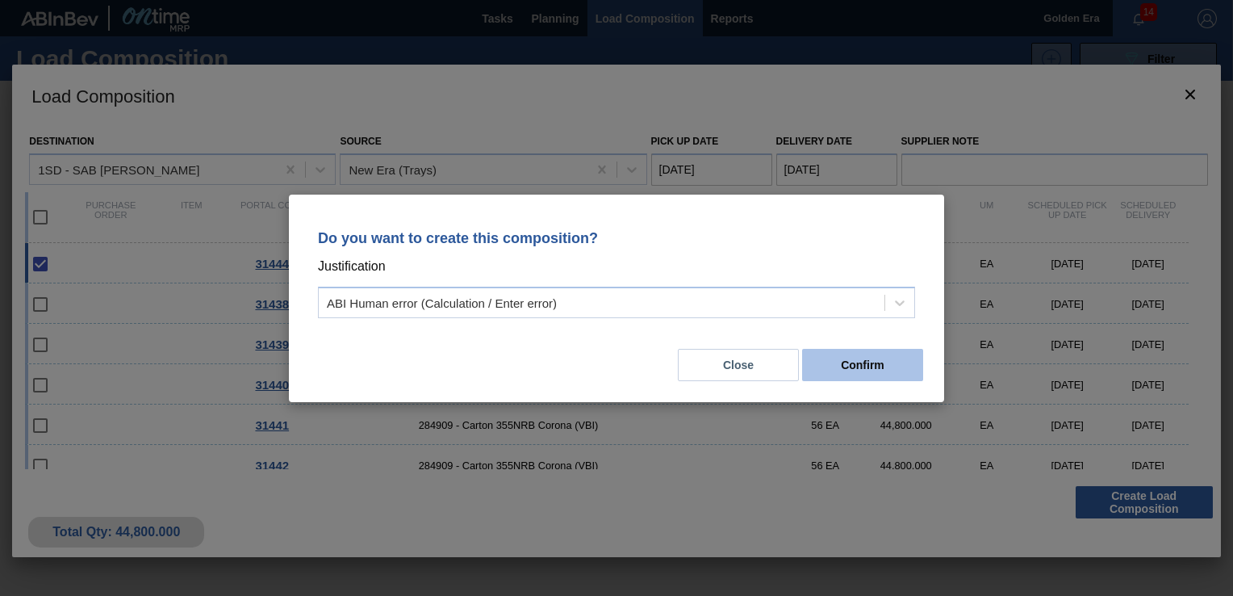
click at [894, 366] on button "Confirm" at bounding box center [862, 365] width 121 height 32
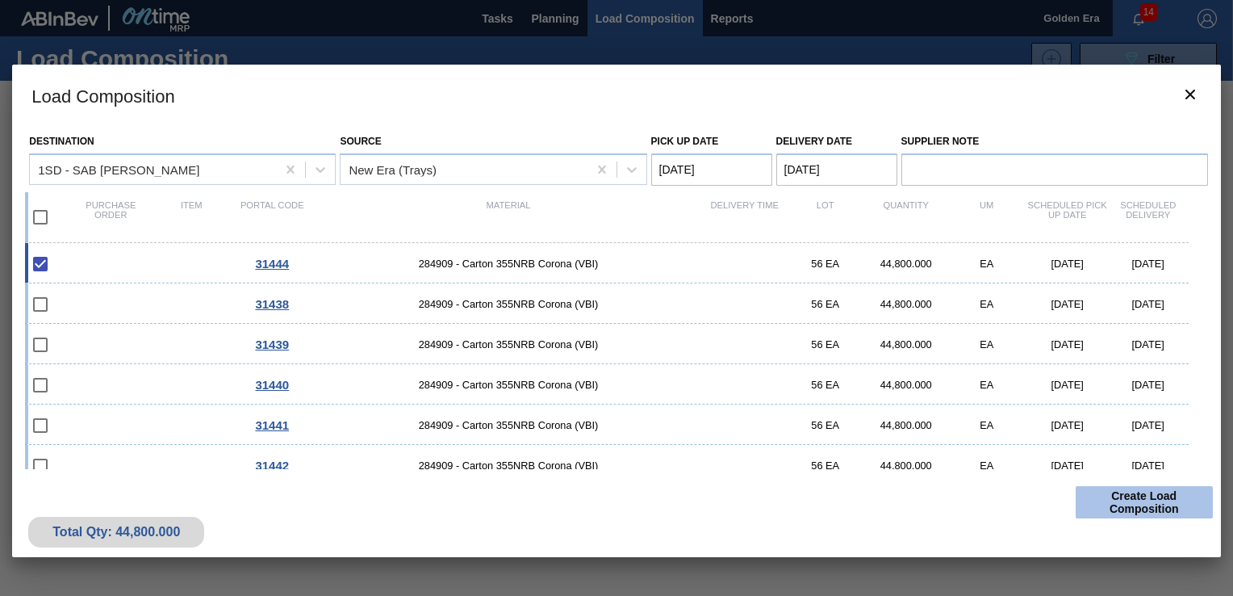
click at [1175, 500] on button "Create Load Composition" at bounding box center [1144, 502] width 137 height 32
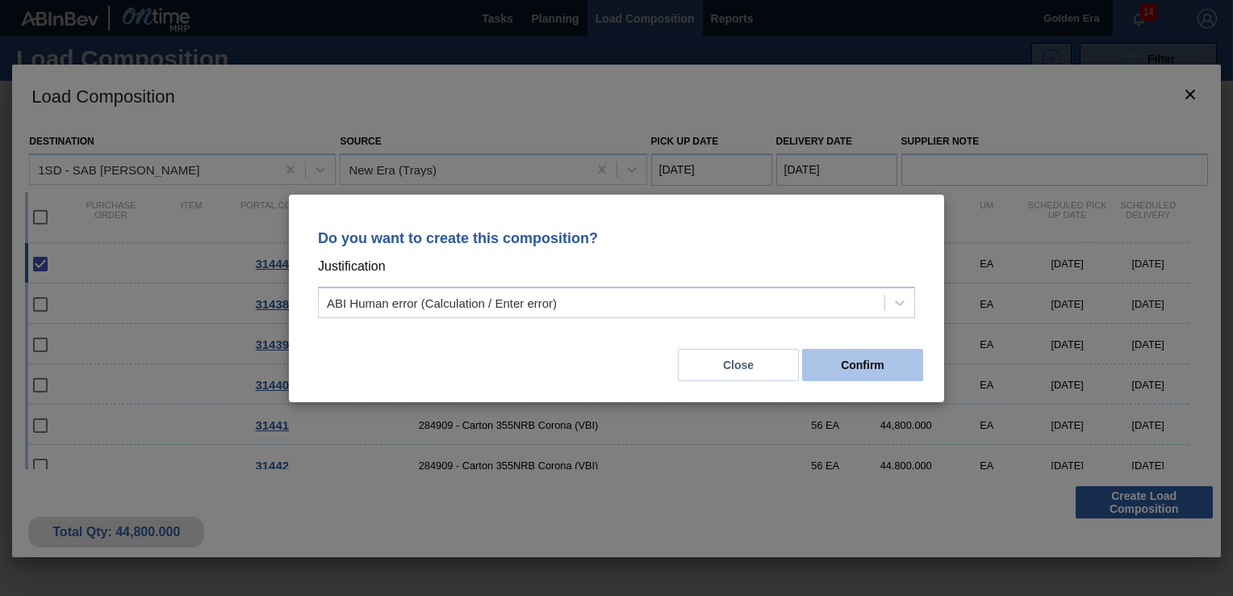
click at [886, 363] on button "Confirm" at bounding box center [862, 365] width 121 height 32
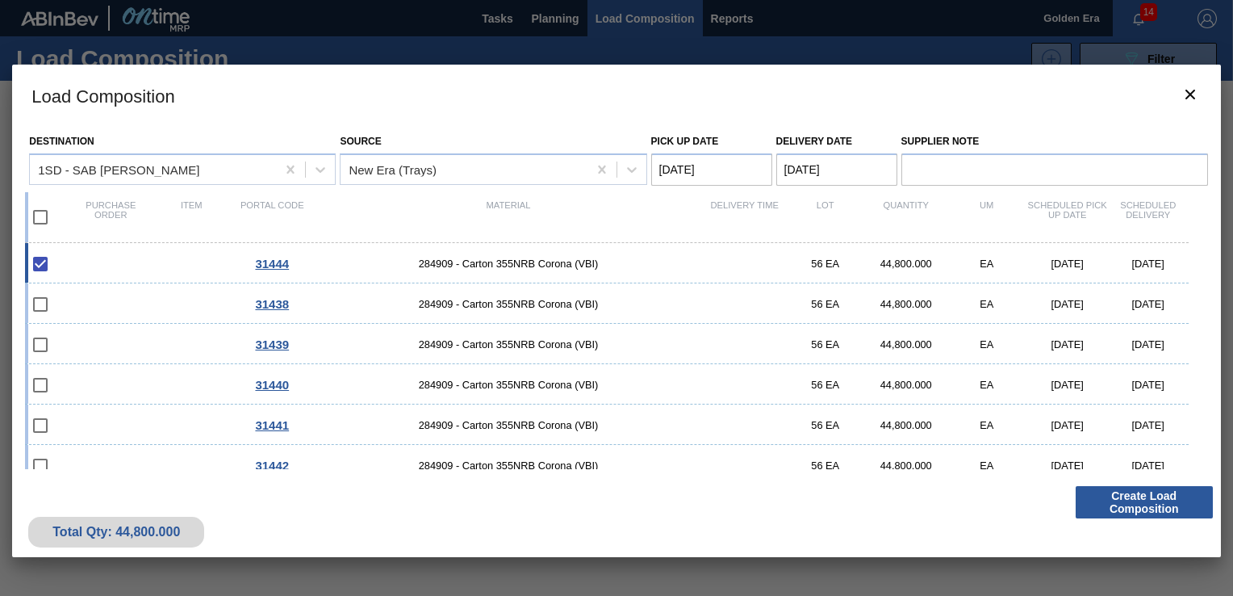
click at [568, 18] on div at bounding box center [616, 298] width 1233 height 596
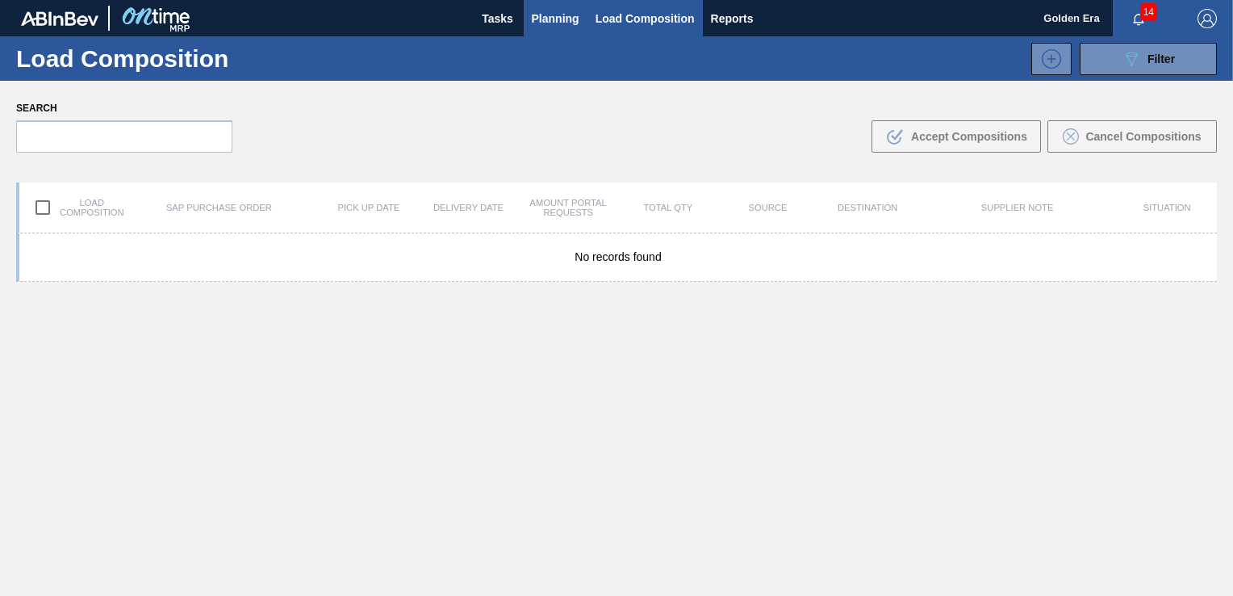
click at [560, 21] on span "Planning" at bounding box center [556, 18] width 48 height 19
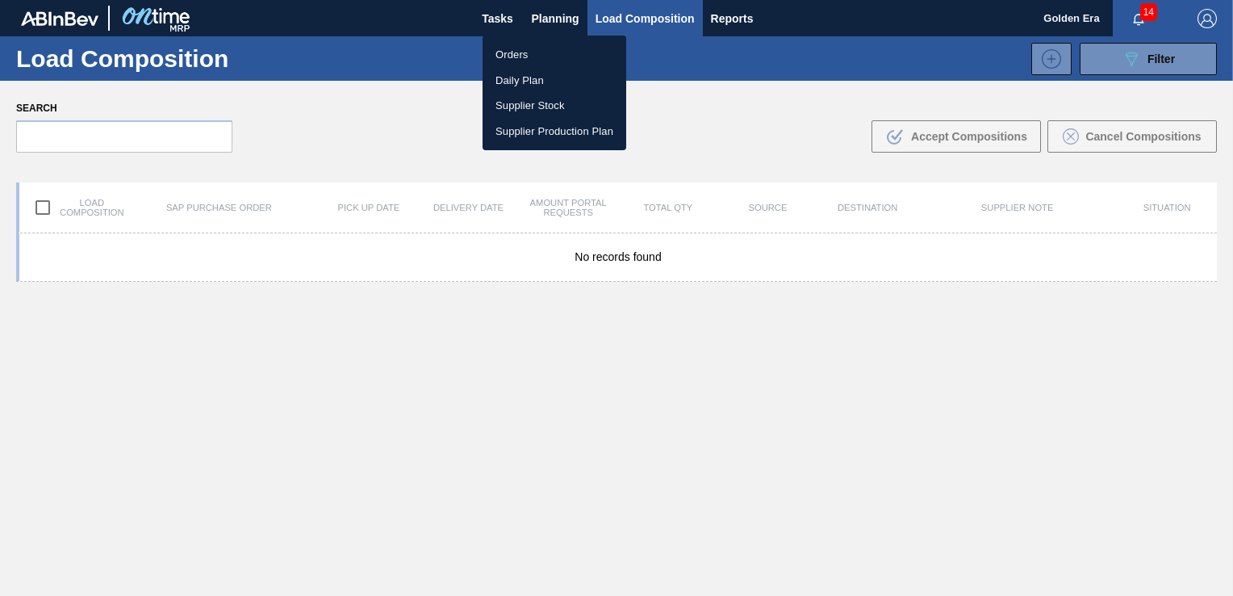
click at [694, 122] on div at bounding box center [616, 298] width 1233 height 596
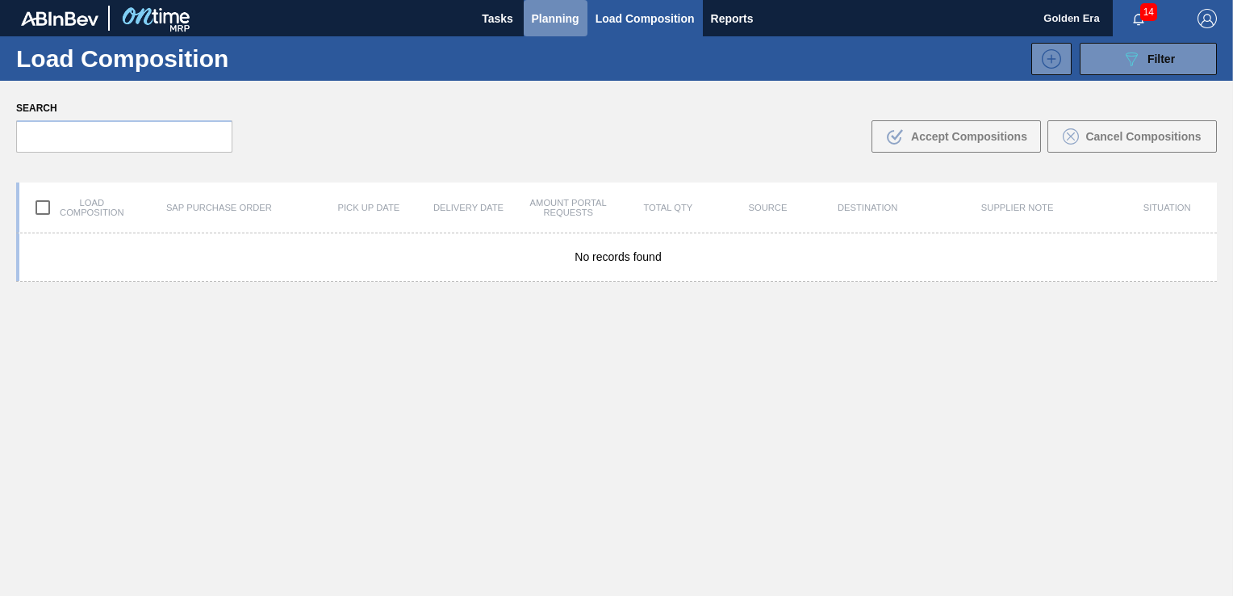
click at [552, 15] on span "Planning" at bounding box center [556, 18] width 48 height 19
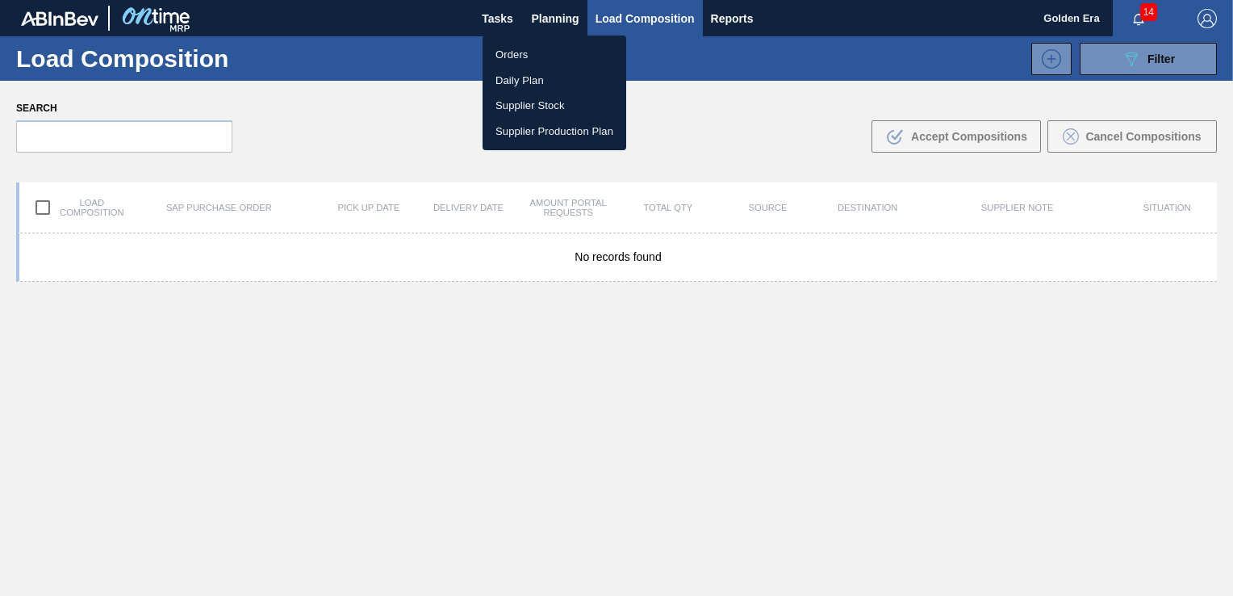
click at [520, 52] on li "Orders" at bounding box center [555, 55] width 144 height 26
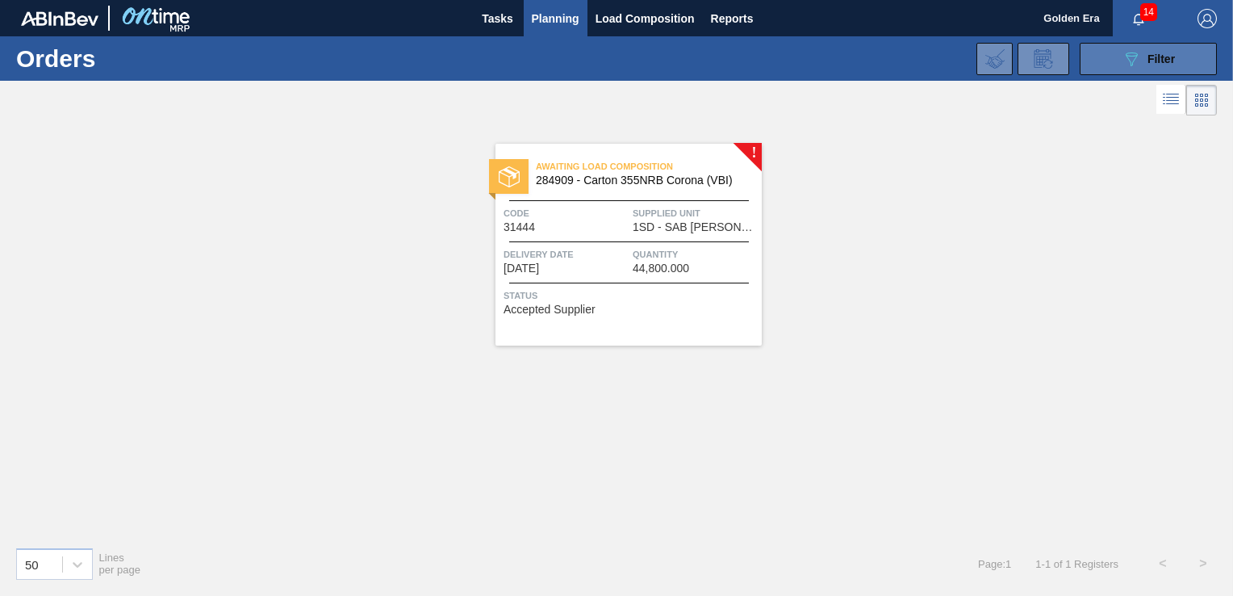
click at [1163, 46] on button "089F7B8B-B2A5-4AFE-B5C0-19BA573D28AC Filter" at bounding box center [1148, 59] width 137 height 32
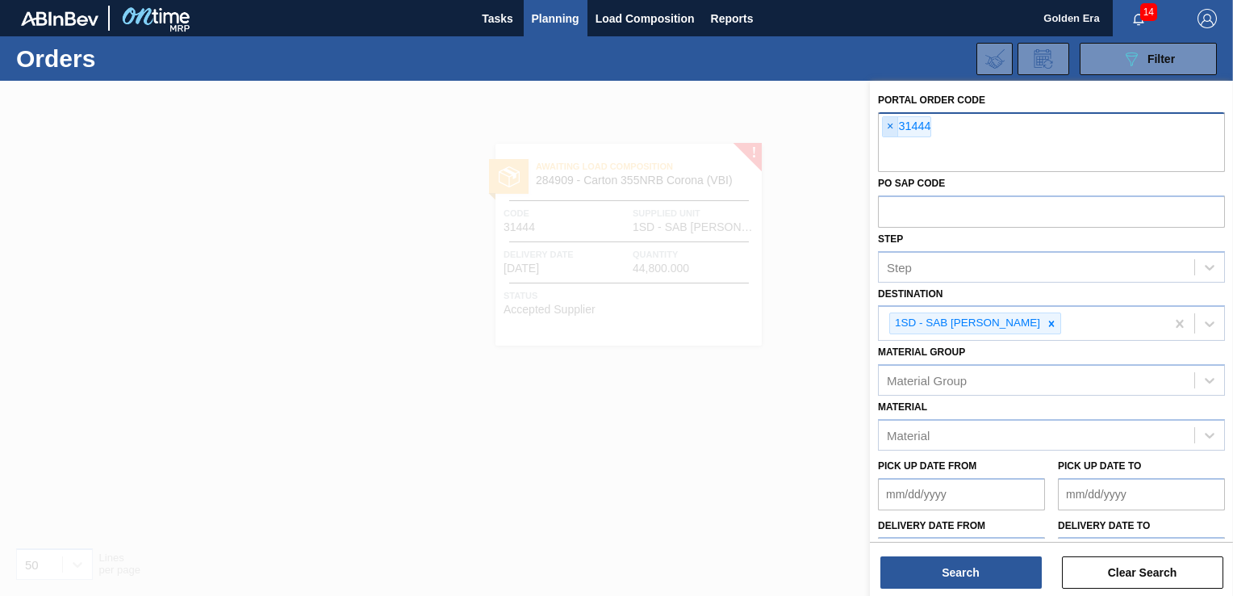
click at [889, 122] on span "×" at bounding box center [890, 126] width 15 height 19
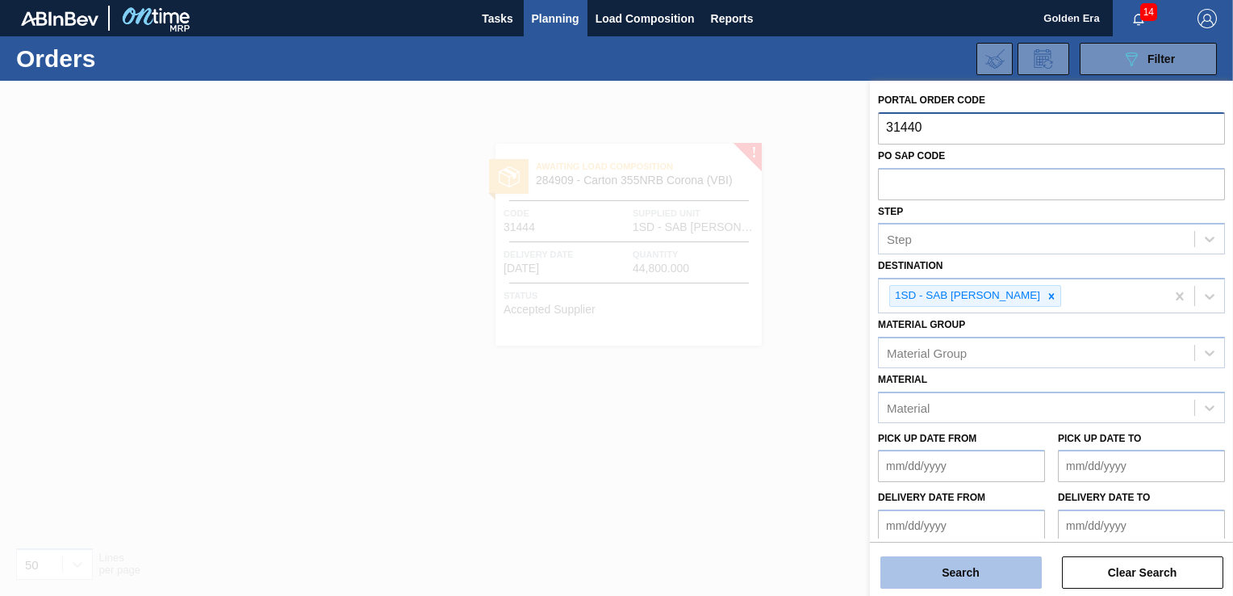
type input "31440"
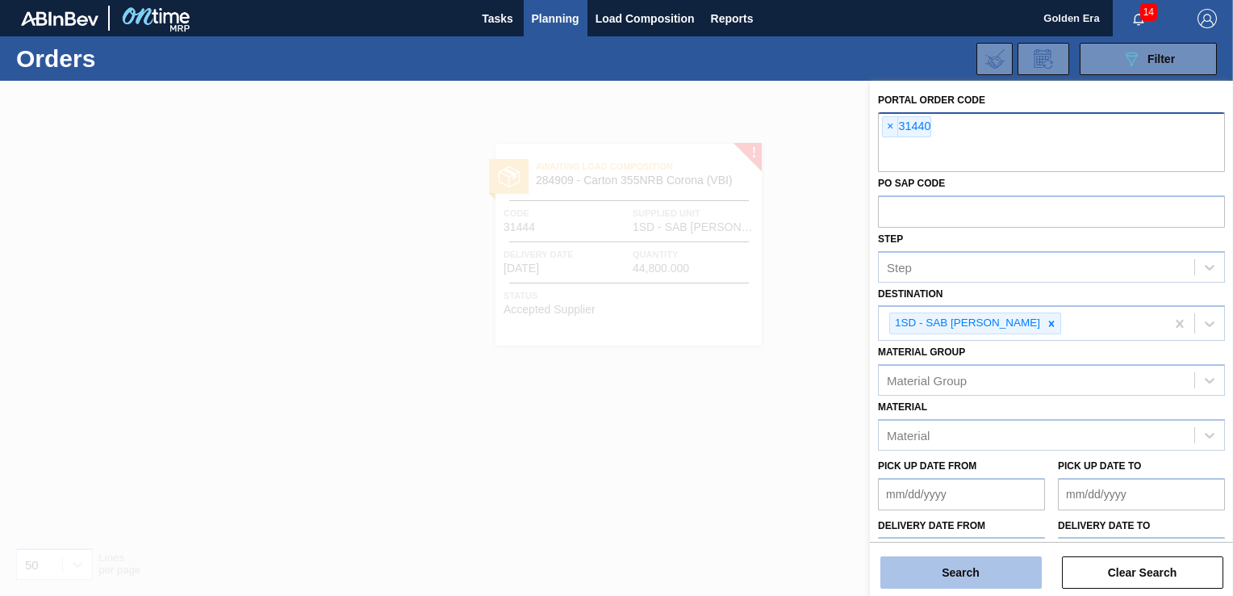
click at [959, 576] on button "Search" at bounding box center [961, 572] width 161 height 32
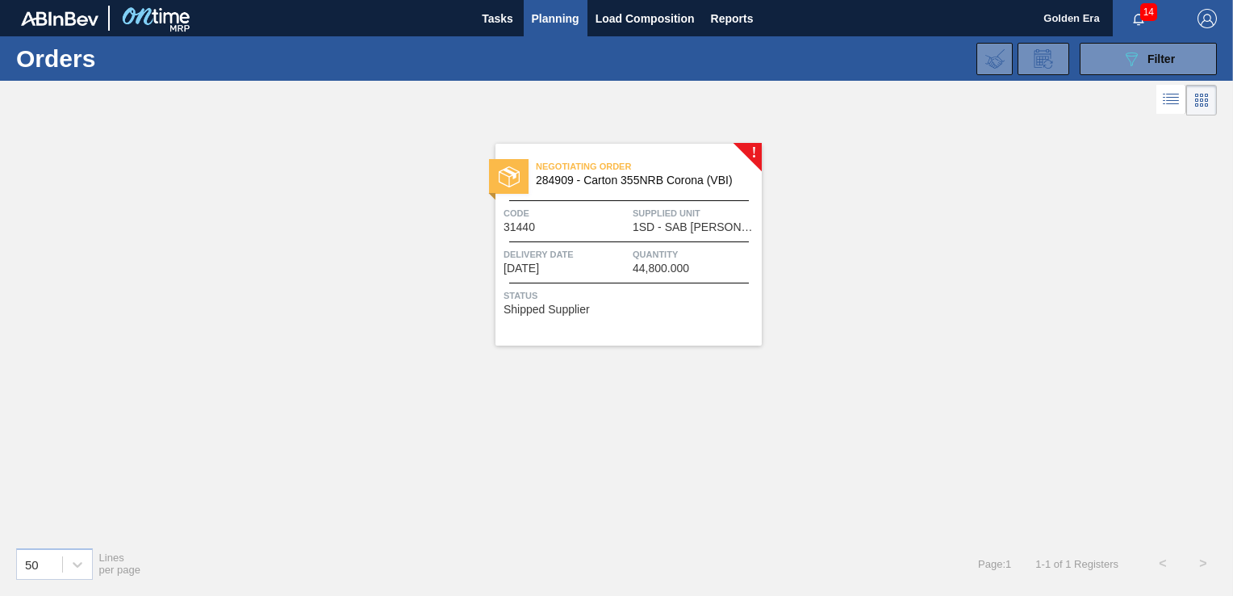
click at [708, 295] on span "Status" at bounding box center [631, 295] width 254 height 16
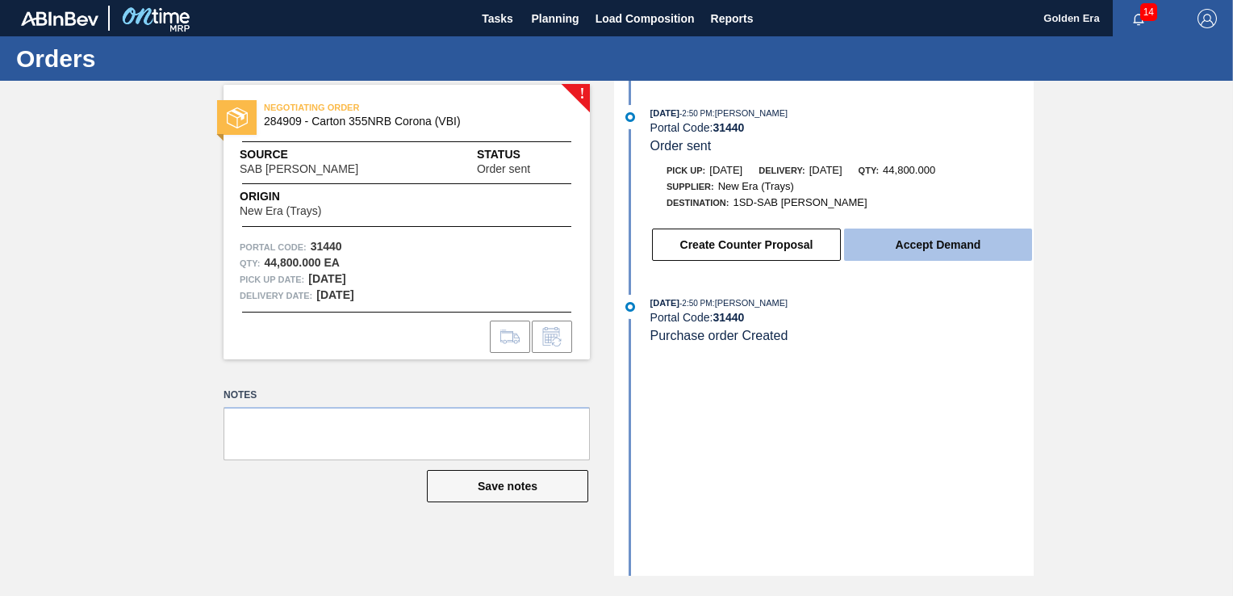
click at [927, 247] on button "Accept Demand" at bounding box center [938, 244] width 188 height 32
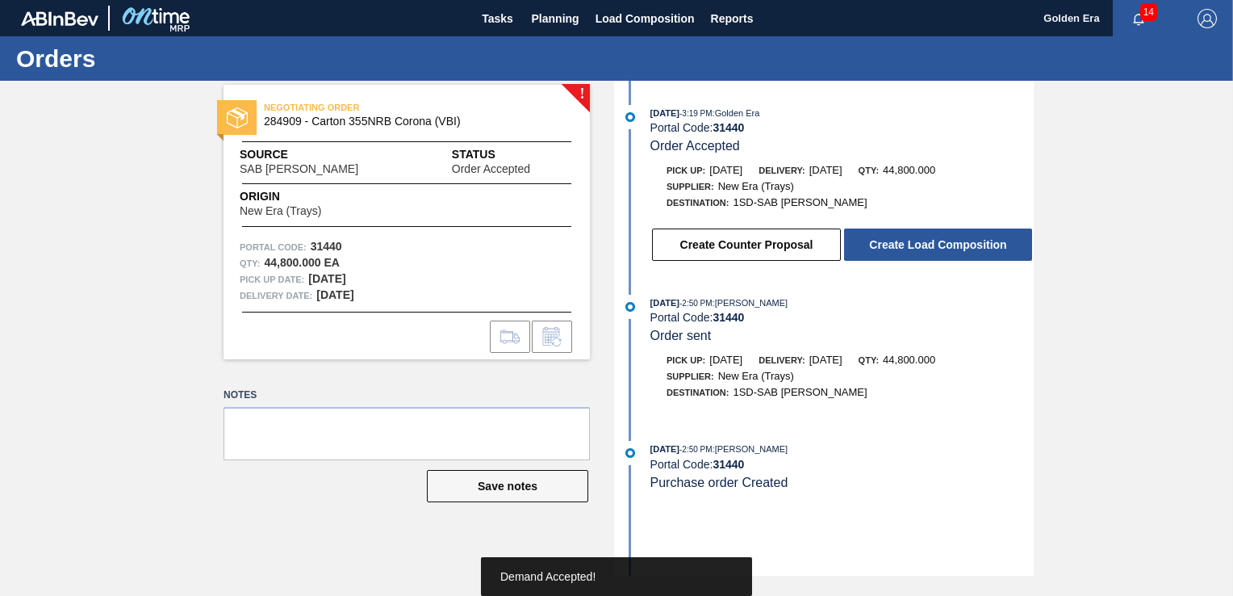
click at [927, 247] on button "Create Load Composition" at bounding box center [938, 244] width 188 height 32
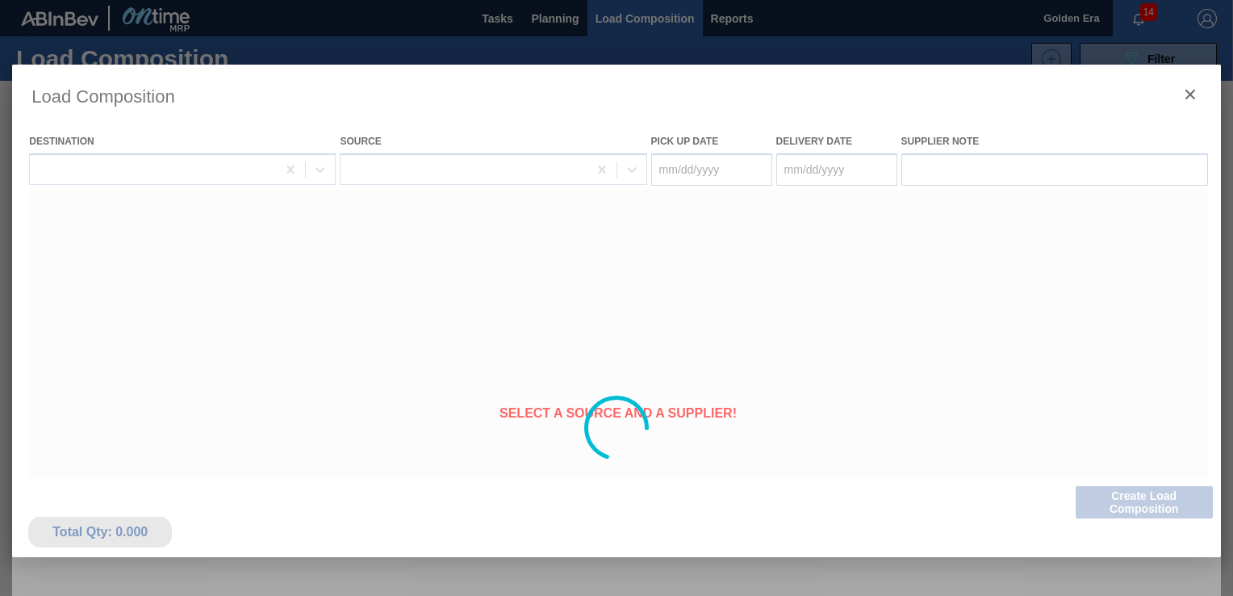
type Date "[DATE]"
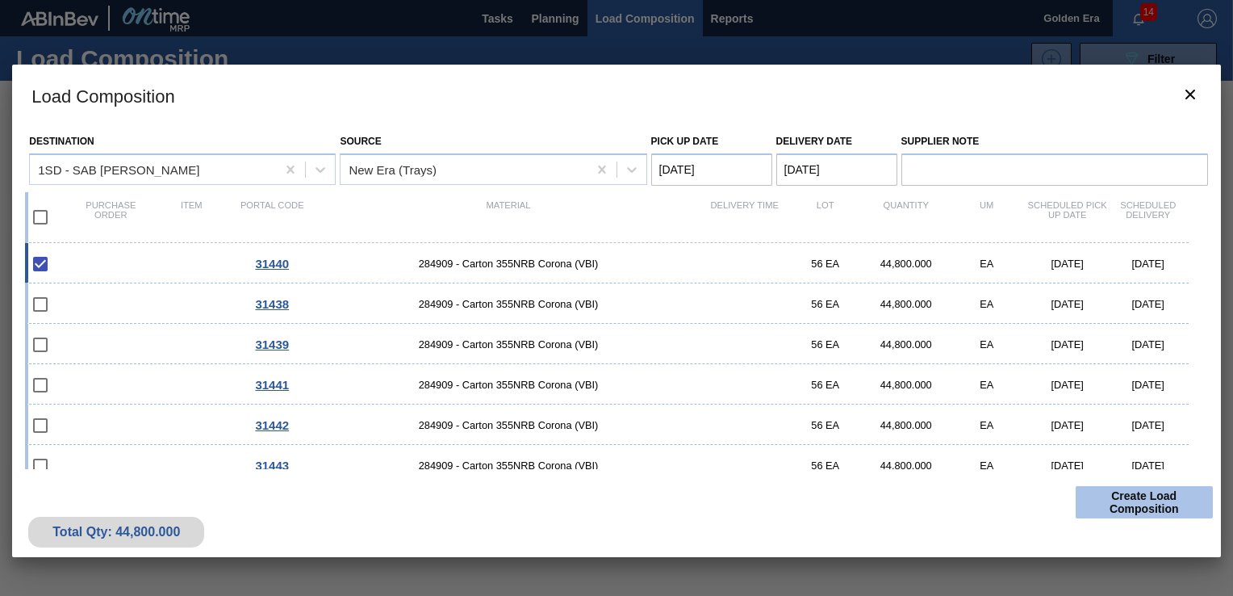
click at [1156, 503] on button "Create Load Composition" at bounding box center [1144, 502] width 137 height 32
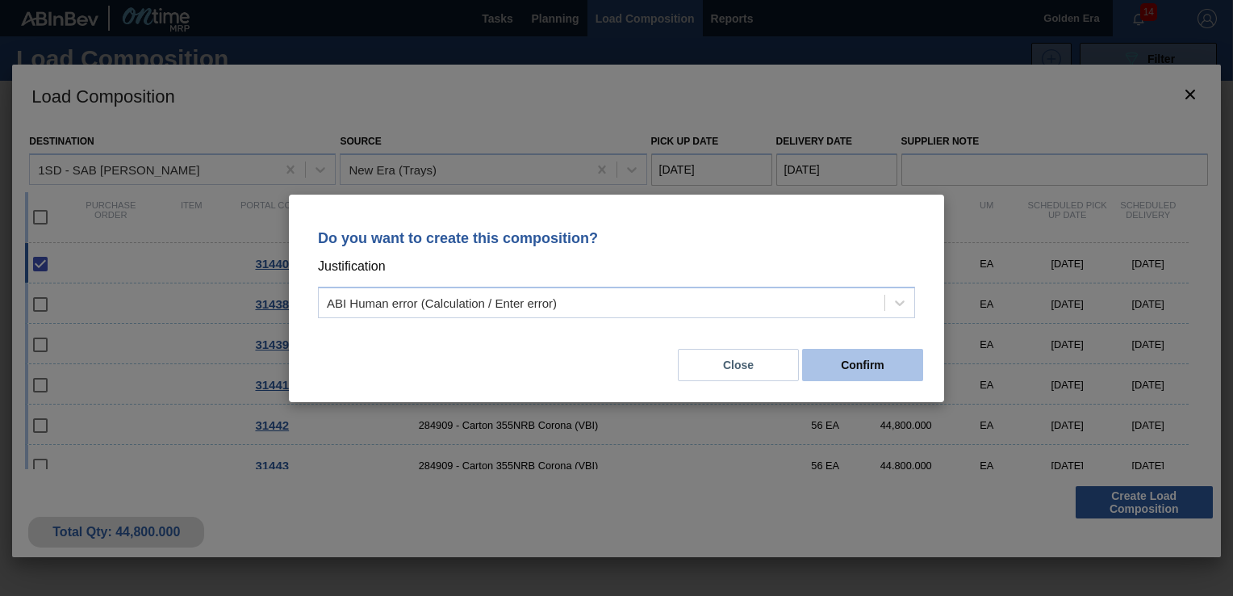
click at [875, 350] on button "Confirm" at bounding box center [862, 365] width 121 height 32
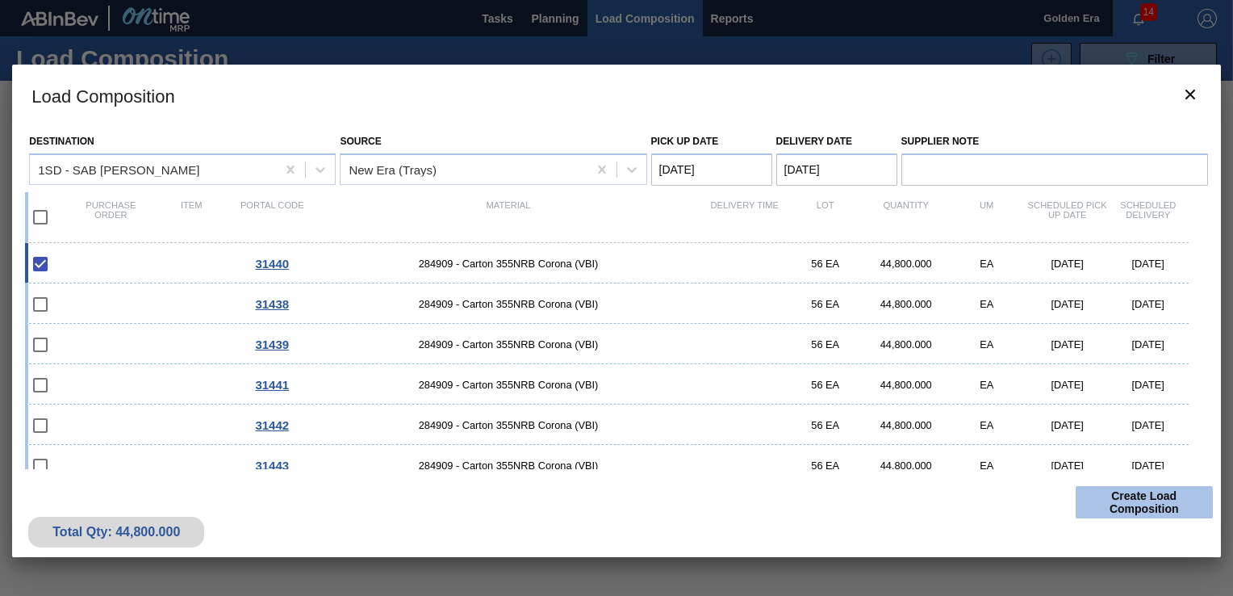
click at [1158, 505] on button "Create Load Composition" at bounding box center [1144, 502] width 137 height 32
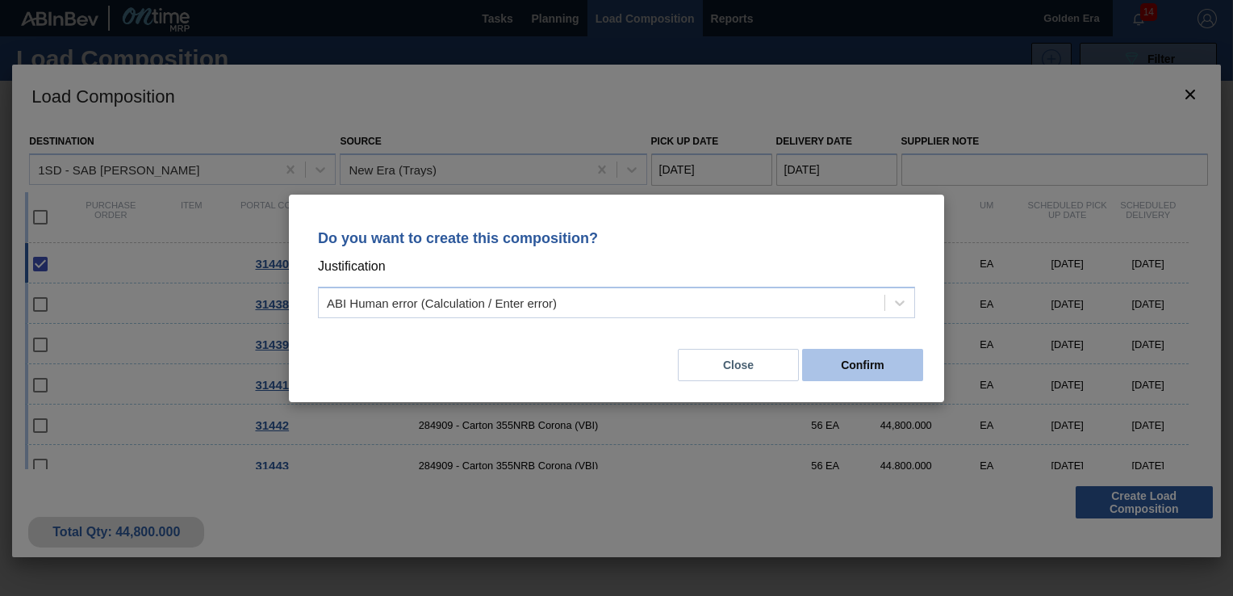
click at [877, 369] on button "Confirm" at bounding box center [862, 365] width 121 height 32
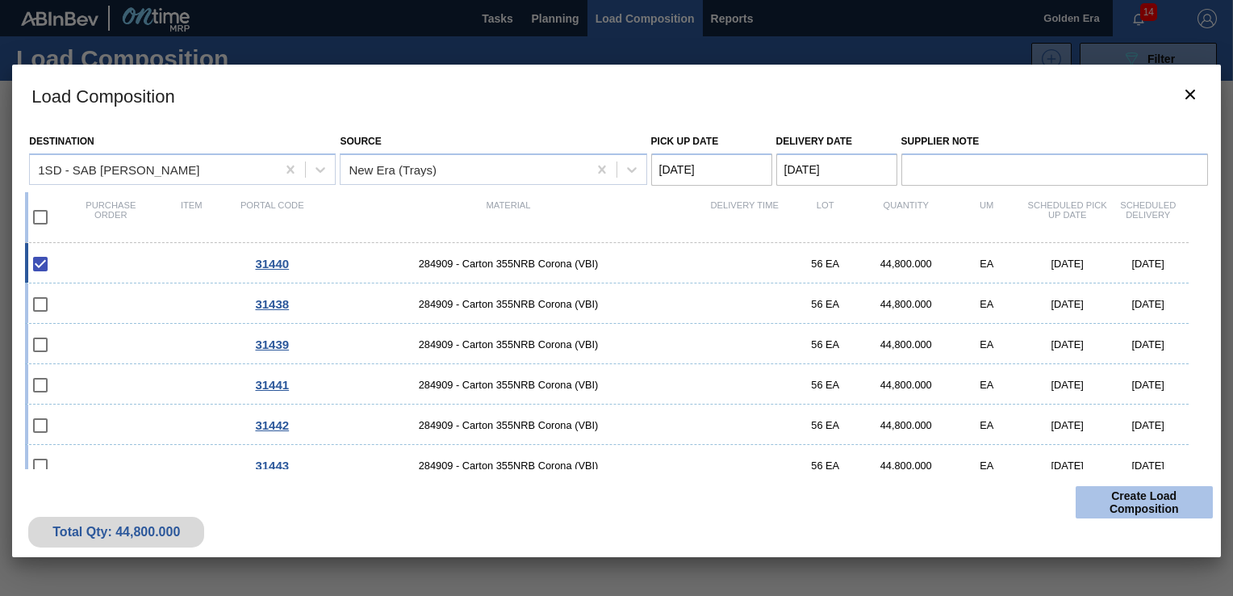
click at [1146, 496] on button "Create Load Composition" at bounding box center [1144, 502] width 137 height 32
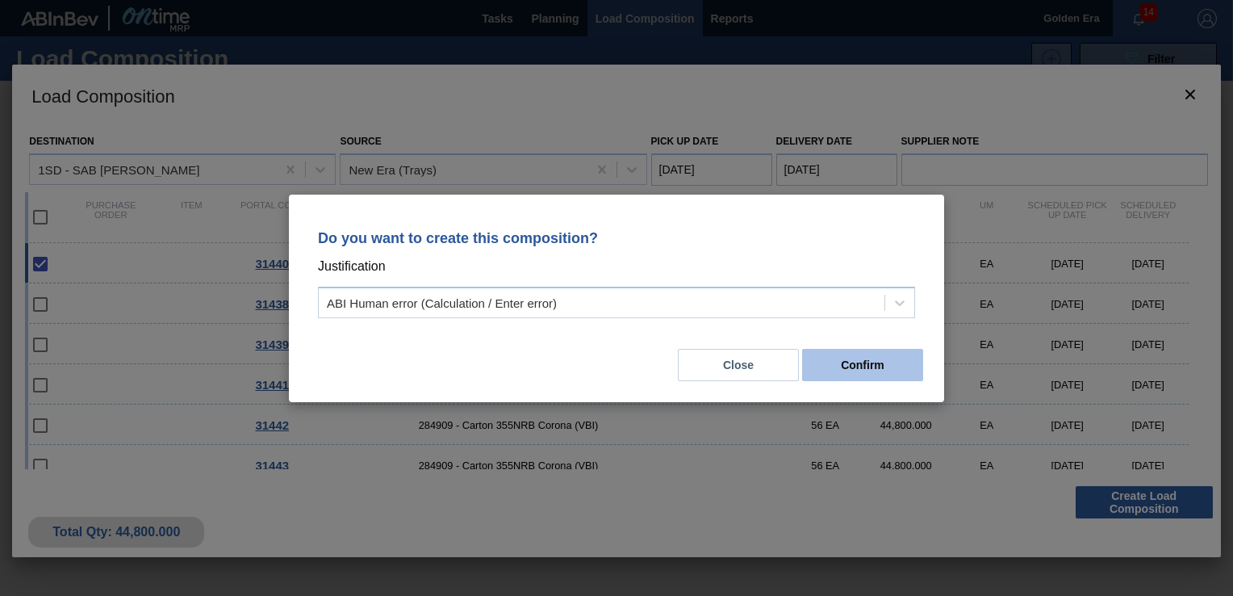
click at [840, 358] on button "Confirm" at bounding box center [862, 365] width 121 height 32
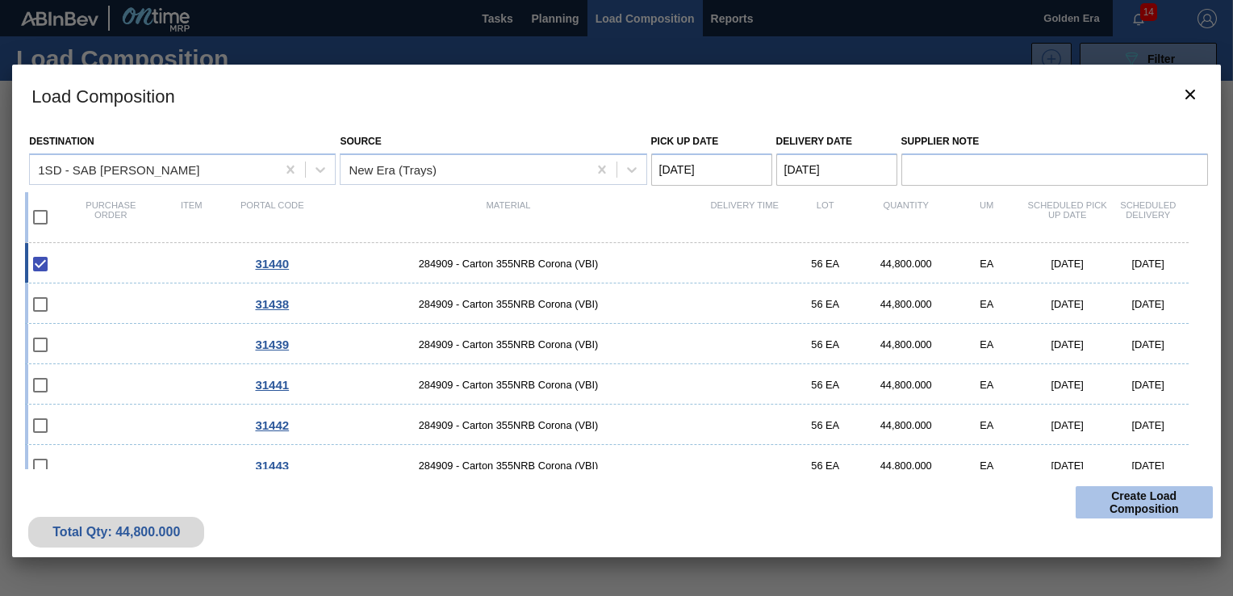
click at [1155, 501] on button "Create Load Composition" at bounding box center [1144, 502] width 137 height 32
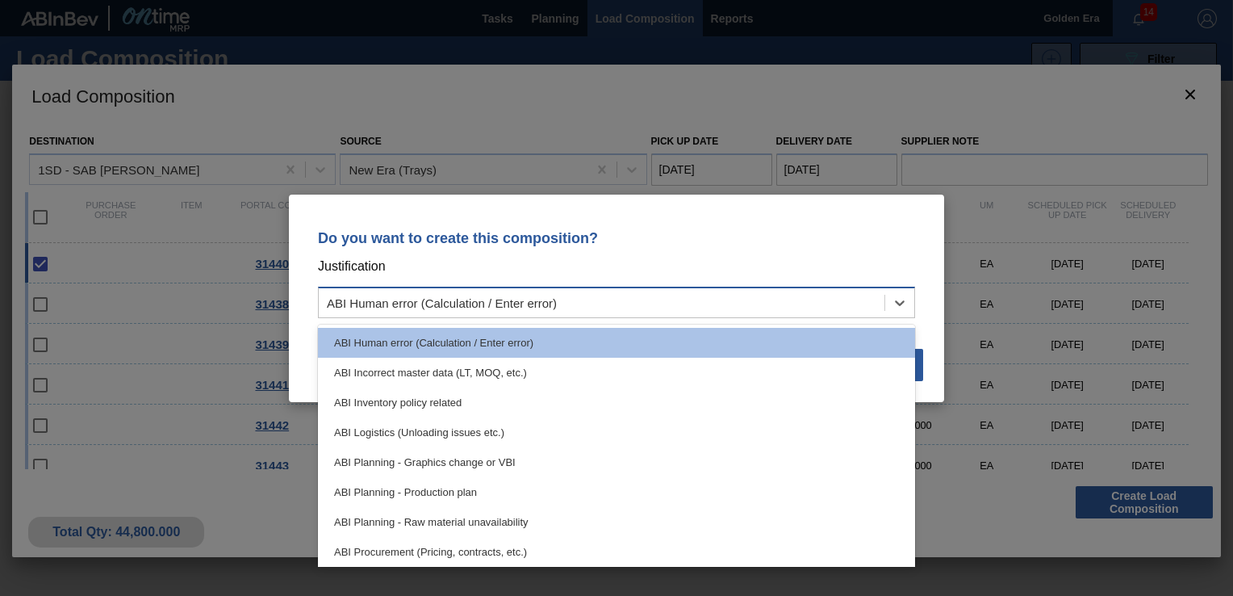
click at [915, 297] on div "ABI Human error (Calculation / Enter error)" at bounding box center [616, 302] width 597 height 31
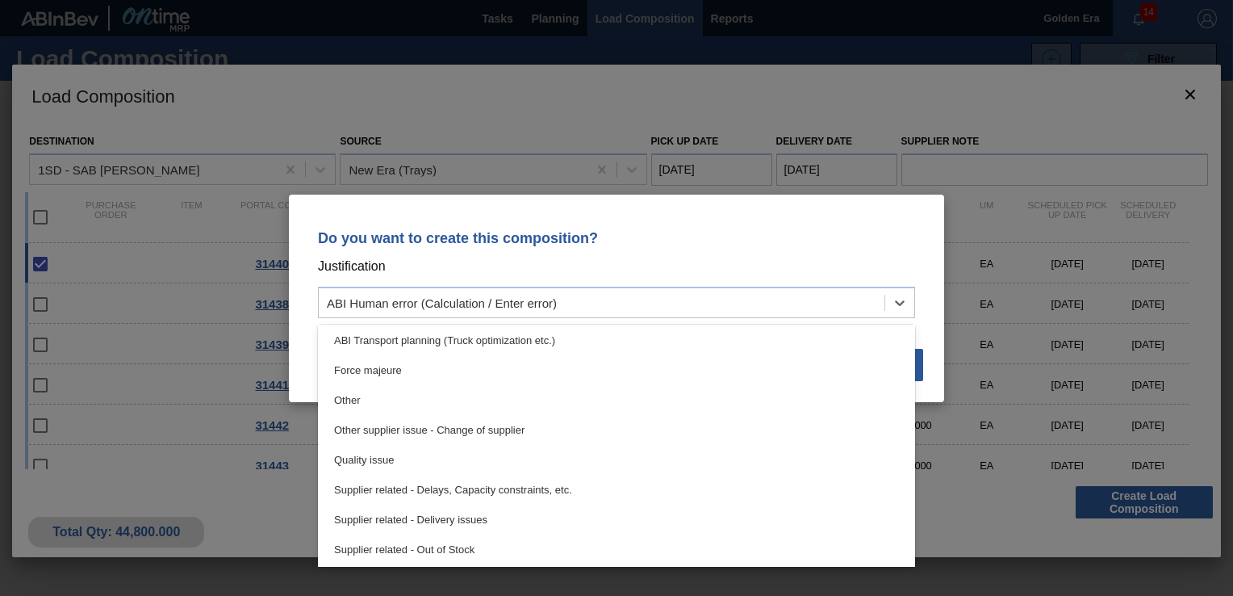
scroll to position [302, 0]
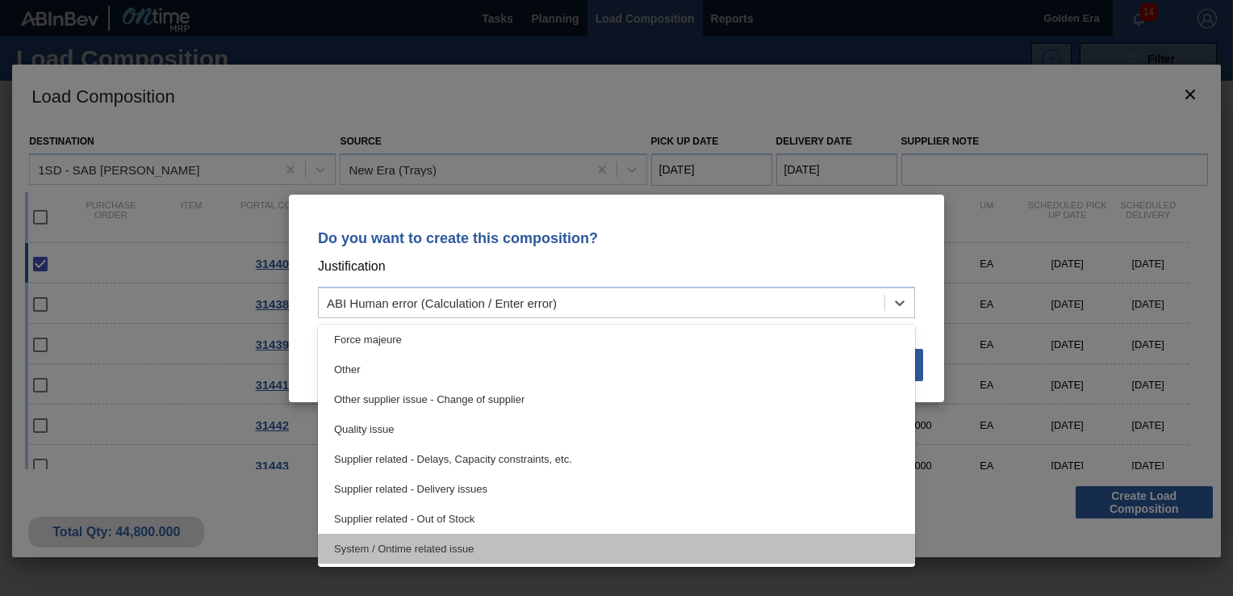
click at [693, 555] on div "System / Ontime related issue" at bounding box center [616, 549] width 597 height 30
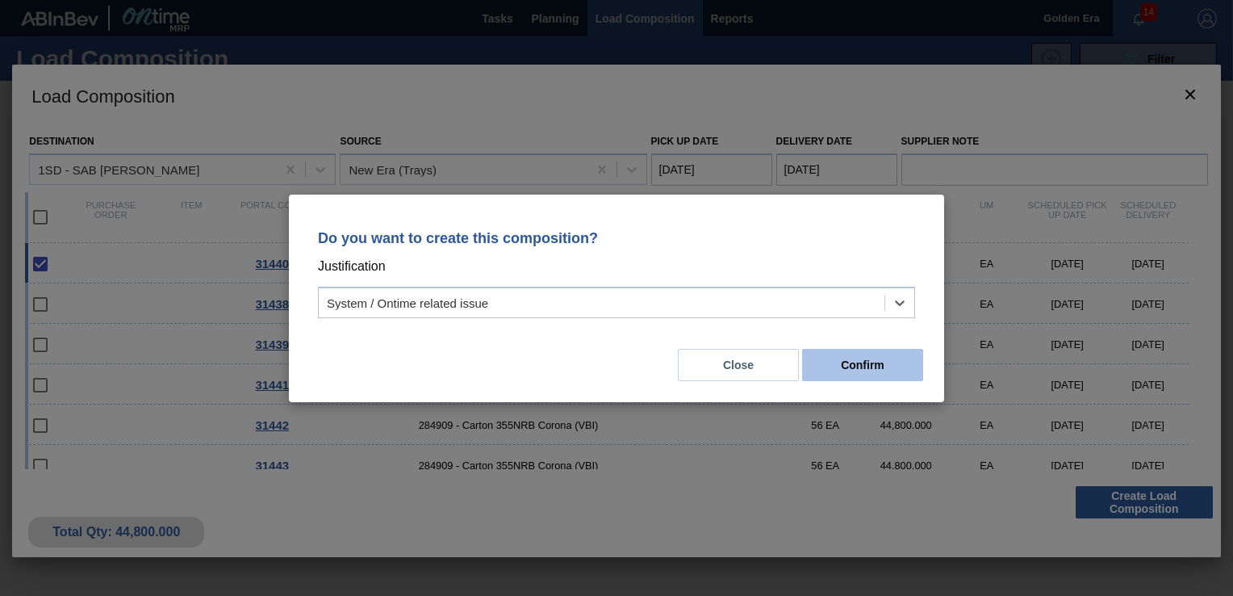
click at [904, 366] on button "Confirm" at bounding box center [862, 365] width 121 height 32
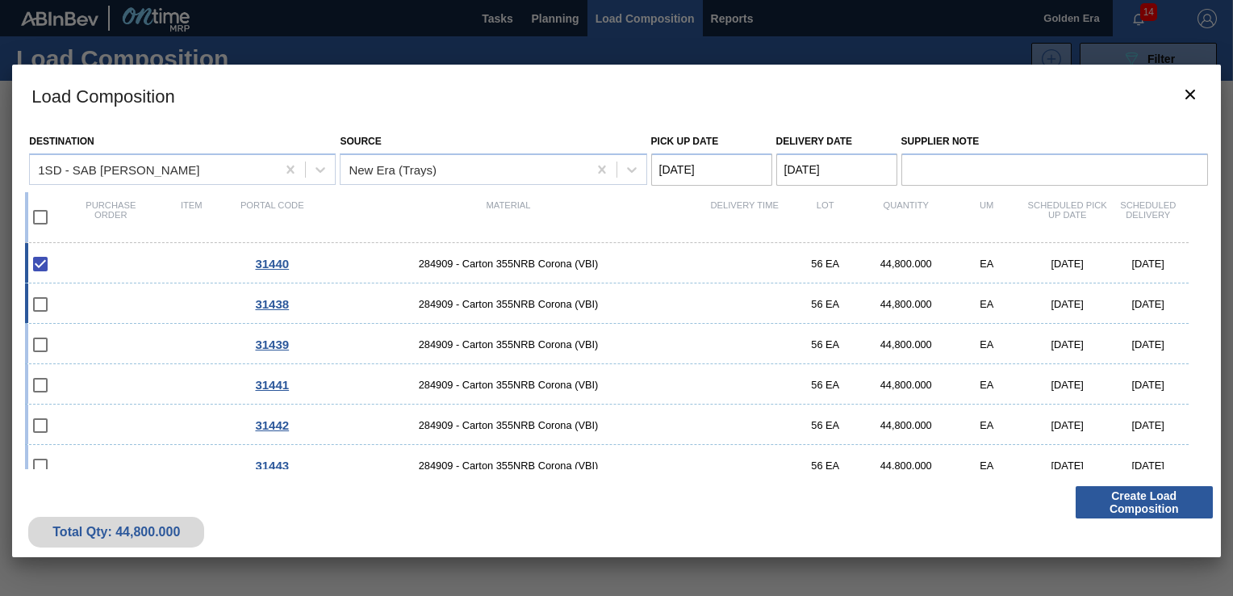
click at [104, 283] on div "31438 284909 - [GEOGRAPHIC_DATA] 355NRB Corona (VBI) 56 EA 44,800.000 EA [DATE]…" at bounding box center [606, 303] width 1163 height 40
click at [1152, 495] on button "Create Load Composition" at bounding box center [1144, 502] width 137 height 32
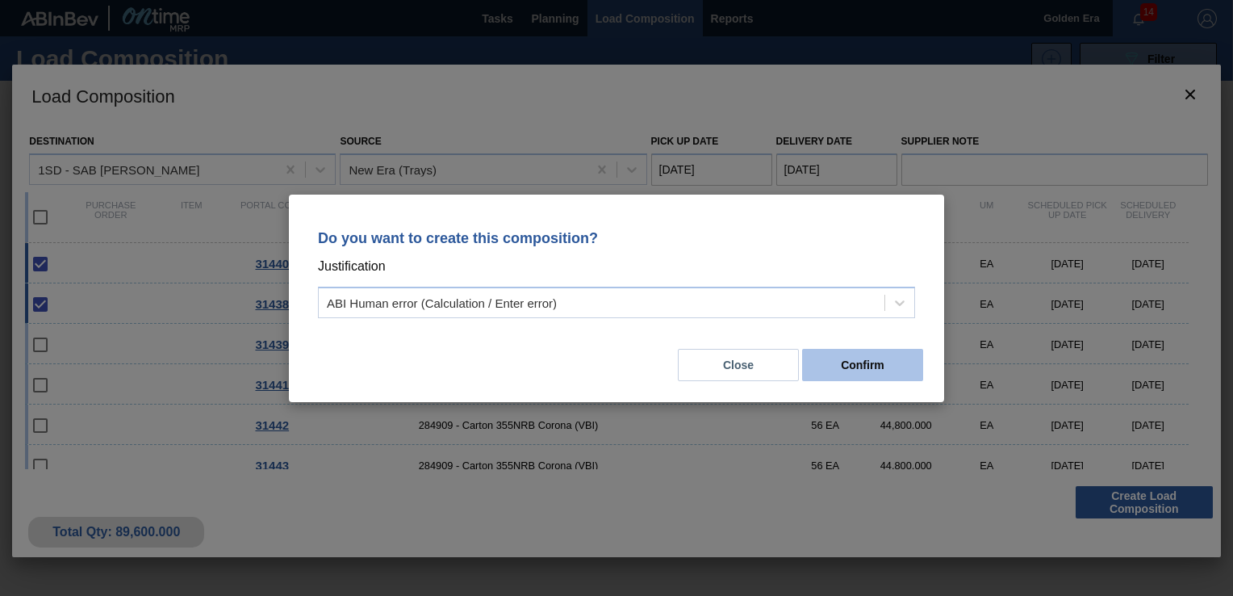
click at [877, 352] on button "Confirm" at bounding box center [862, 365] width 121 height 32
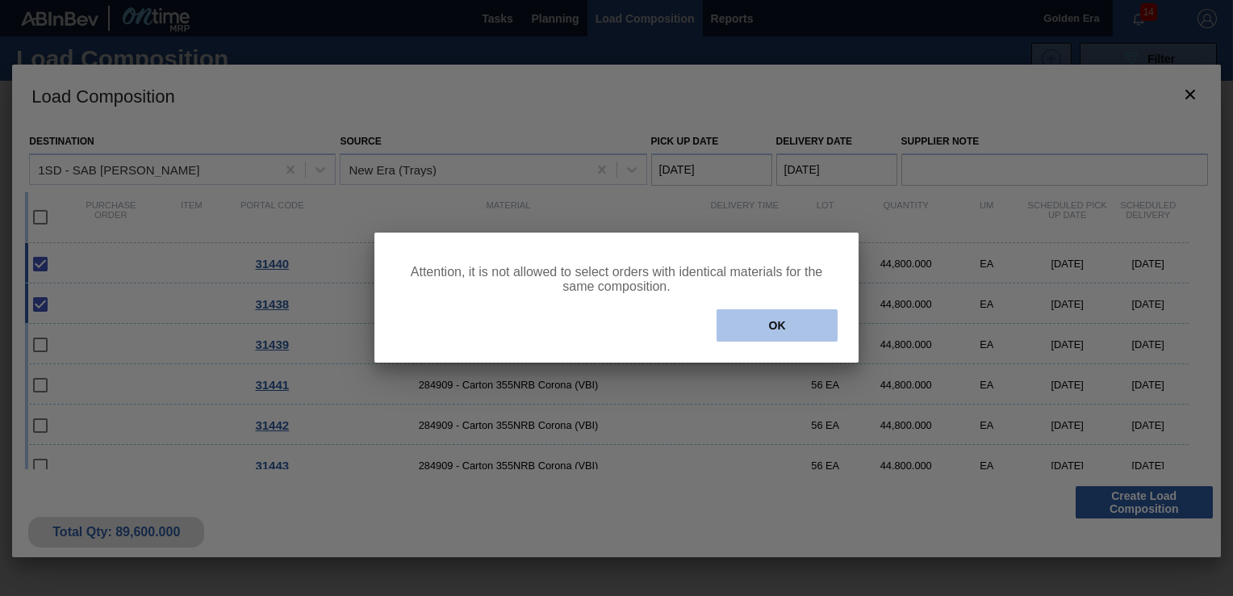
click at [787, 330] on button "OK" at bounding box center [777, 325] width 121 height 32
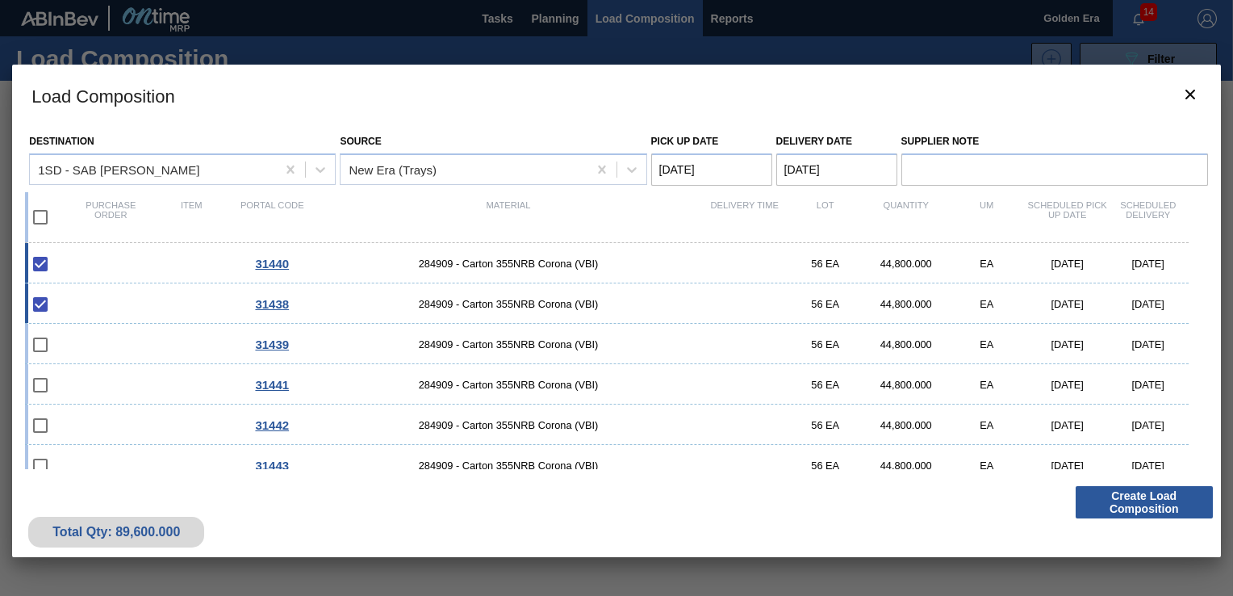
click at [29, 300] on input "checkbox" at bounding box center [40, 304] width 34 height 34
click at [51, 308] on input "checkbox" at bounding box center [40, 304] width 34 height 34
click at [40, 301] on input "checkbox" at bounding box center [40, 304] width 34 height 34
checkbox input "true"
click at [73, 277] on div "31440 284909 - [GEOGRAPHIC_DATA] 355NRB Corona (VBI) 56 EA 44,800.000 EA [DATE]…" at bounding box center [606, 263] width 1163 height 40
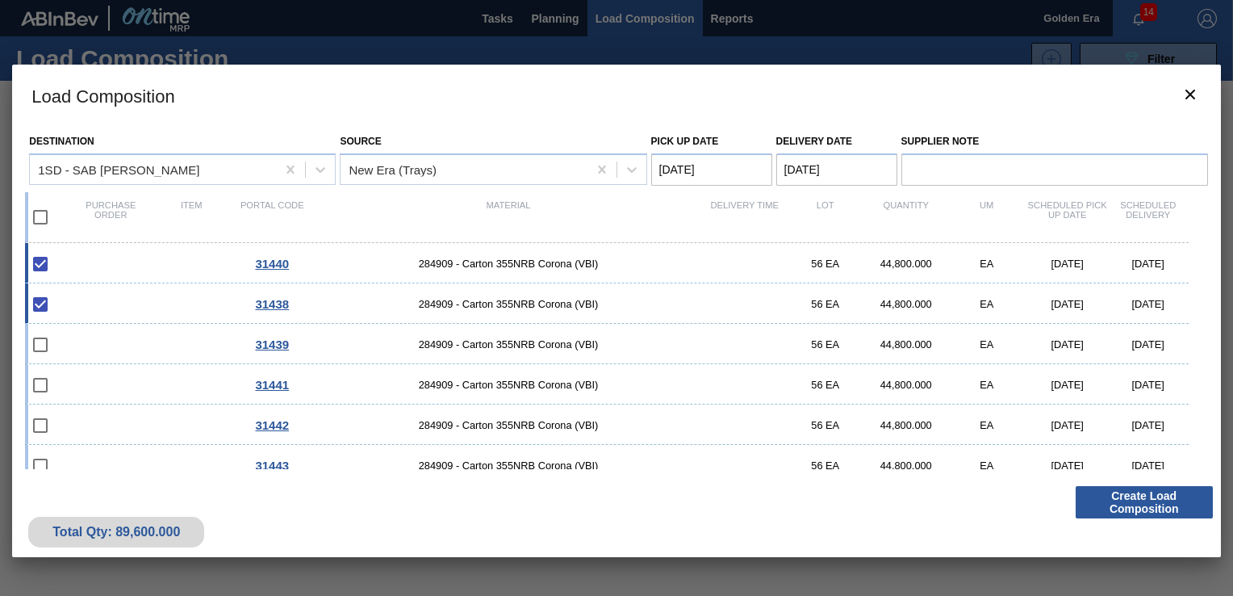
checkbox input "false"
click at [1120, 496] on button "Create Load Composition" at bounding box center [1144, 502] width 137 height 32
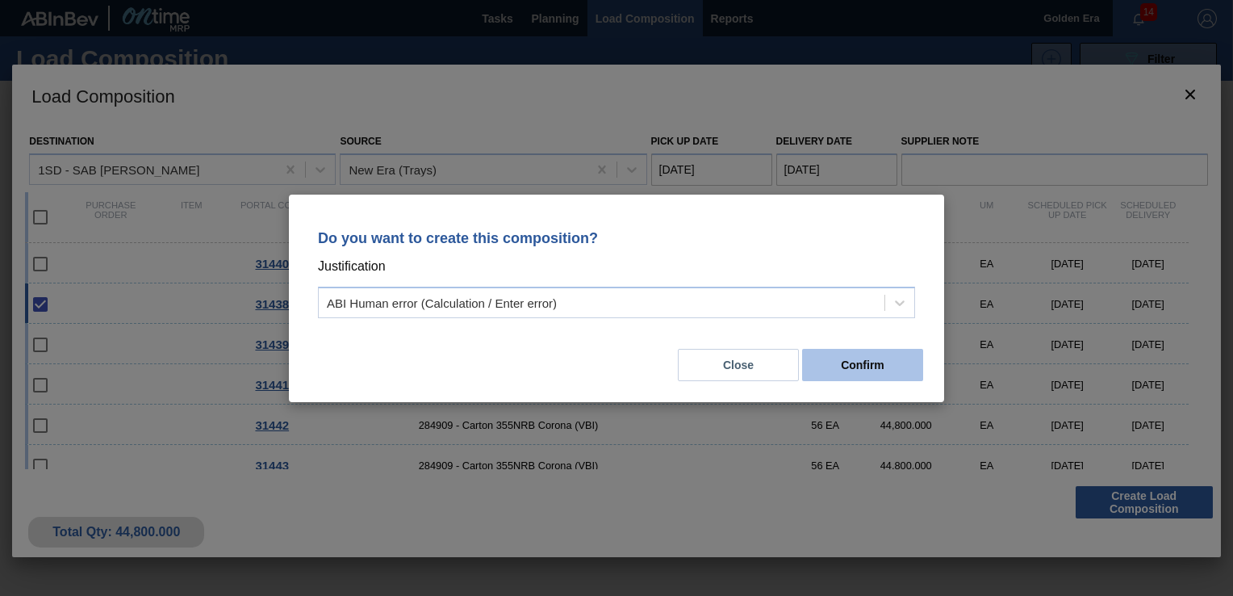
click at [869, 371] on button "Confirm" at bounding box center [862, 365] width 121 height 32
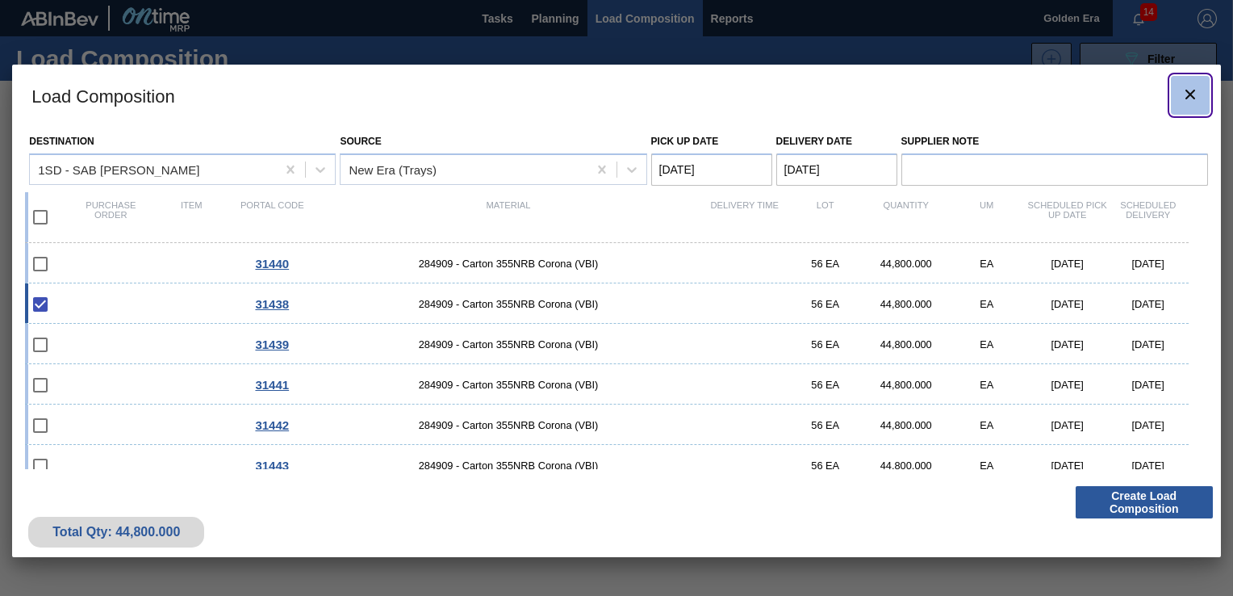
click at [1185, 92] on icon "botão de ícone" at bounding box center [1190, 94] width 19 height 19
